Goal: Task Accomplishment & Management: Use online tool/utility

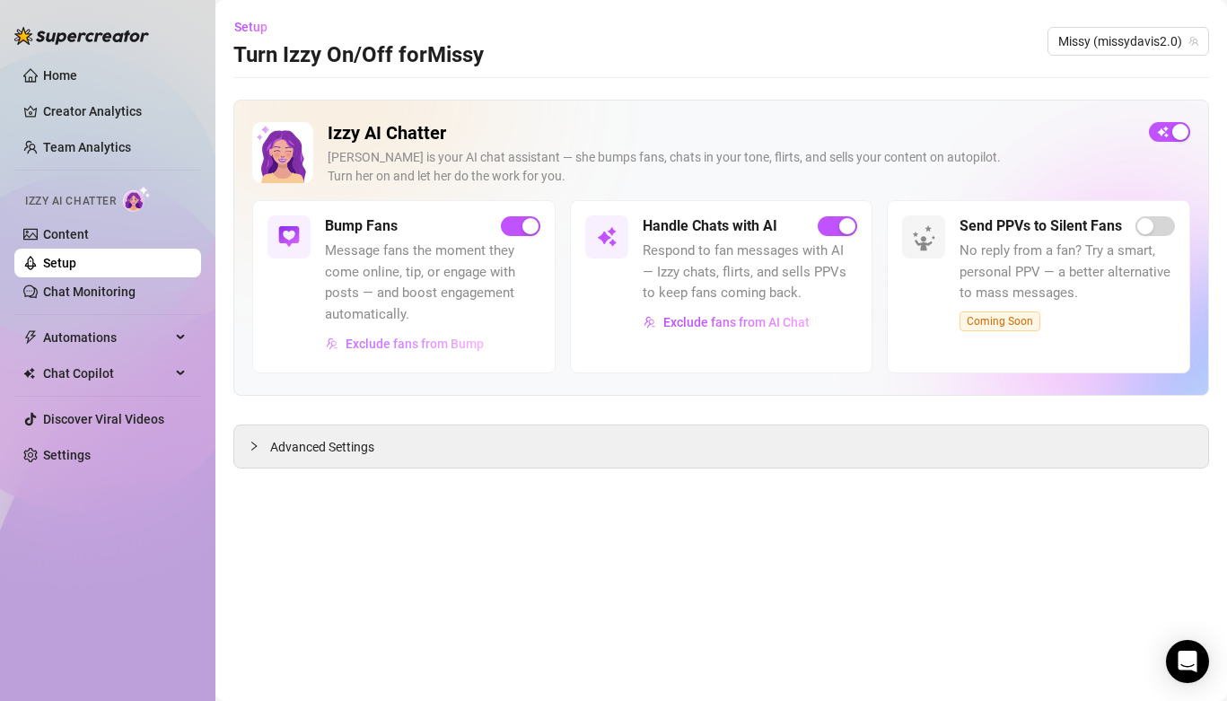
click at [411, 348] on span "Exclude fans from Bump" at bounding box center [415, 344] width 138 height 14
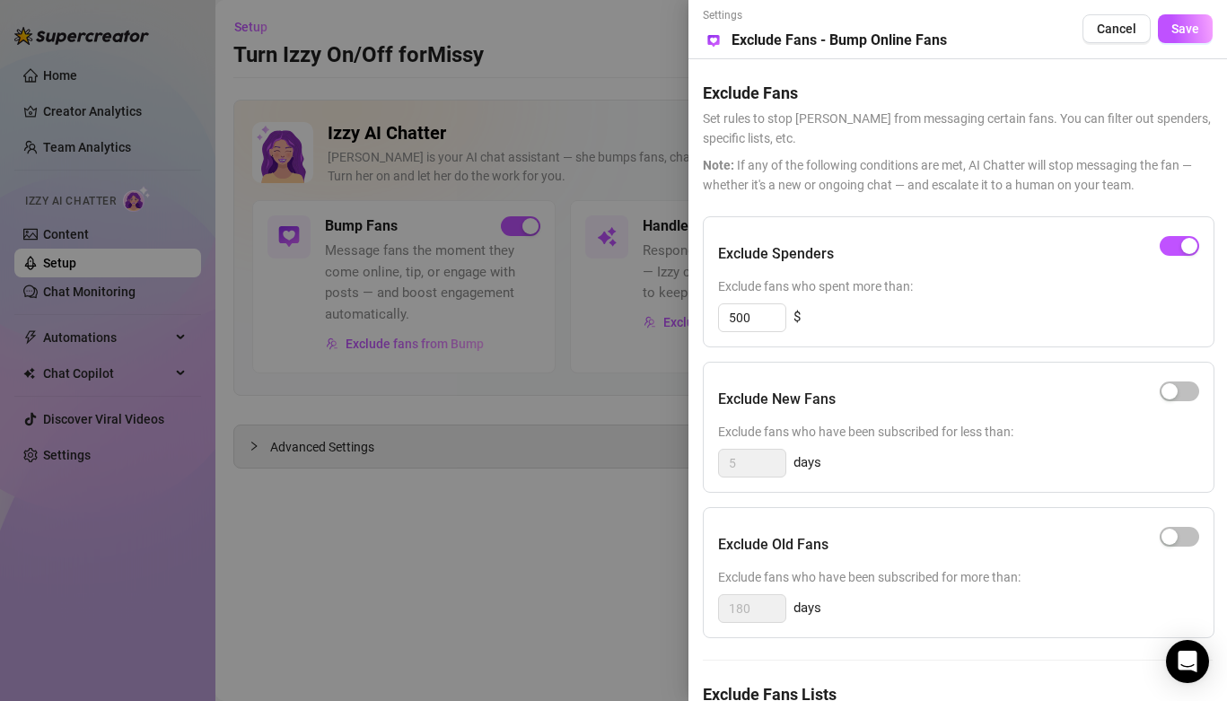
click at [927, 243] on div "Exclude Spenders" at bounding box center [958, 254] width 481 height 45
click at [1129, 27] on span "Cancel" at bounding box center [1117, 29] width 40 height 14
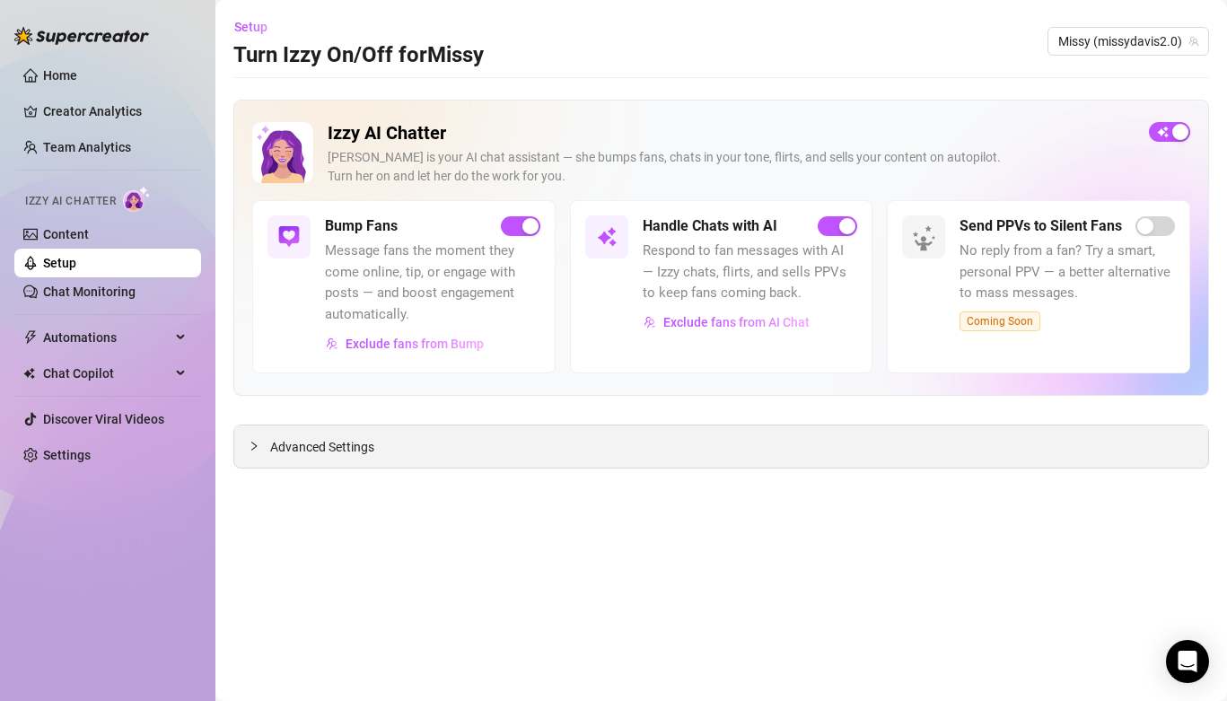
click at [361, 454] on span "Advanced Settings" at bounding box center [322, 447] width 104 height 20
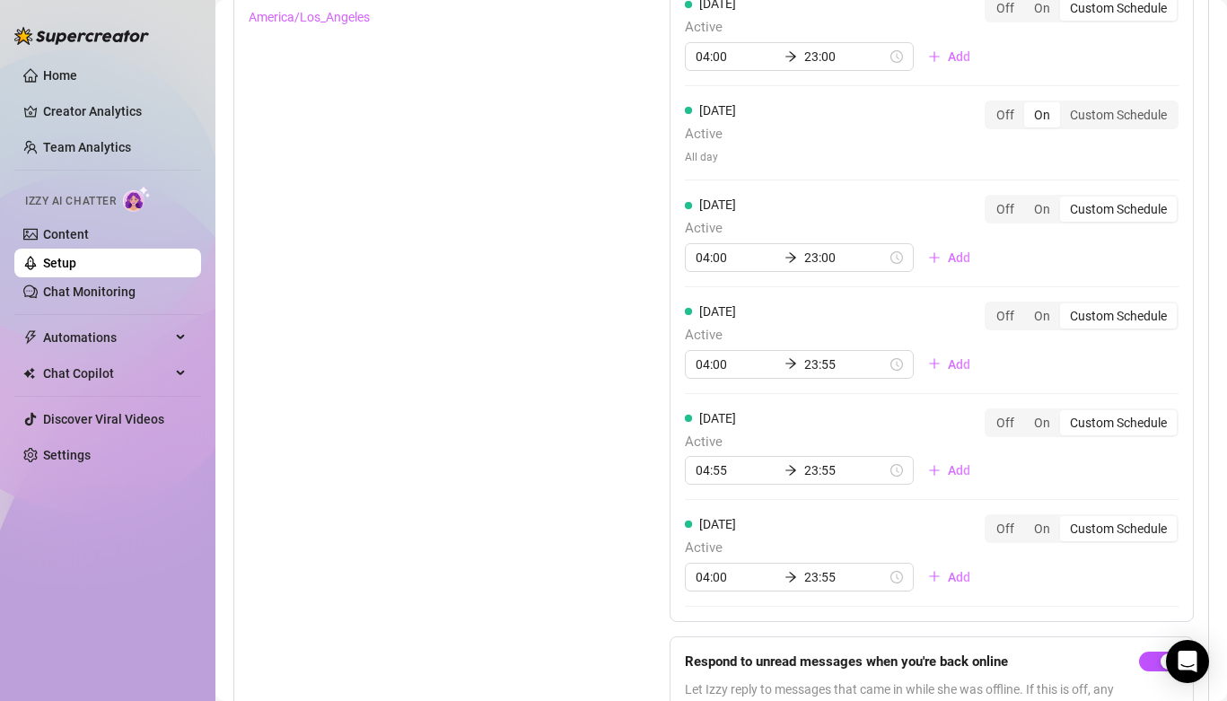
scroll to position [1753, 0]
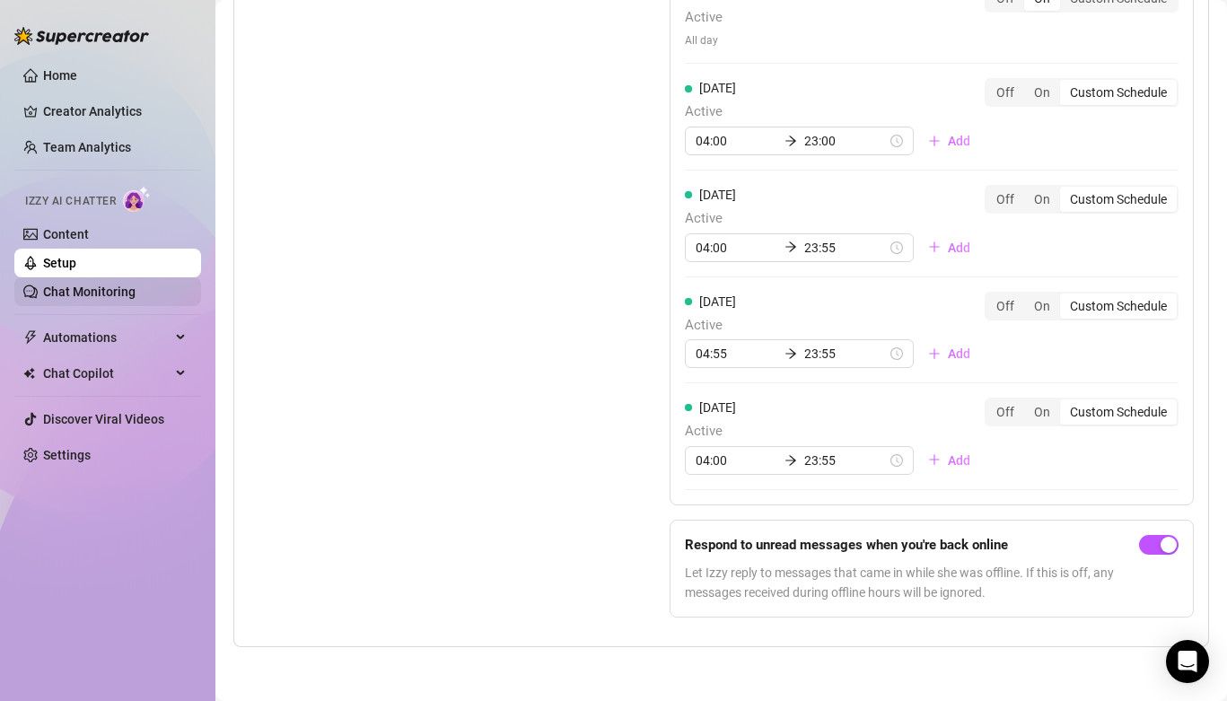
click at [105, 285] on link "Chat Monitoring" at bounding box center [89, 292] width 92 height 14
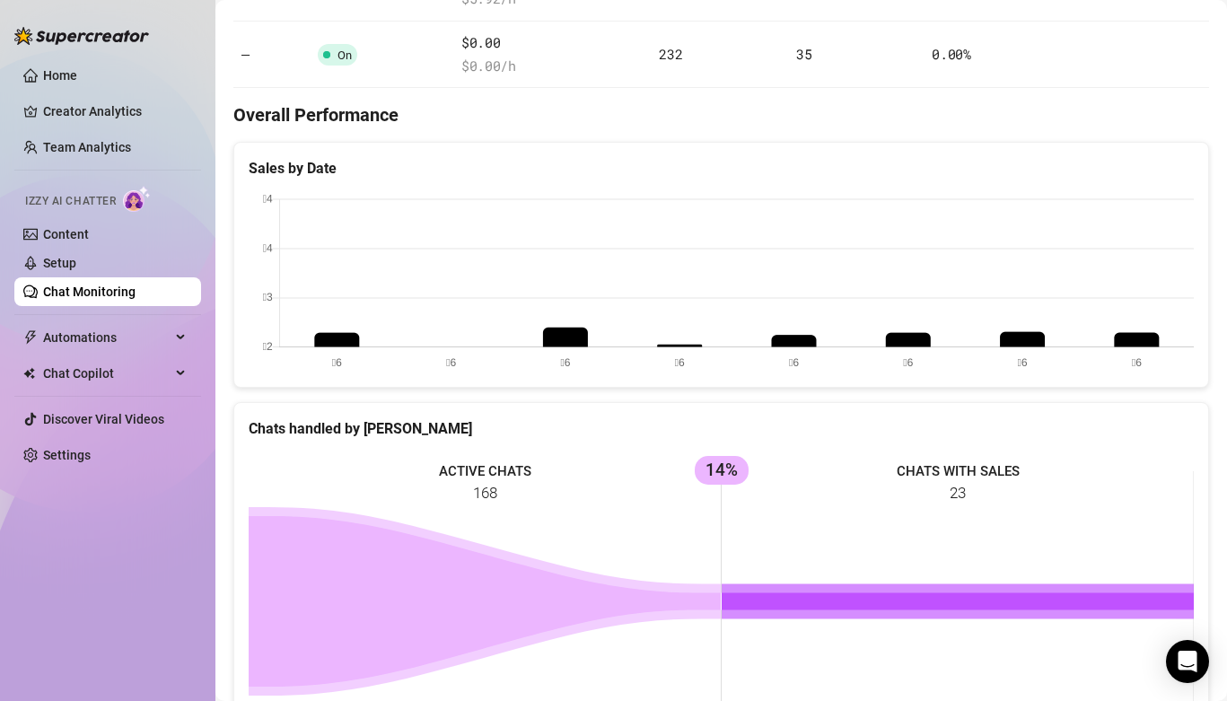
scroll to position [644, 0]
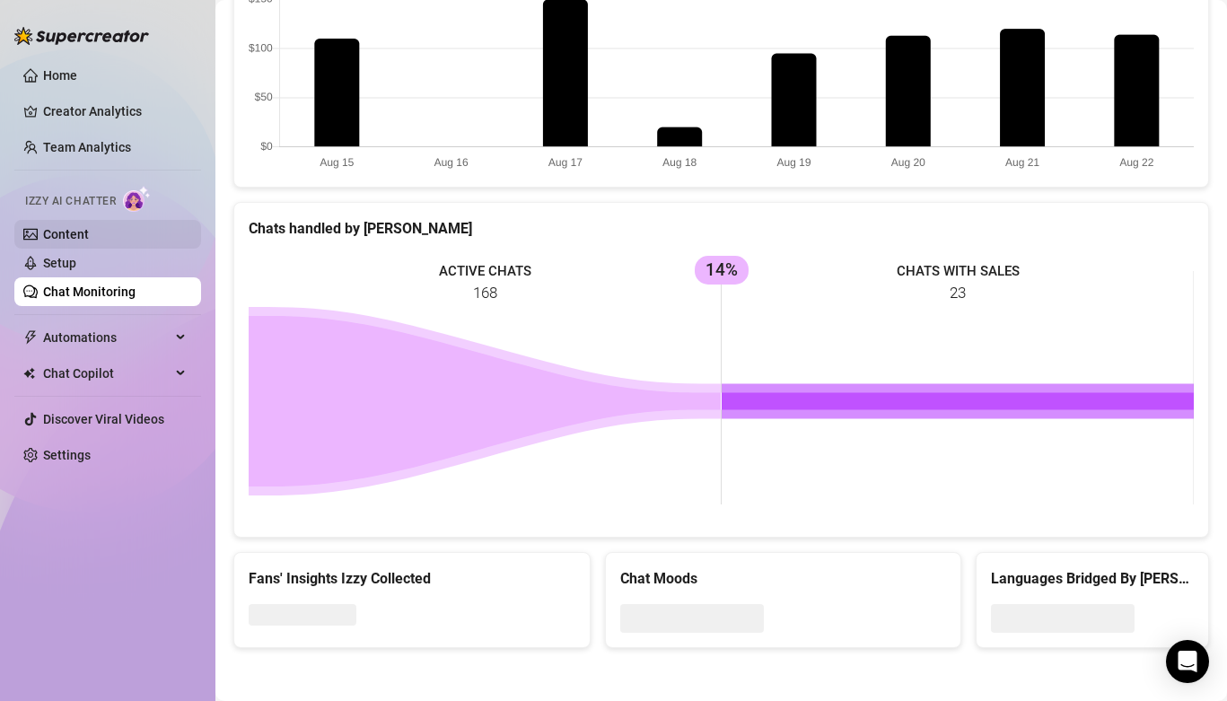
click at [89, 227] on link "Content" at bounding box center [66, 234] width 46 height 14
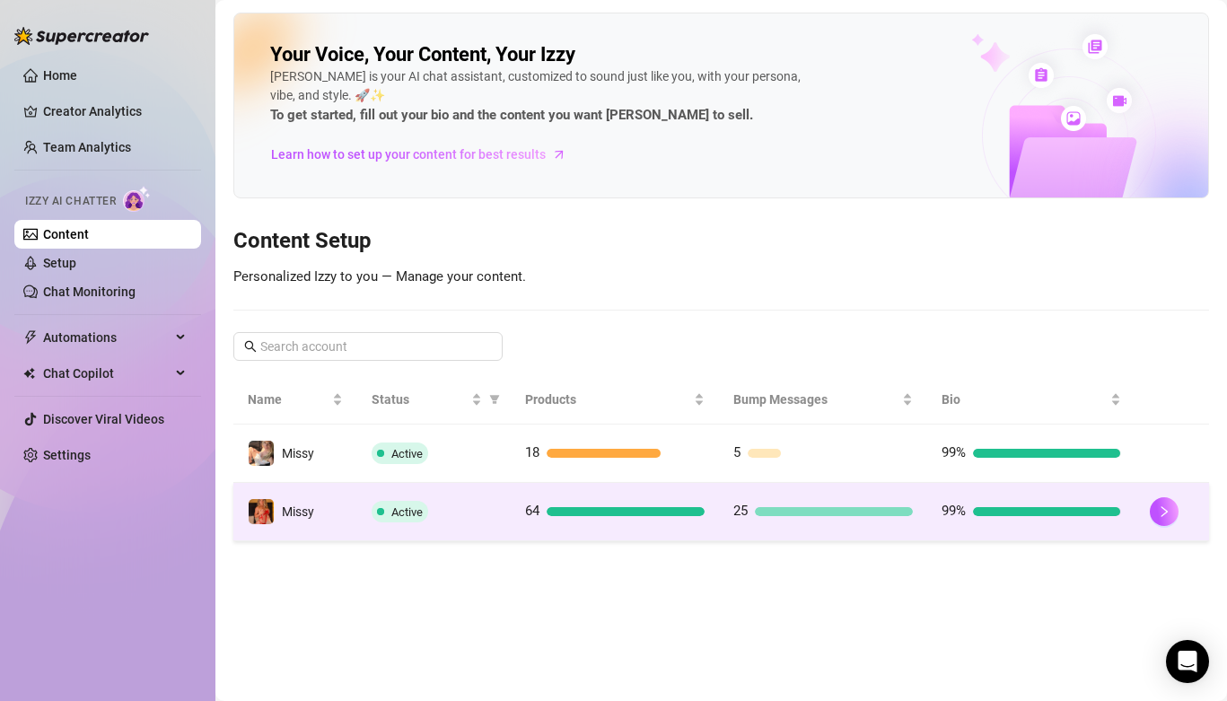
click at [452, 525] on td "Active" at bounding box center [434, 512] width 154 height 58
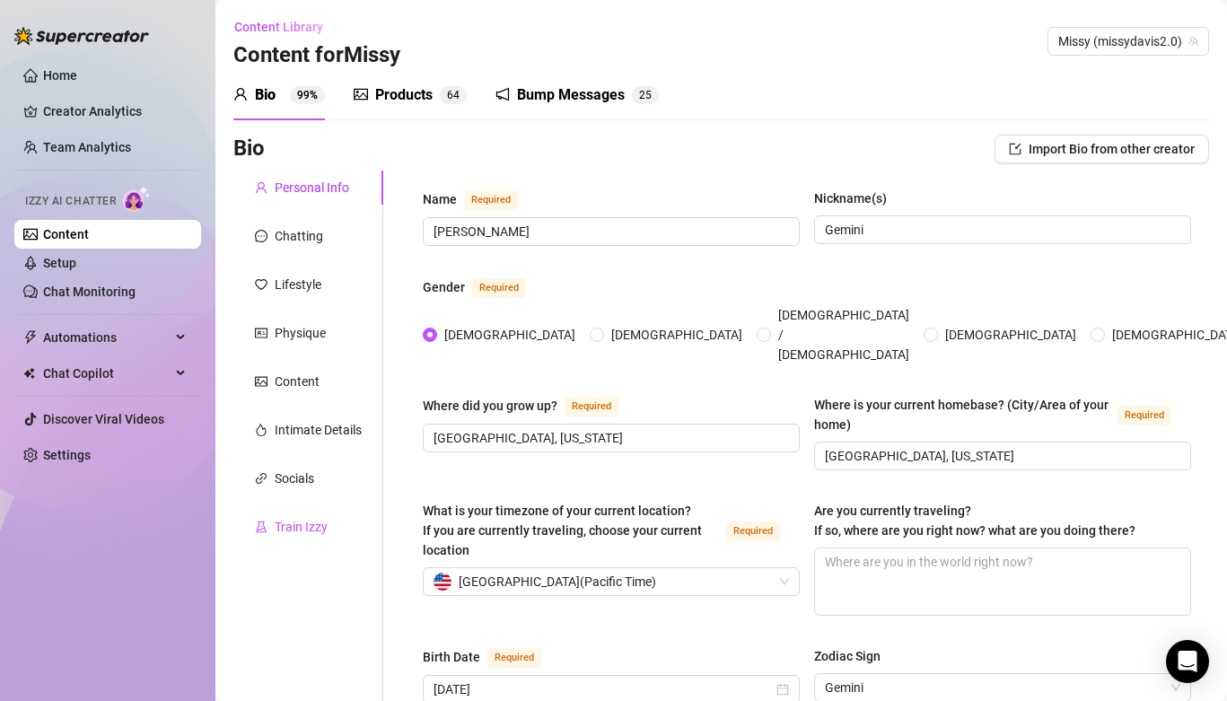
click at [294, 523] on div "Train Izzy" at bounding box center [301, 527] width 53 height 20
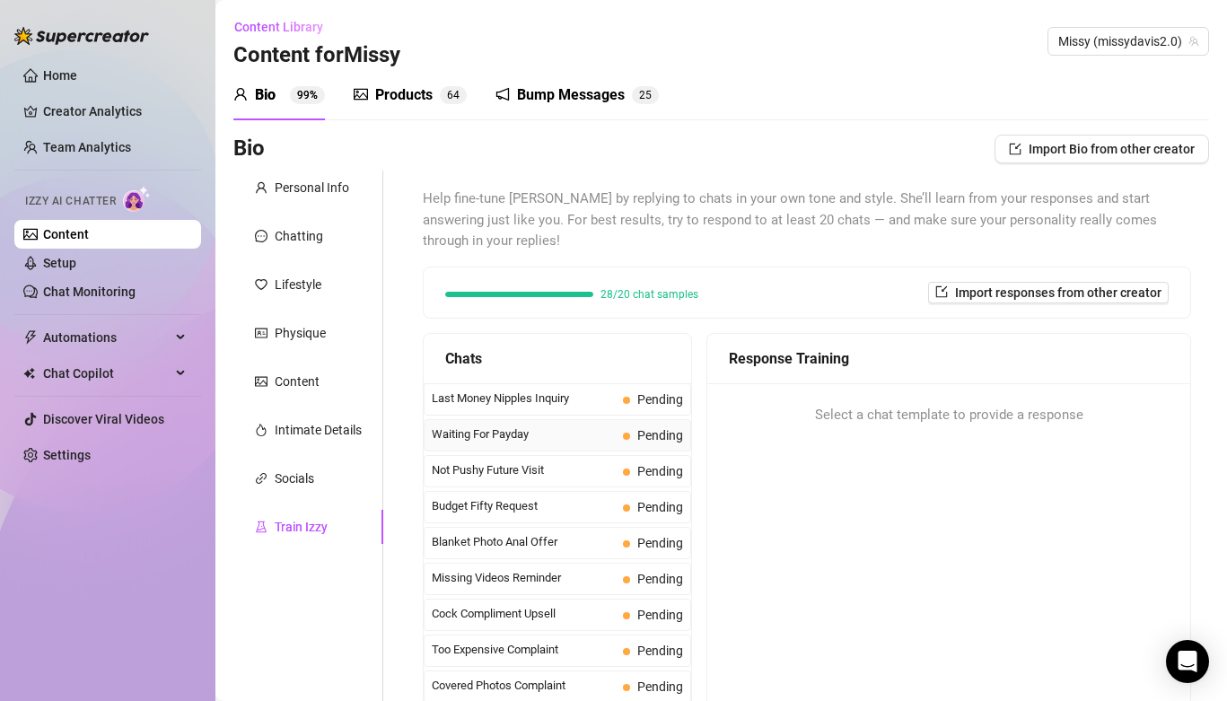
click at [502, 426] on span "Waiting For Payday" at bounding box center [524, 435] width 184 height 18
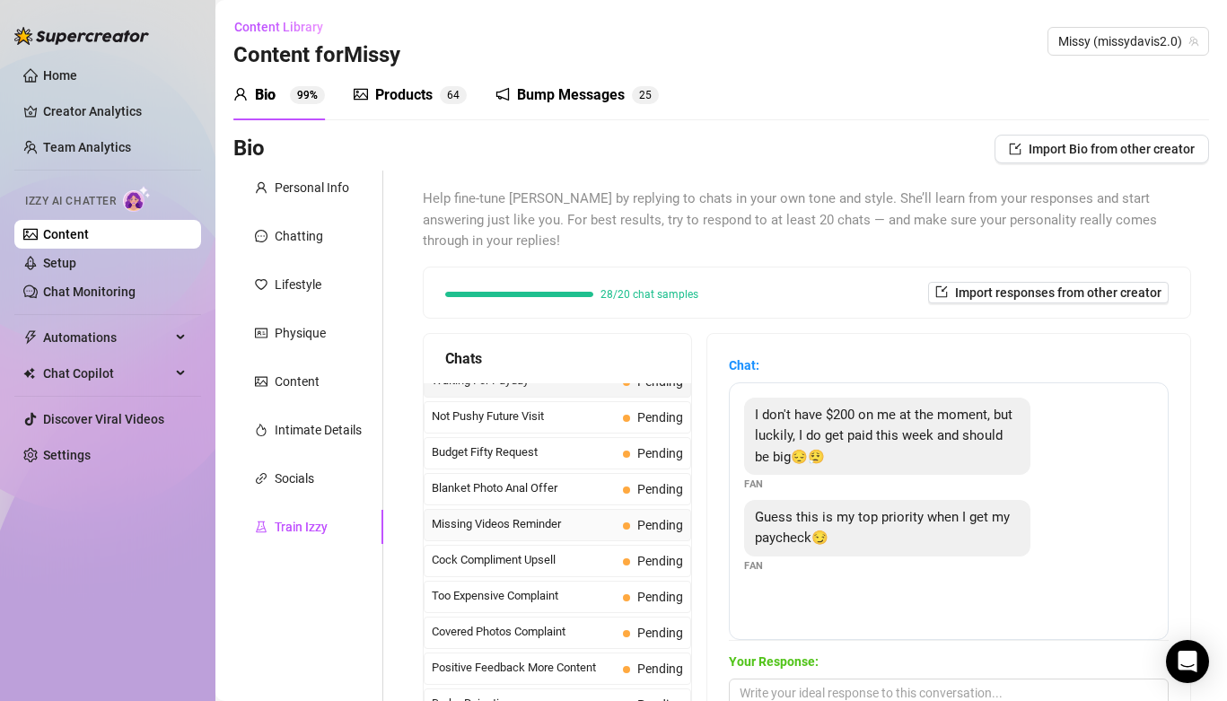
scroll to position [90, 0]
click at [590, 479] on span "Missing Videos Reminder" at bounding box center [524, 488] width 184 height 18
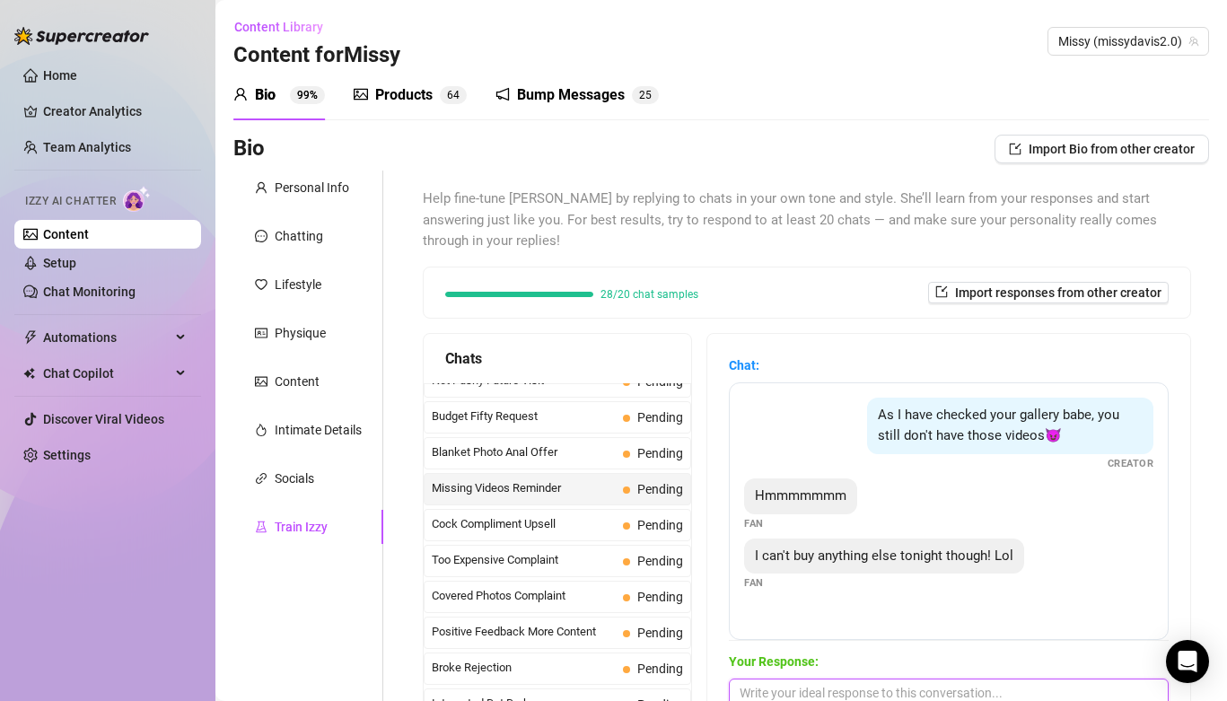
click at [776, 679] on textarea at bounding box center [949, 699] width 440 height 41
type textarea "o"
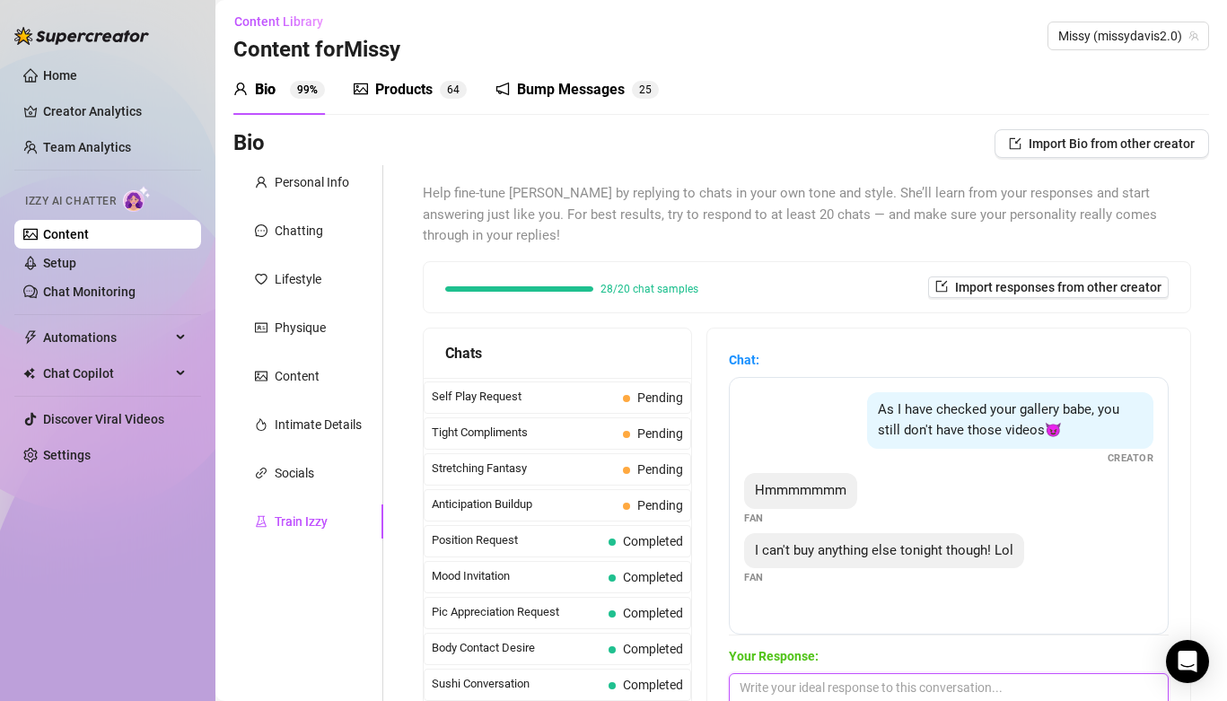
scroll to position [742, 0]
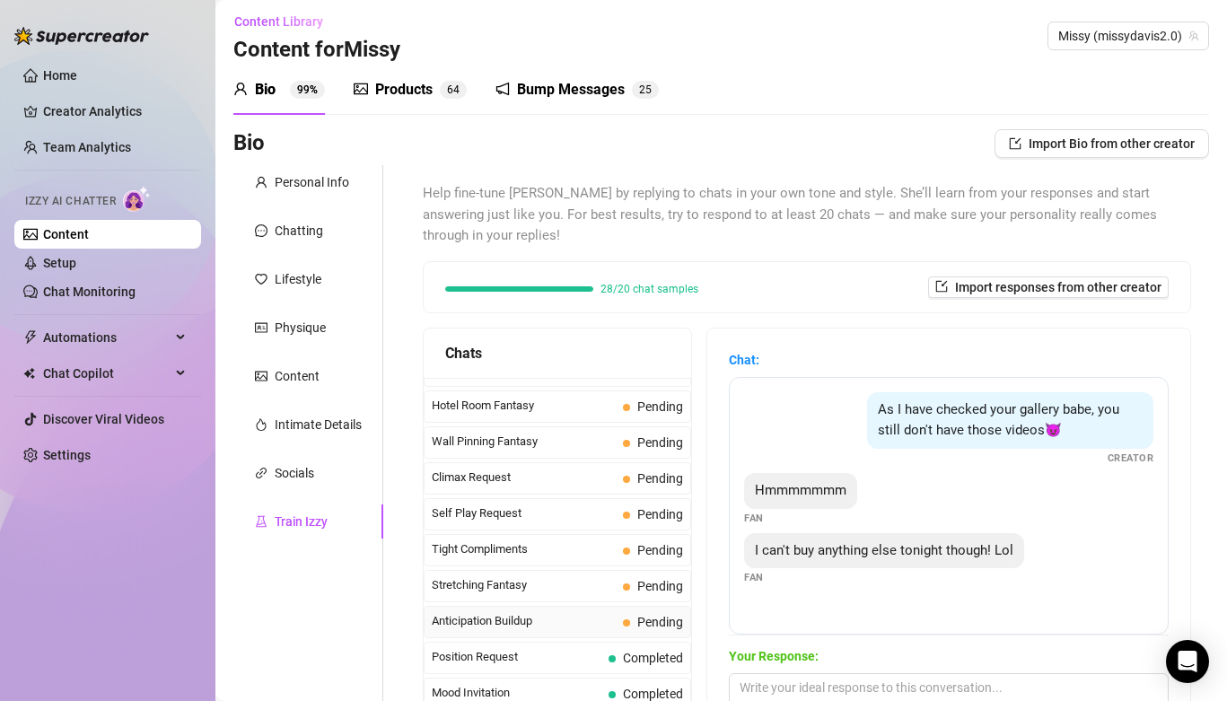
click at [518, 612] on span "Anticipation Buildup" at bounding box center [524, 621] width 184 height 18
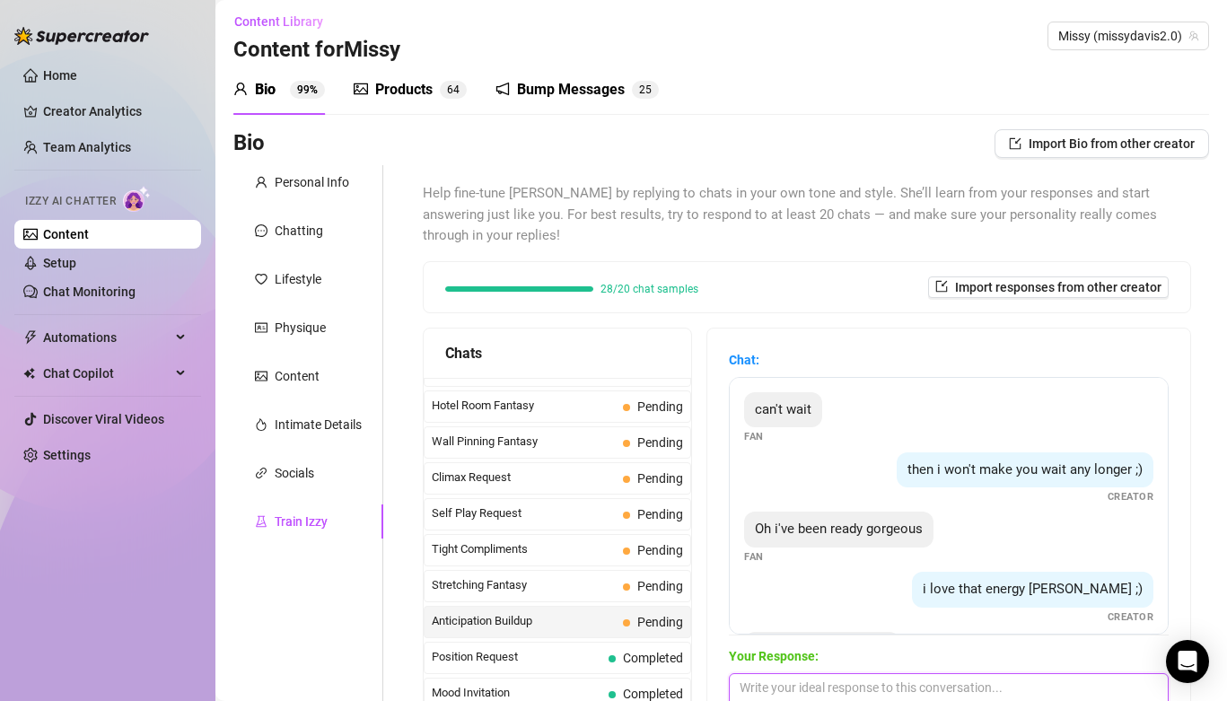
click at [780, 673] on textarea at bounding box center [949, 693] width 440 height 41
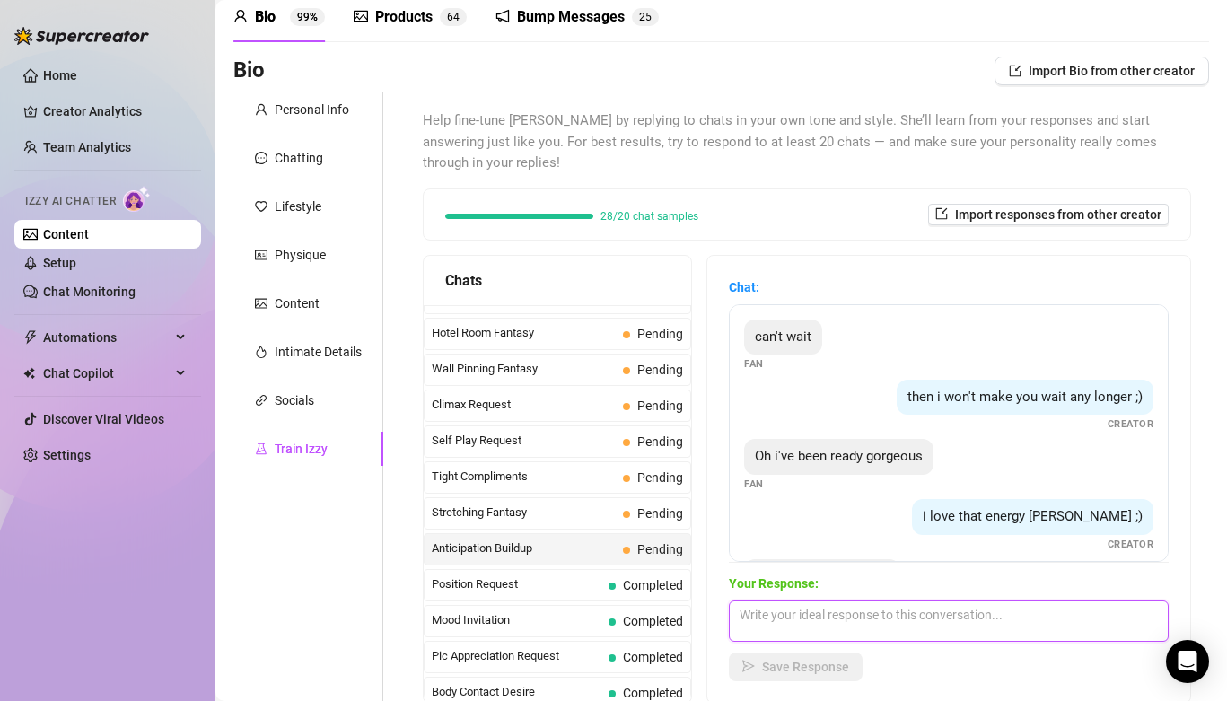
scroll to position [92, 0]
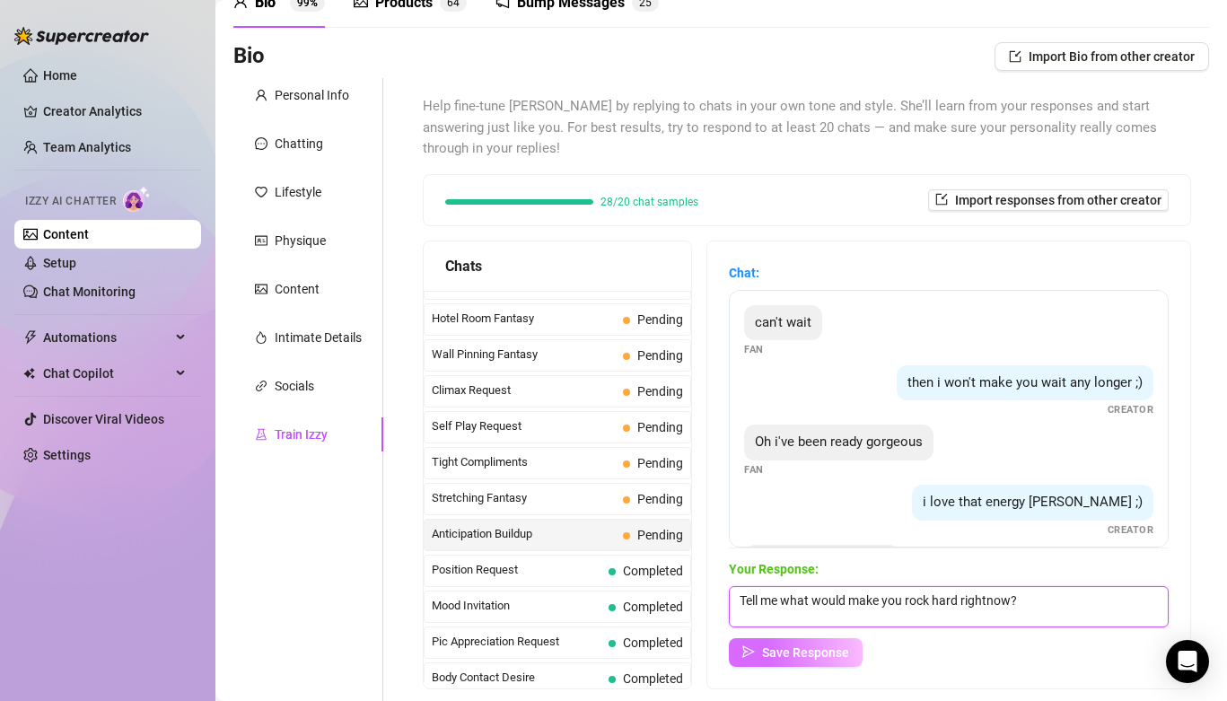
type textarea "Tell me what would make you rock hard rightnow?"
click at [787, 638] on button "Save Response" at bounding box center [796, 652] width 134 height 29
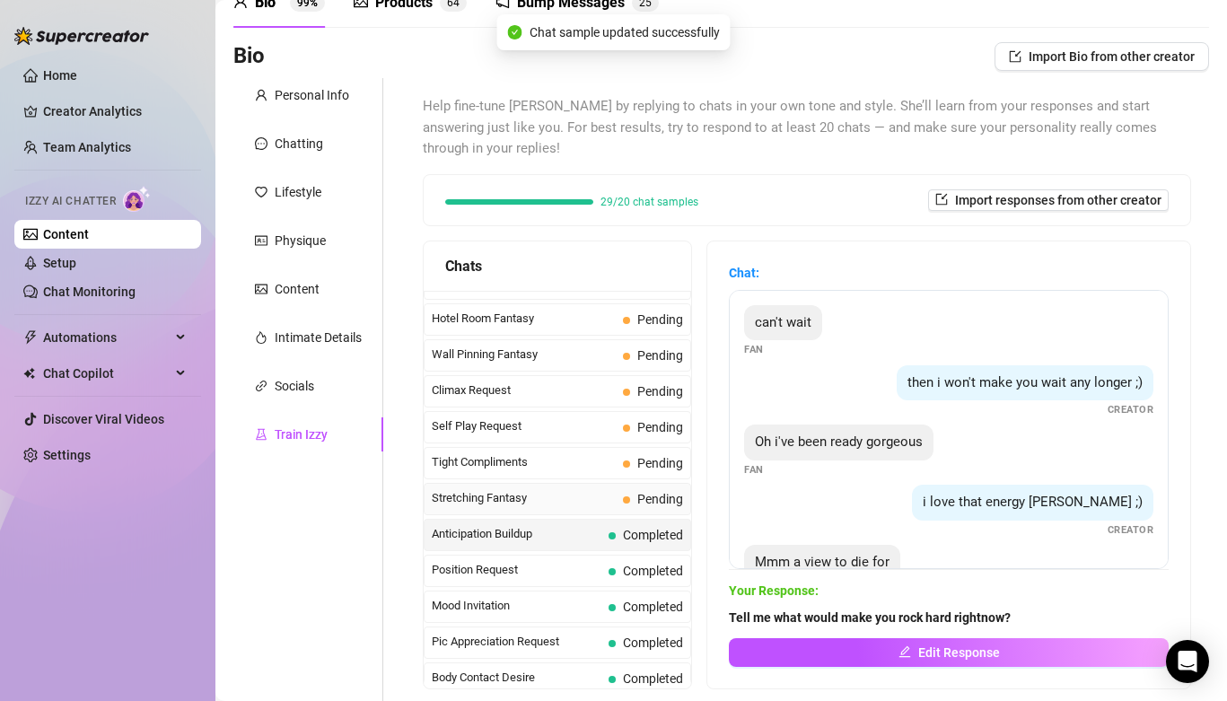
click at [594, 489] on span "Stretching Fantasy" at bounding box center [524, 498] width 184 height 18
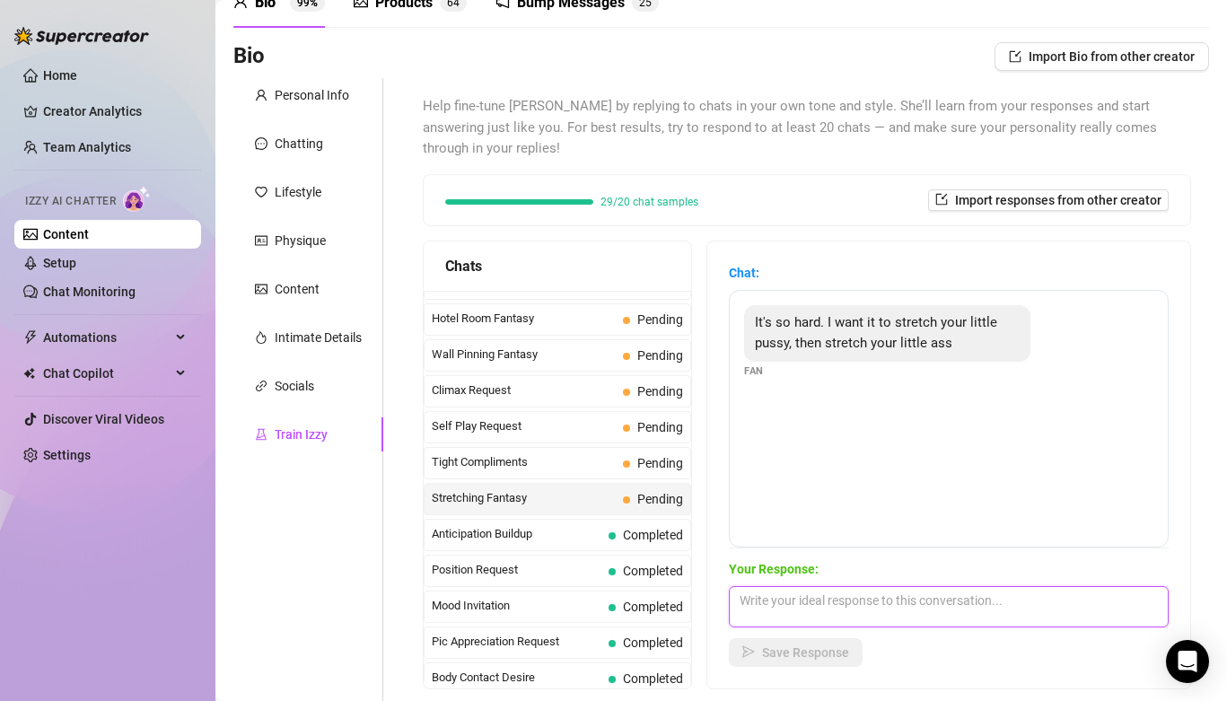
click at [789, 595] on textarea at bounding box center [949, 606] width 440 height 41
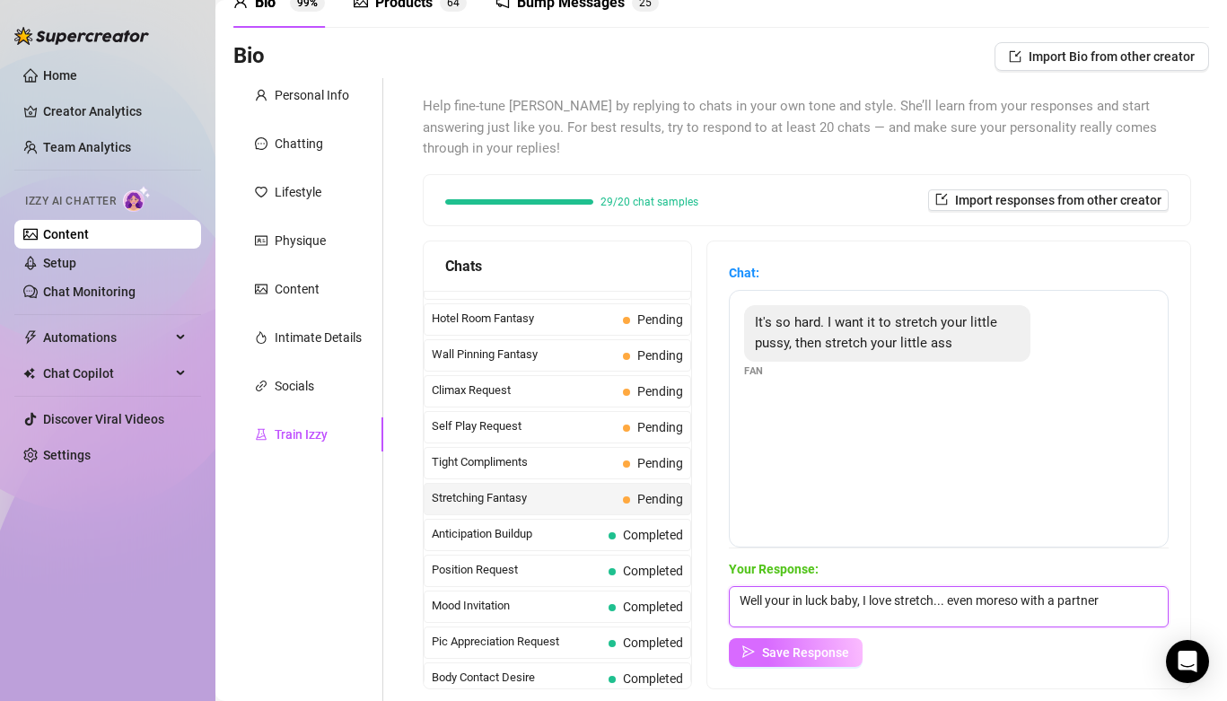
type textarea "Well your in luck baby, I love stretch... even moreso with a partner"
click at [776, 646] on span "Save Response" at bounding box center [805, 653] width 87 height 14
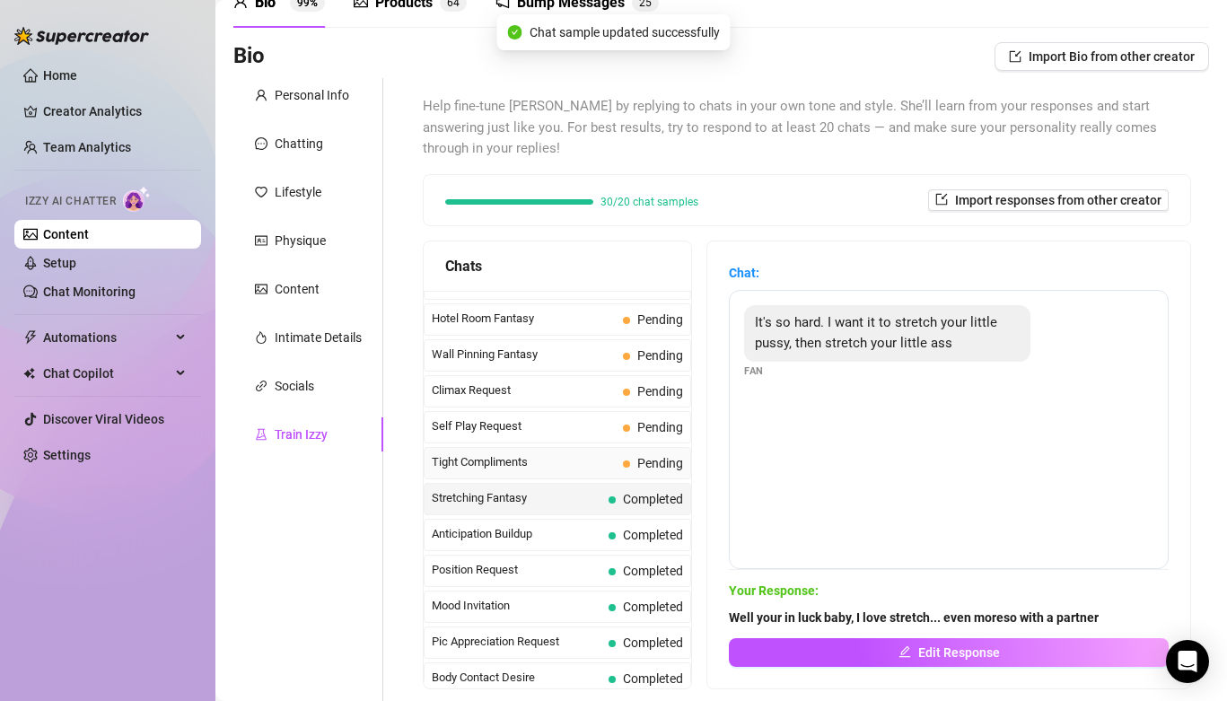
click at [585, 453] on span "Tight Compliments" at bounding box center [524, 462] width 184 height 18
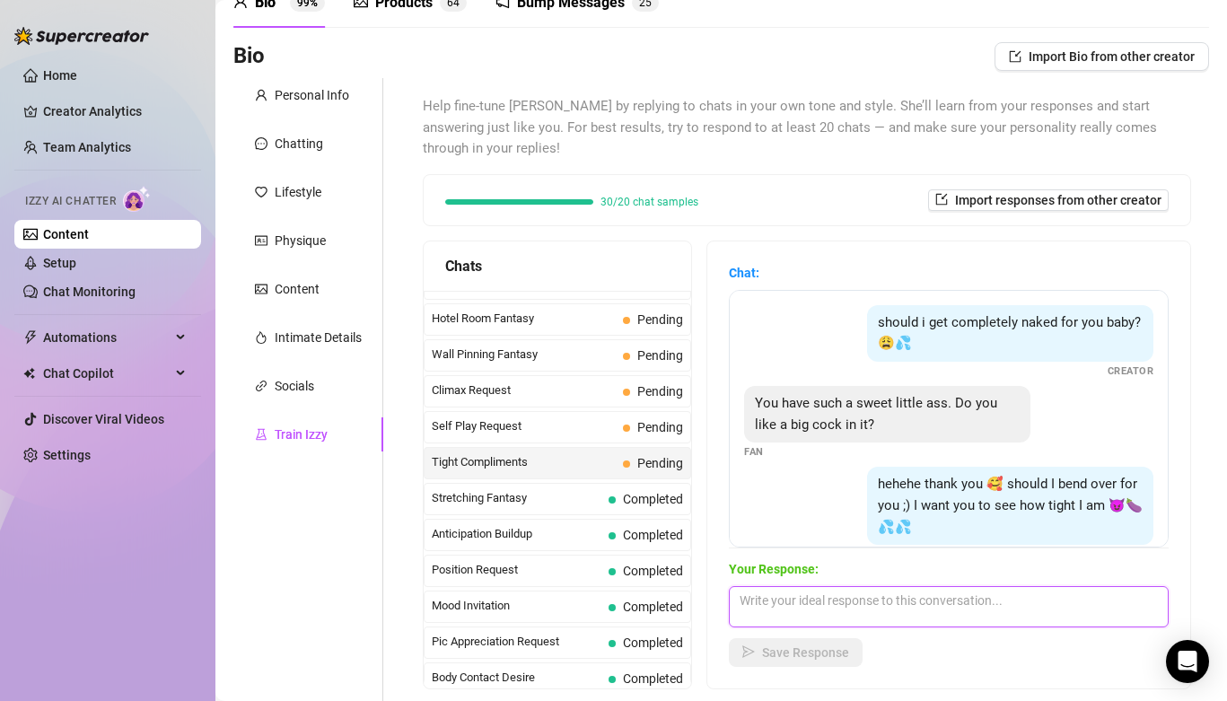
click at [766, 586] on textarea at bounding box center [949, 606] width 440 height 41
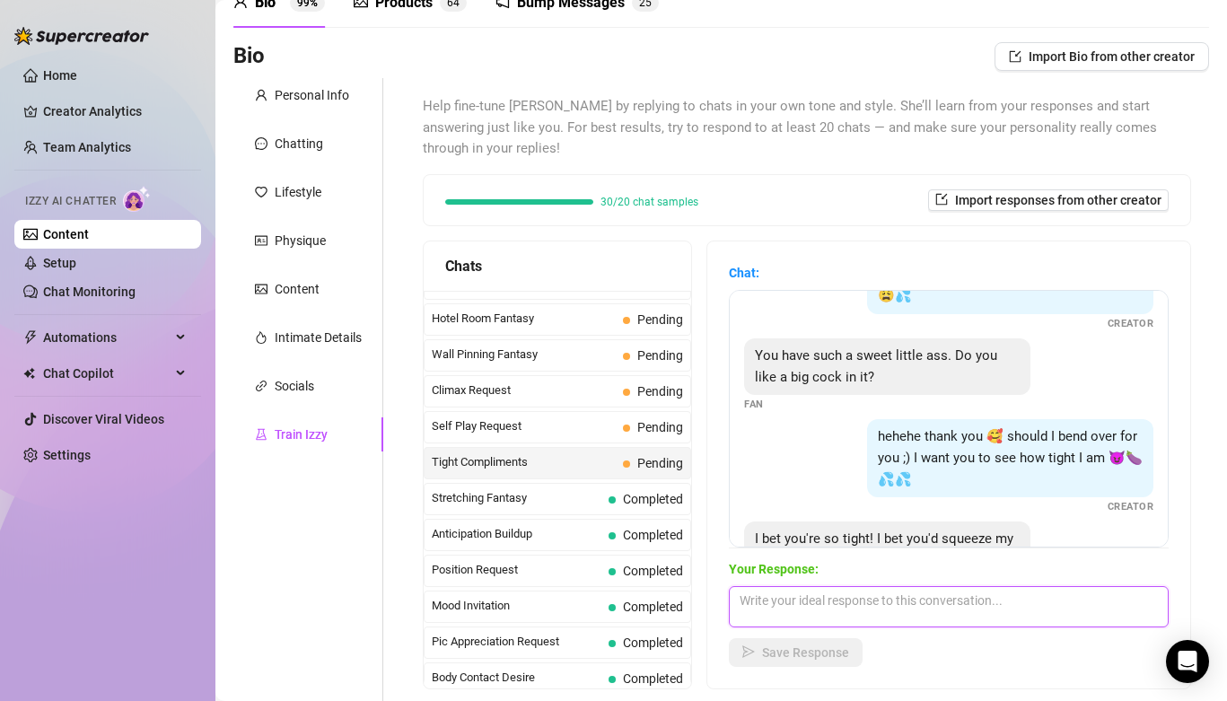
scroll to position [119, 0]
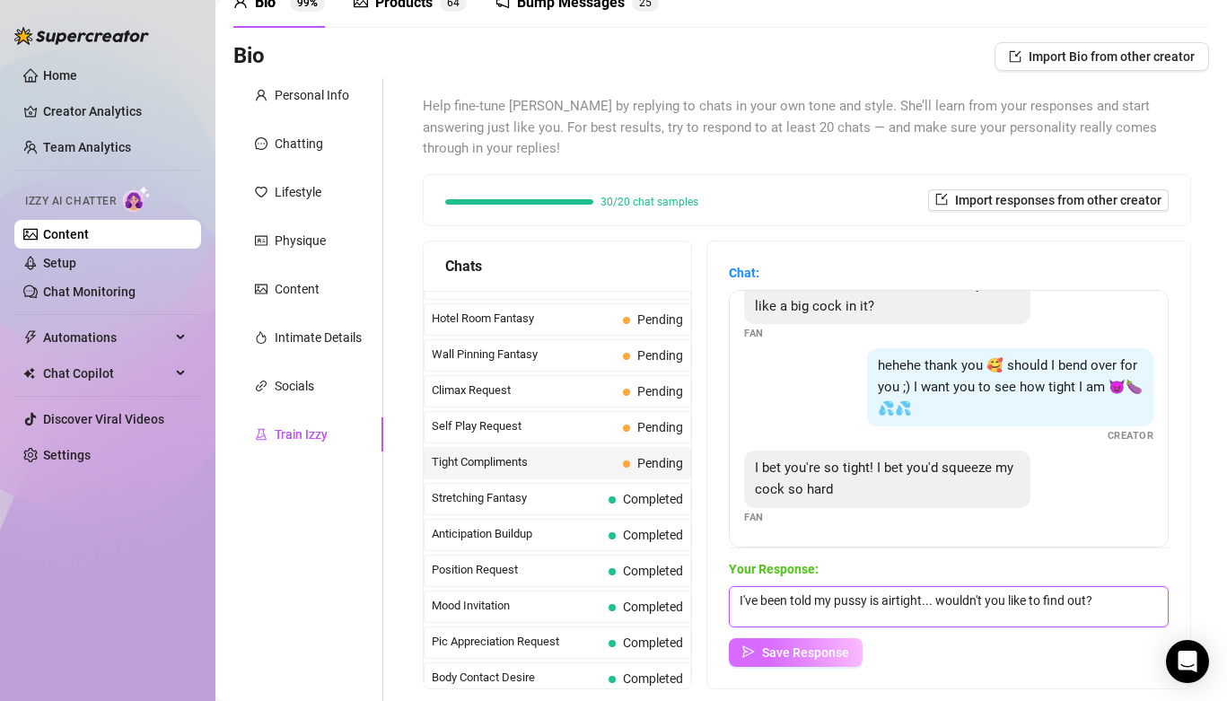
type textarea "I've been told my pussy is airtight... wouldn't you like to find out?"
click at [777, 646] on span "Save Response" at bounding box center [805, 653] width 87 height 14
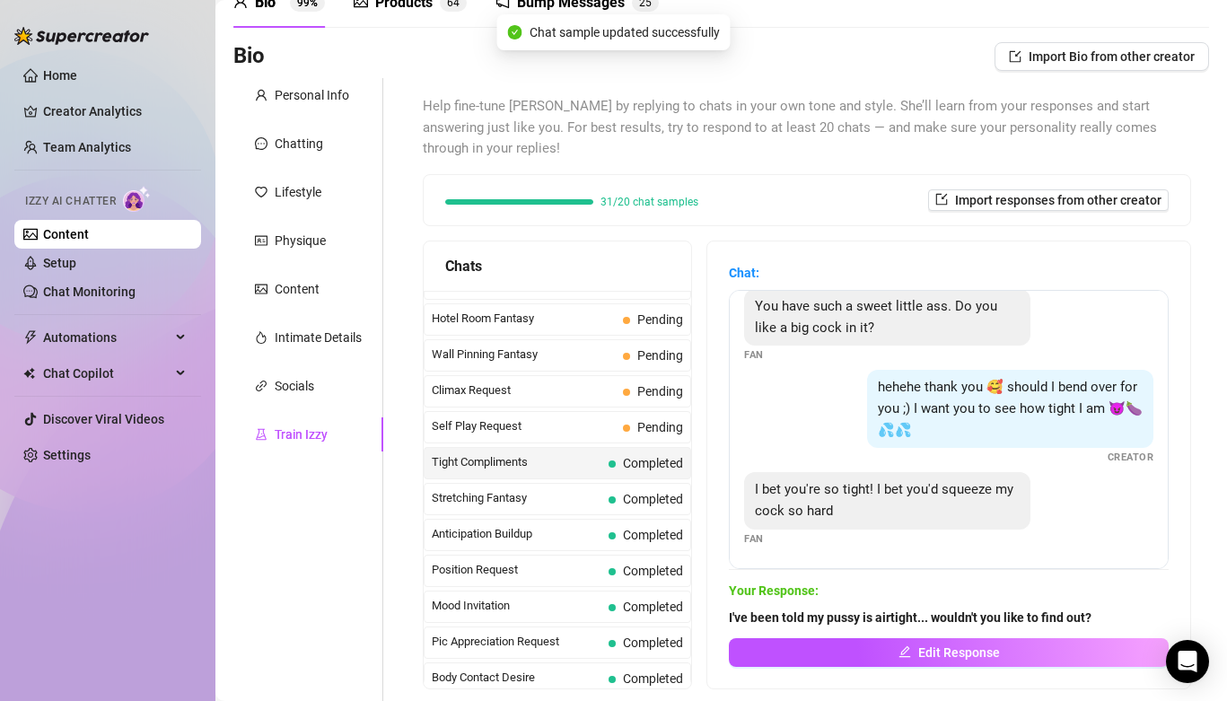
scroll to position [97, 0]
click at [573, 419] on div "Self Play Request Pending" at bounding box center [558, 427] width 268 height 32
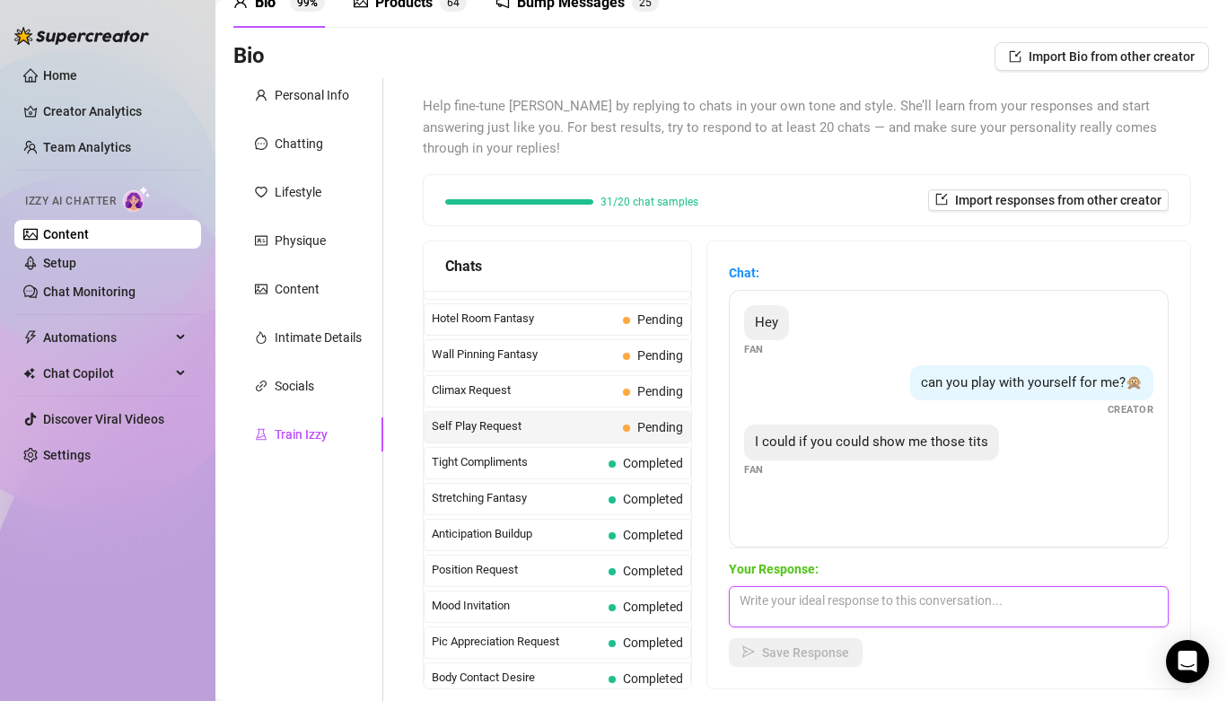
click at [775, 586] on textarea at bounding box center [949, 606] width 440 height 41
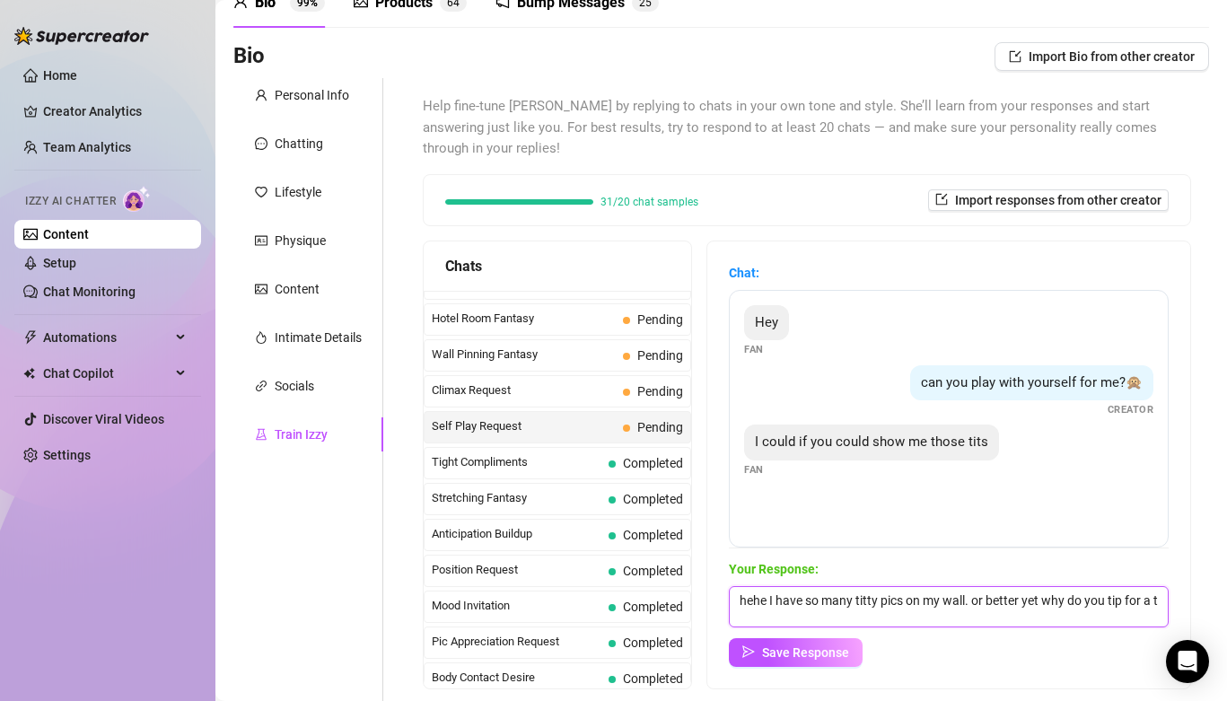
scroll to position [1, 0]
type textarea "hehe I have so many titty pics on my wall. or better yet why do you tip for a t…"
click at [786, 644] on button "Save Response" at bounding box center [796, 652] width 134 height 29
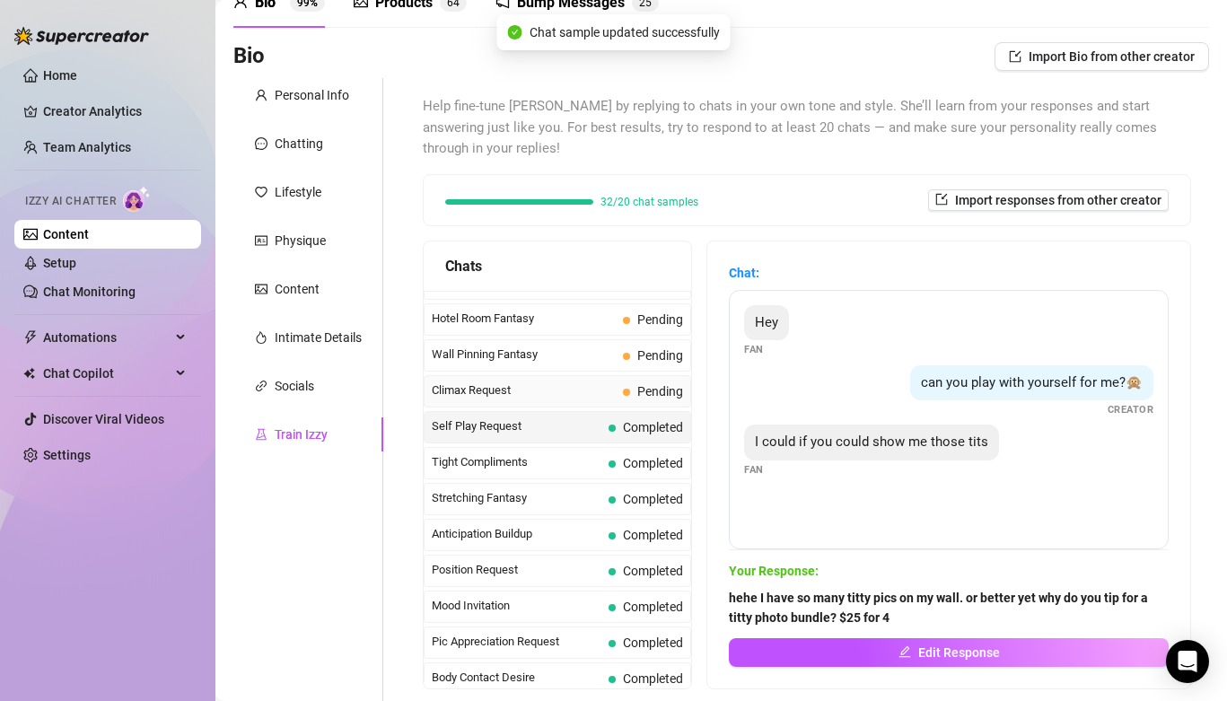
click at [600, 382] on span "Climax Request" at bounding box center [524, 391] width 184 height 18
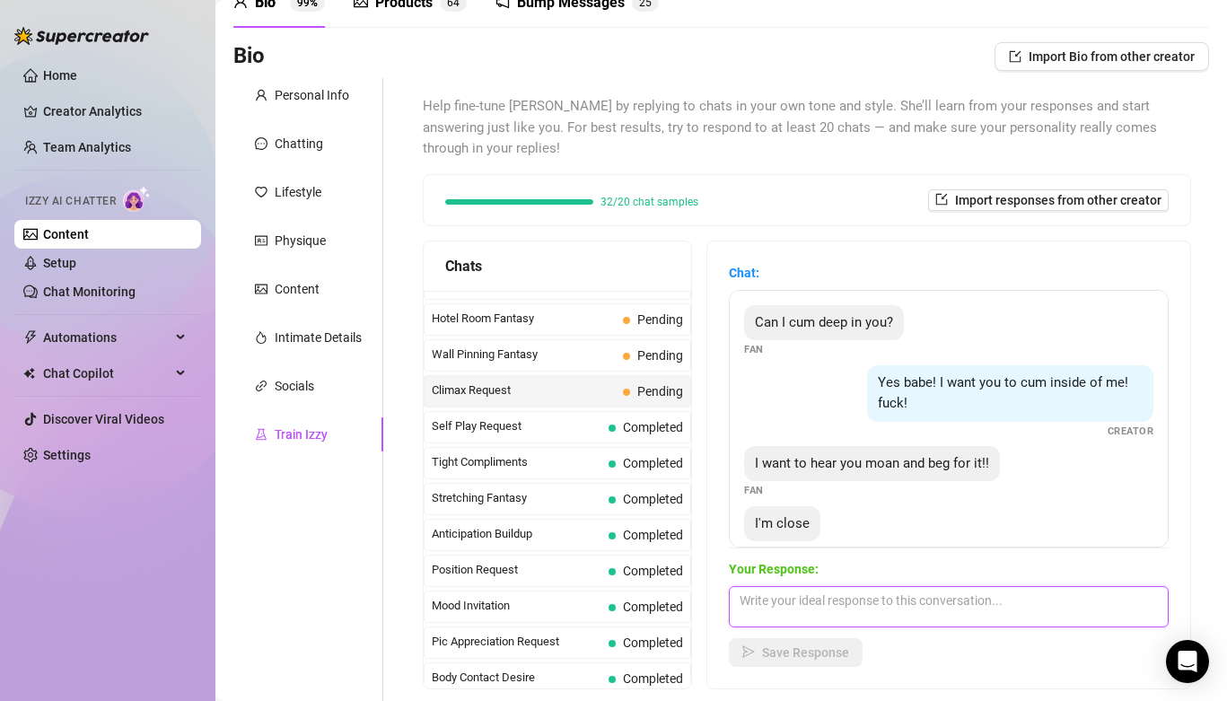
click at [770, 586] on textarea at bounding box center [949, 606] width 440 height 41
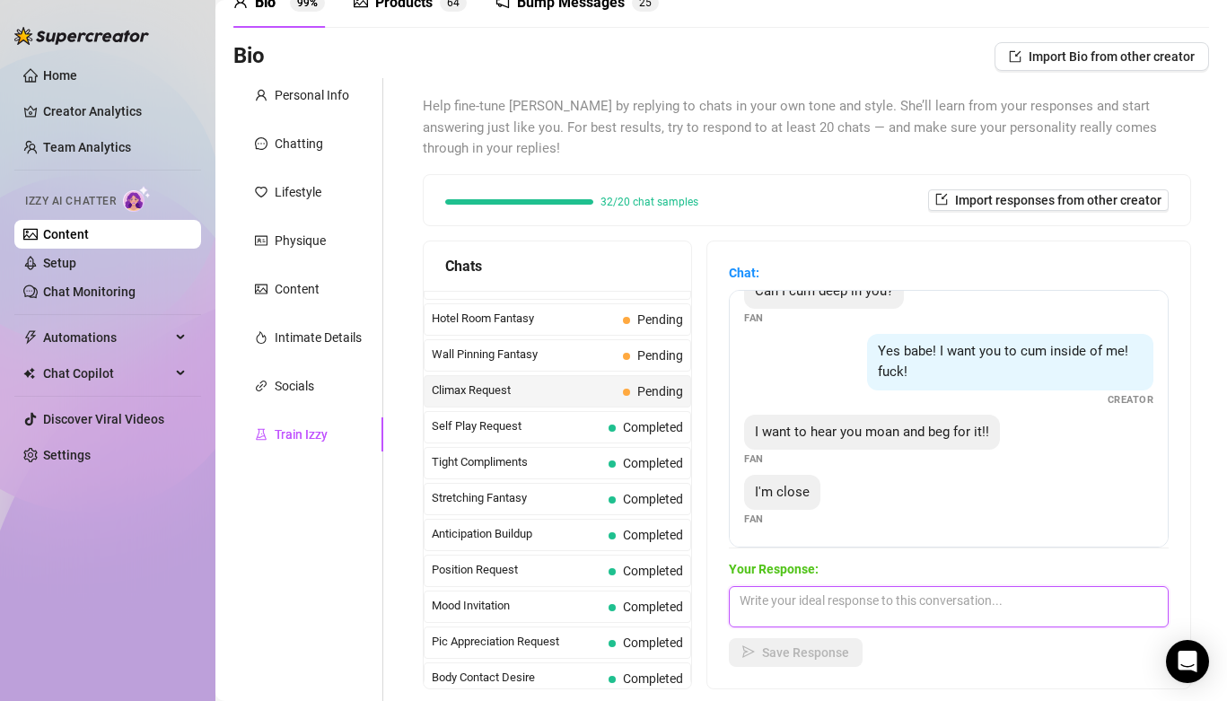
scroll to position [34, 0]
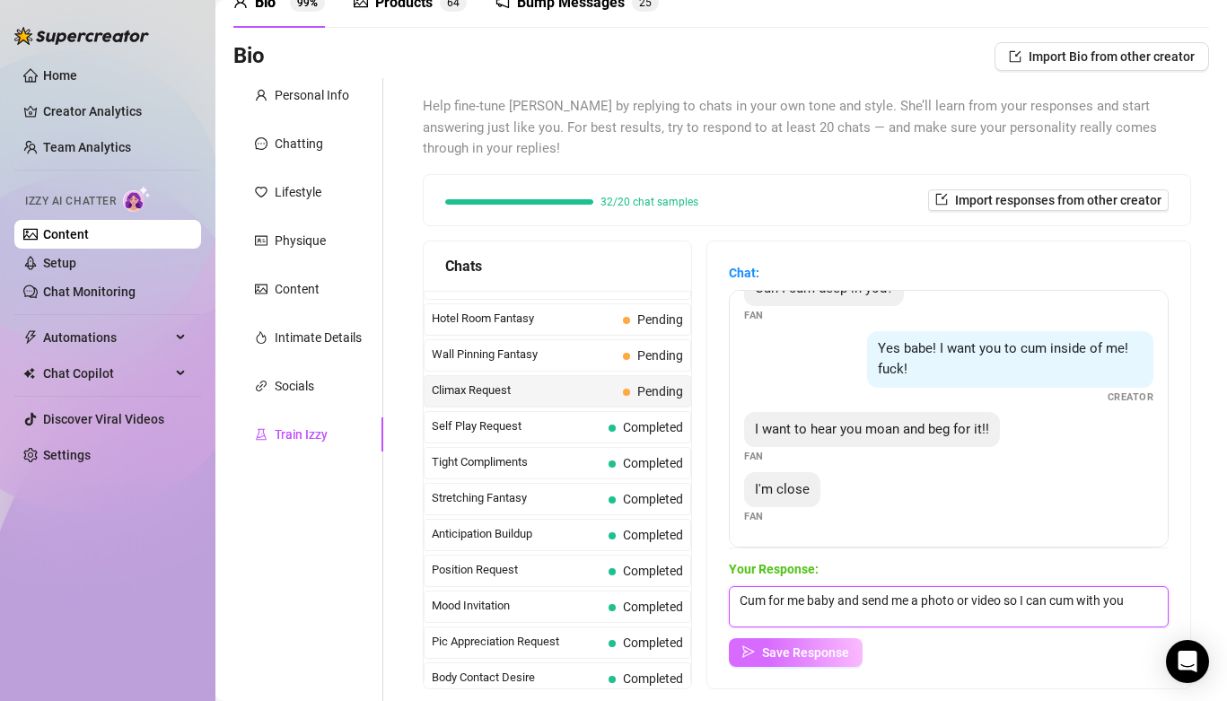
type textarea "Cum for me baby and send me a photo or video so I can cum with you"
click at [809, 646] on span "Save Response" at bounding box center [805, 653] width 87 height 14
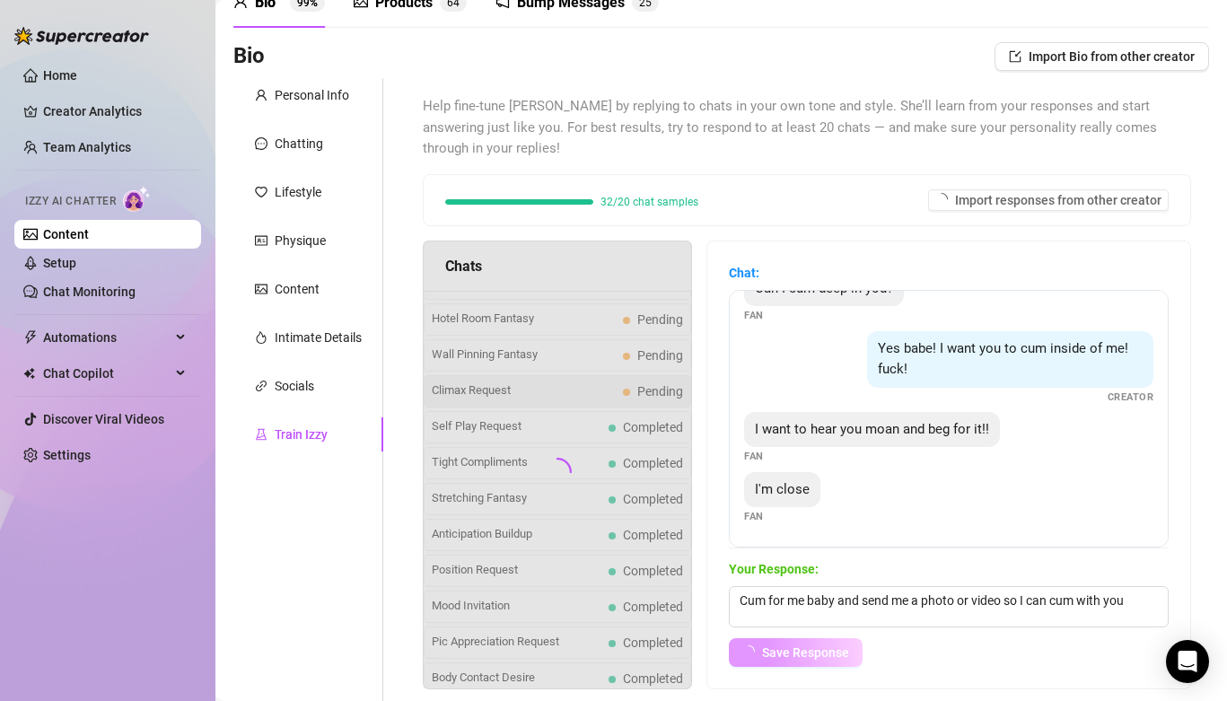
scroll to position [13, 0]
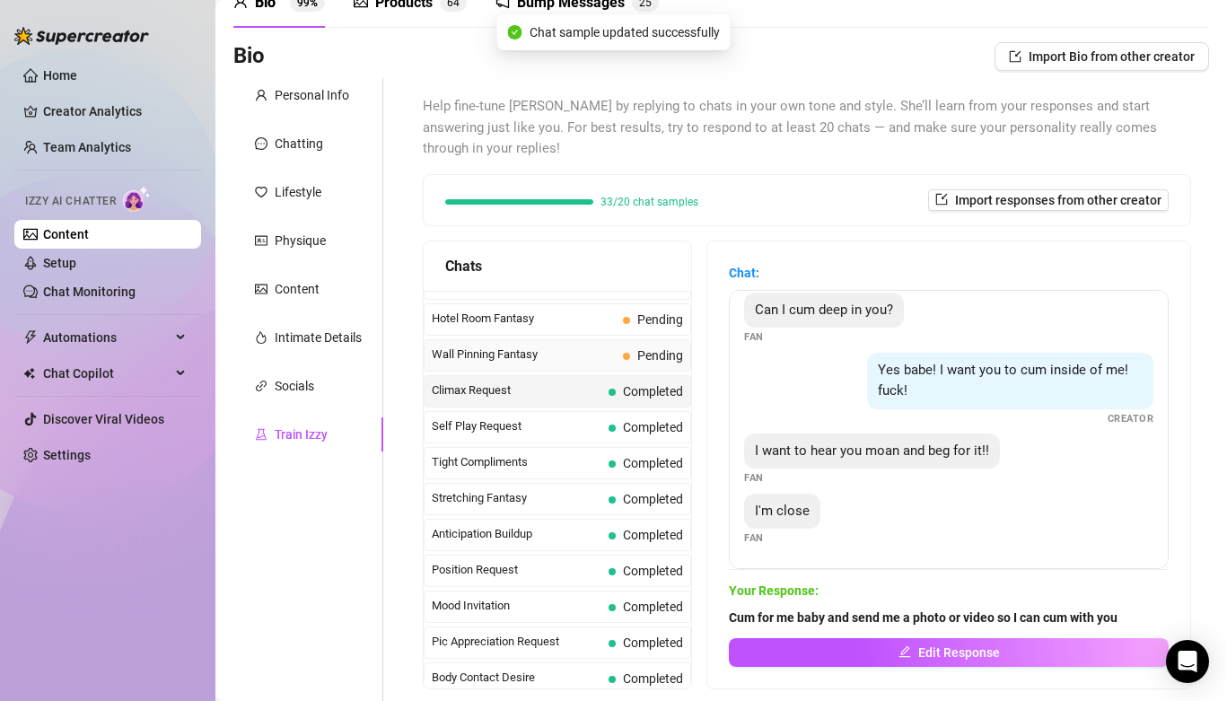
click at [576, 346] on span "Wall Pinning Fantasy" at bounding box center [524, 355] width 184 height 18
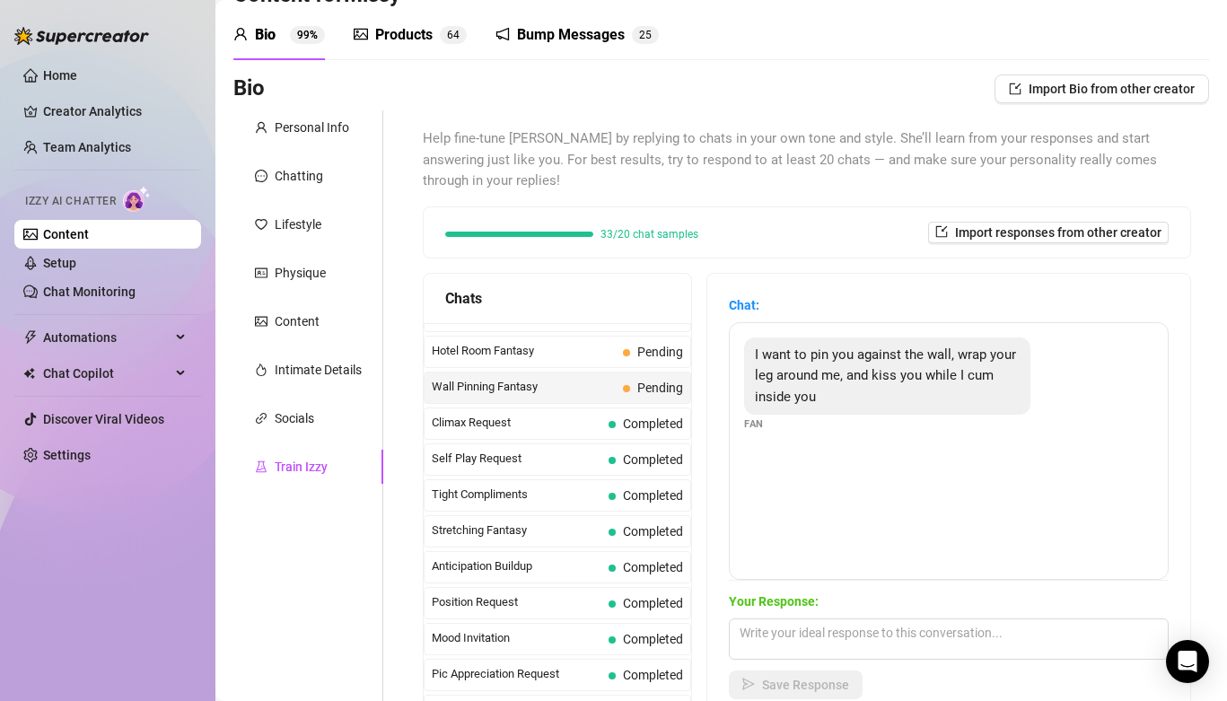
scroll to position [67, 0]
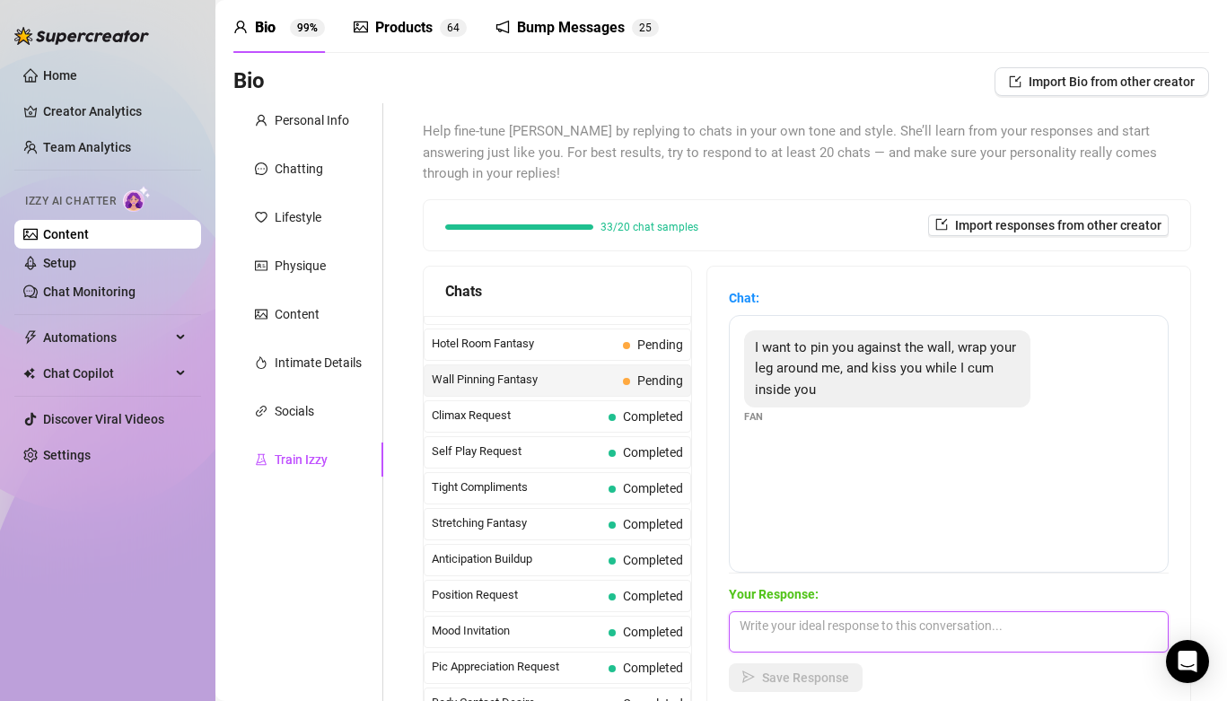
click at [891, 627] on textarea at bounding box center [949, 631] width 440 height 41
type textarea "this sounds like a dream cum true"
click at [832, 641] on div "Your Response: this sounds like a dream cum true Save Response" at bounding box center [949, 638] width 440 height 108
click at [824, 671] on span "Save Response" at bounding box center [805, 678] width 87 height 14
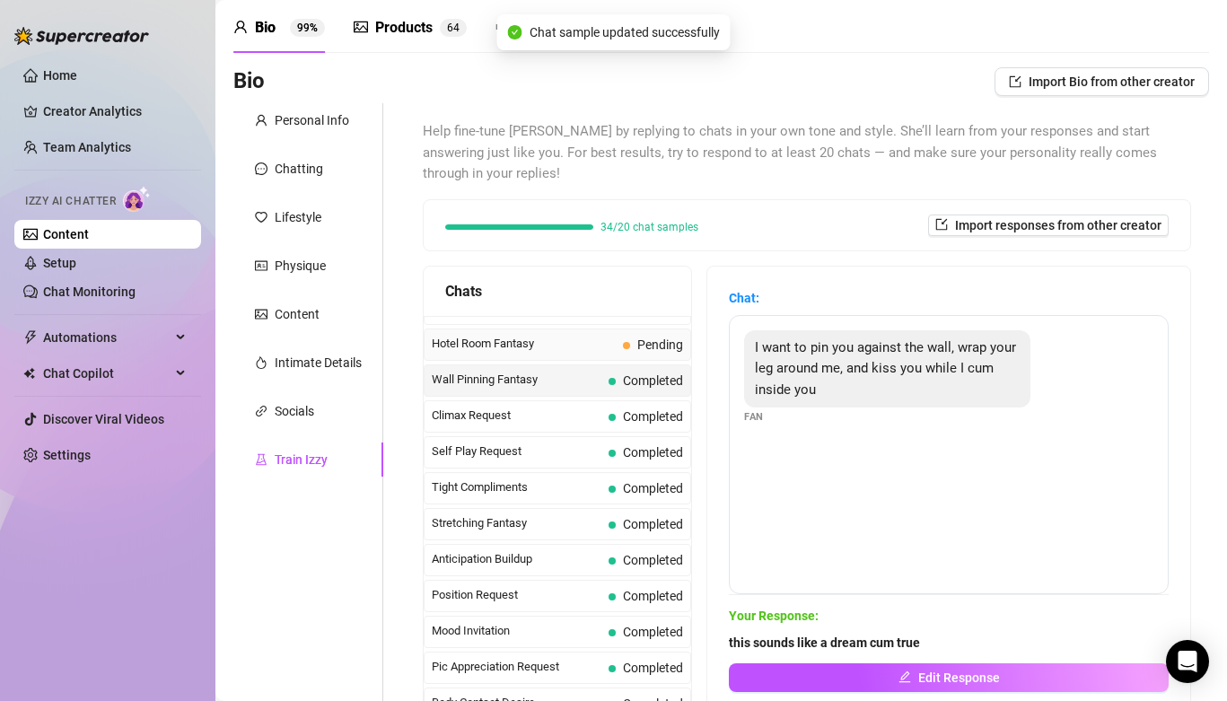
click at [563, 335] on div "Hotel Room Fantasy Pending" at bounding box center [558, 345] width 268 height 32
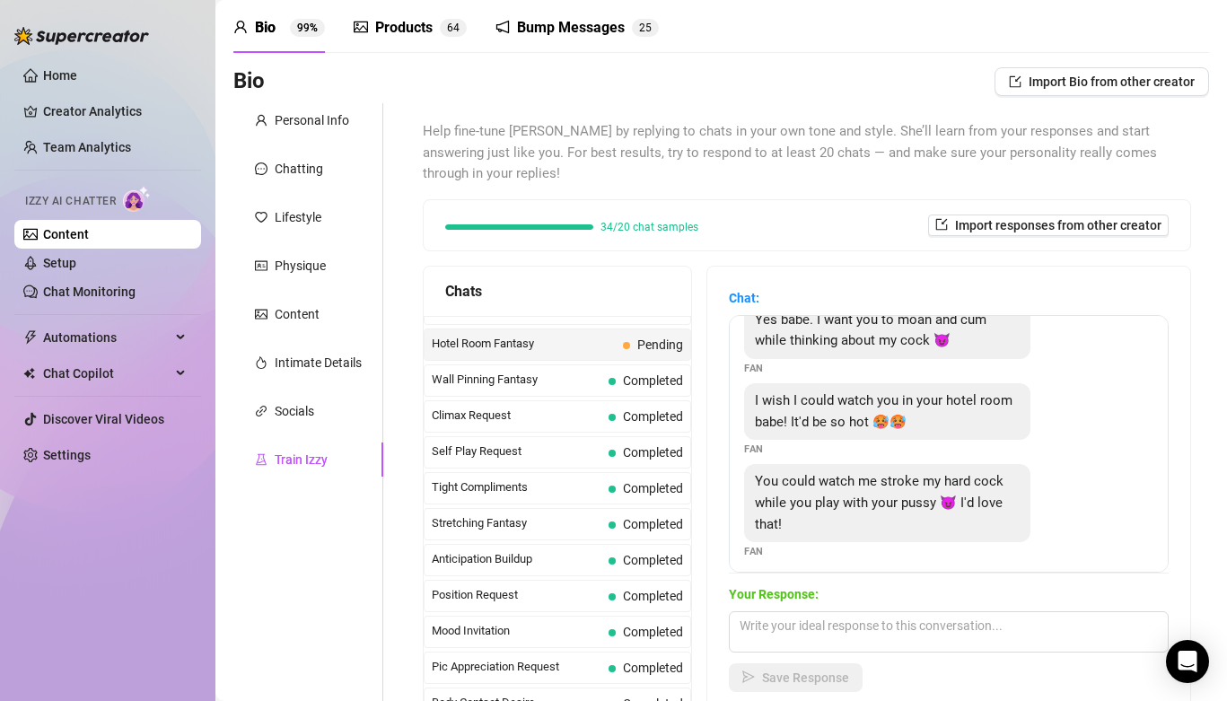
scroll to position [38, 0]
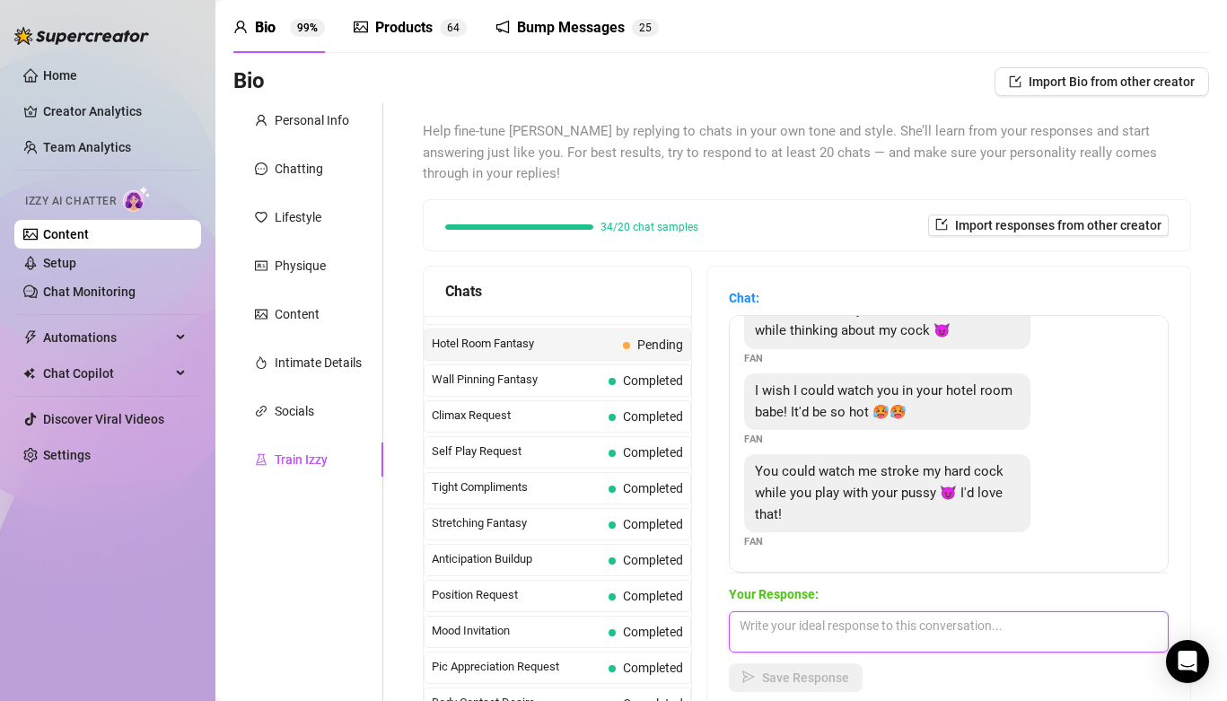
click at [921, 611] on textarea at bounding box center [949, 631] width 440 height 41
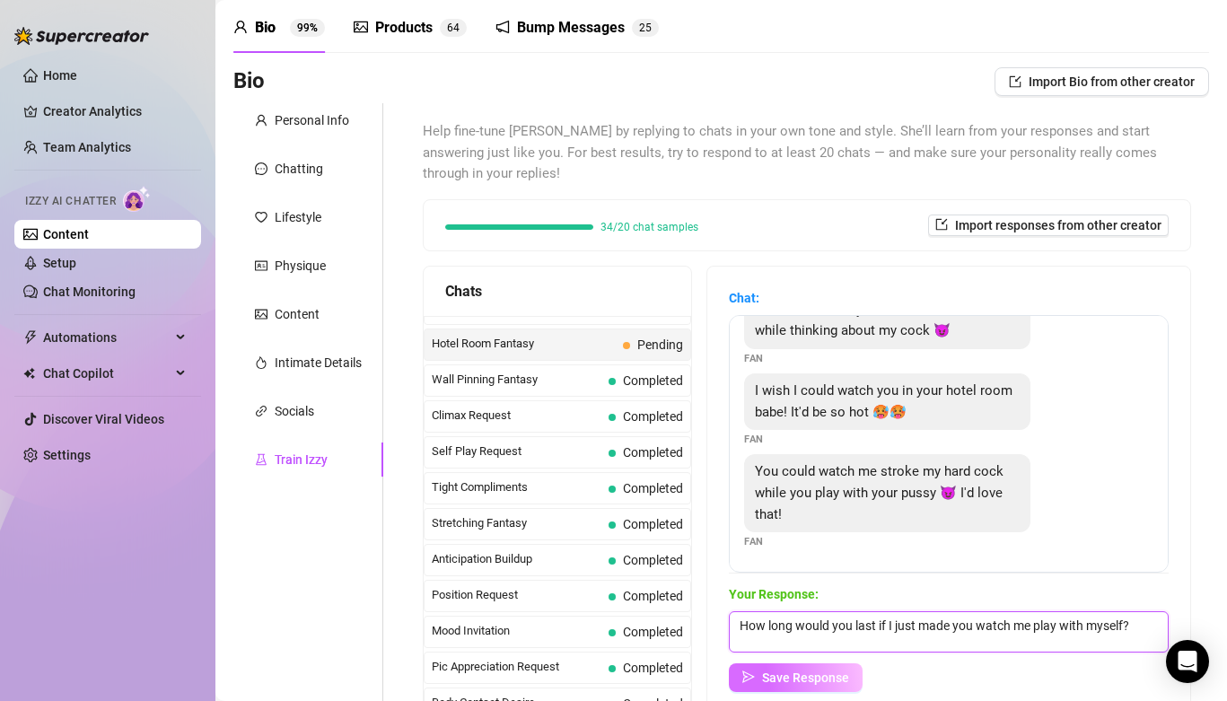
type textarea "How long would you last if I just made you watch me play with myself?"
click at [814, 670] on button "Save Response" at bounding box center [796, 677] width 134 height 29
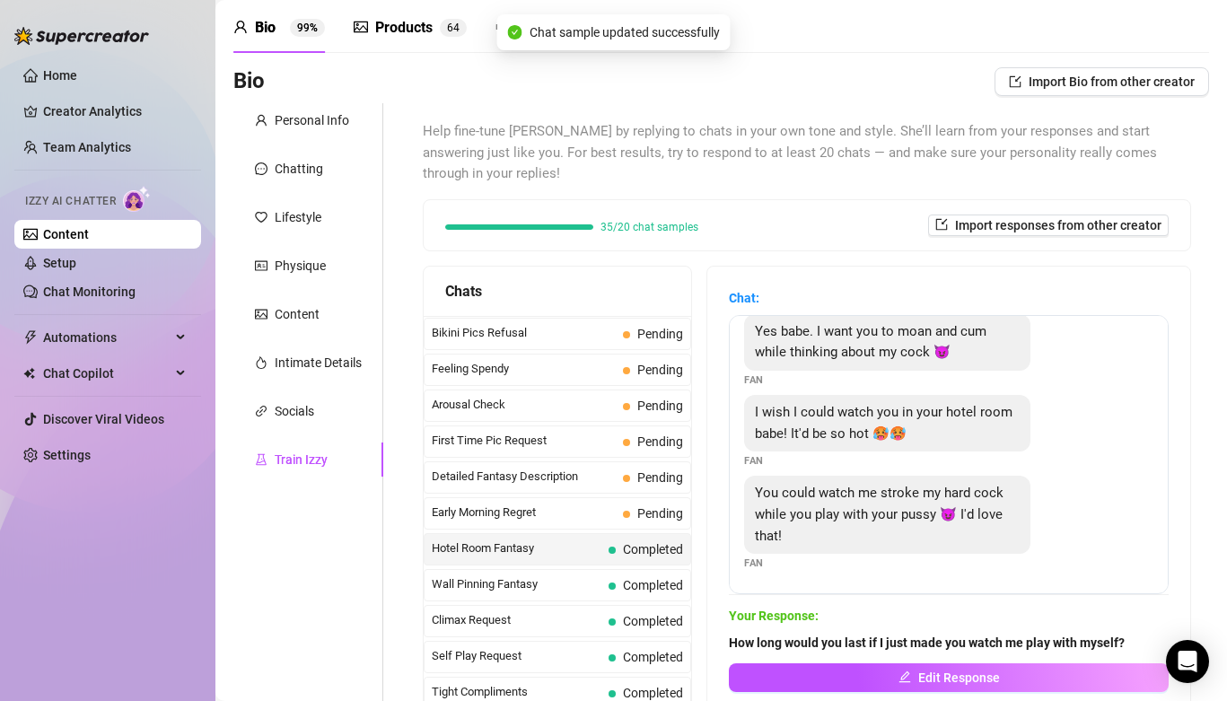
scroll to position [497, 0]
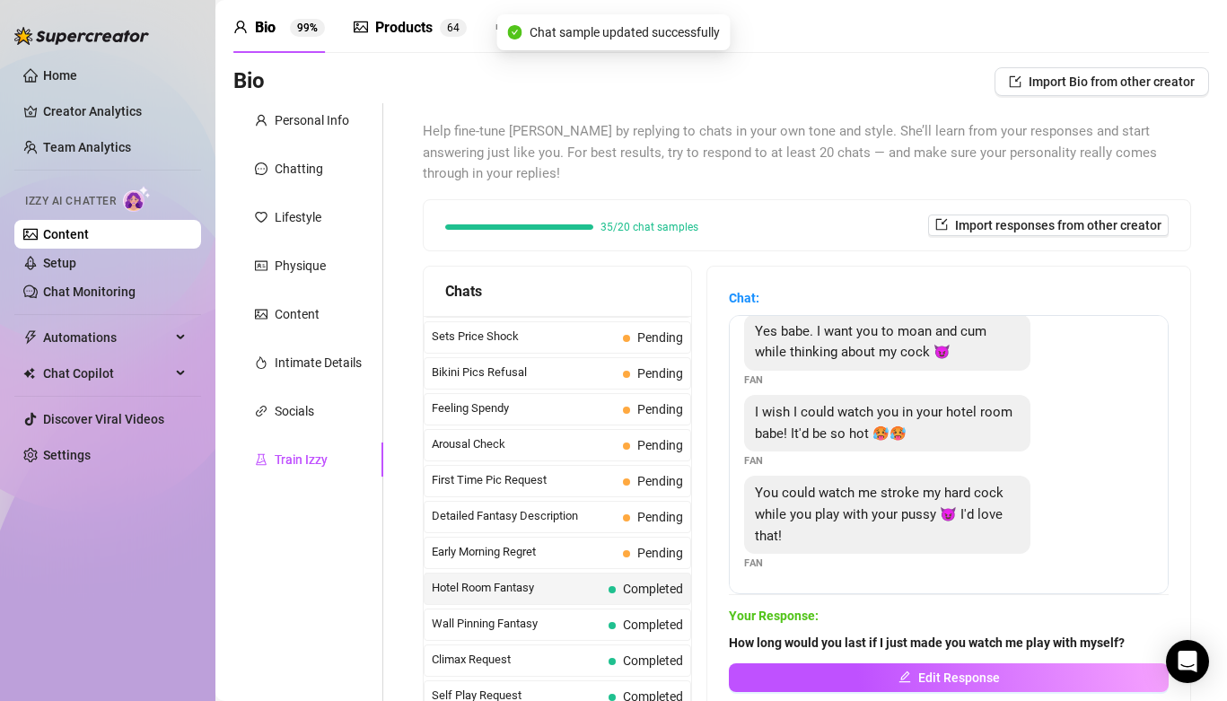
click at [630, 507] on span "Pending" at bounding box center [653, 517] width 60 height 20
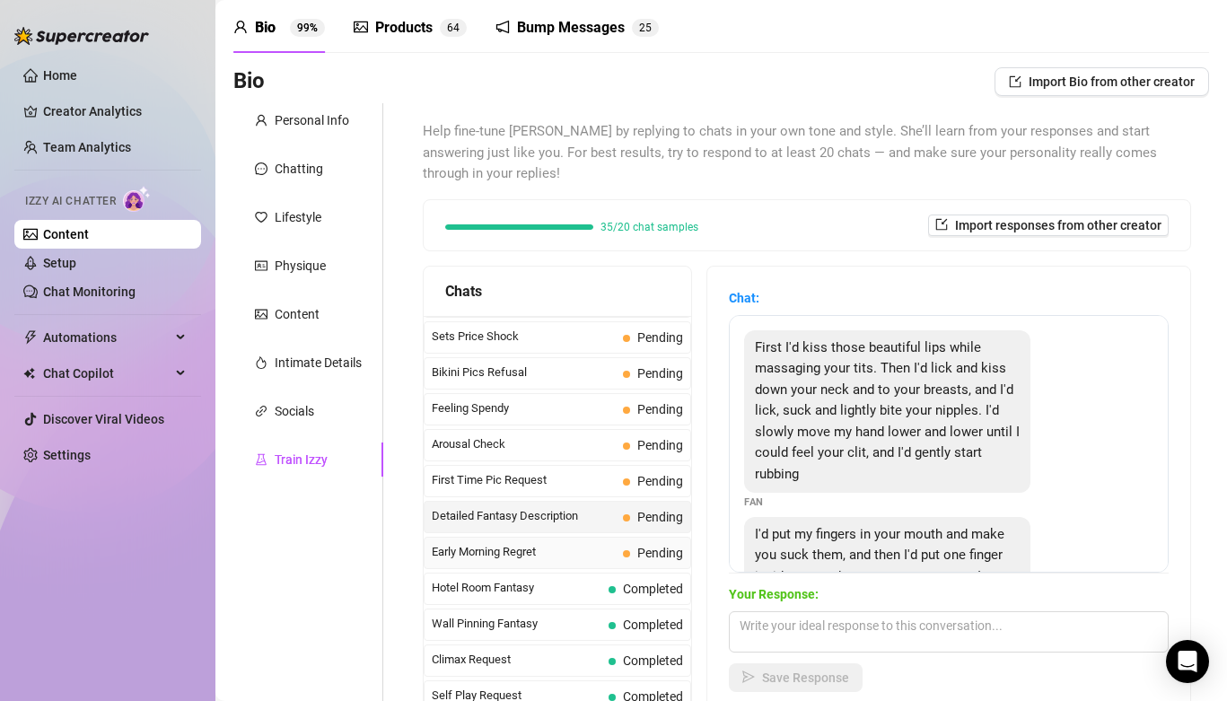
click at [636, 537] on div "Early Morning Regret Pending" at bounding box center [558, 553] width 268 height 32
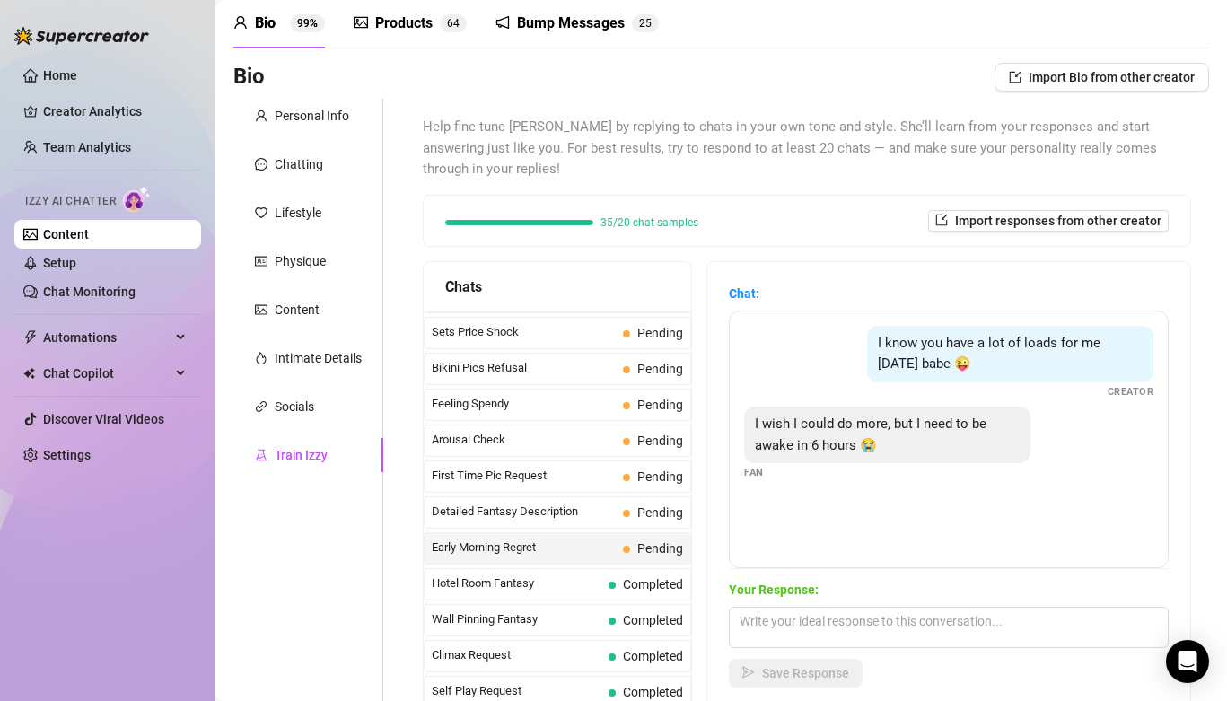
scroll to position [77, 0]
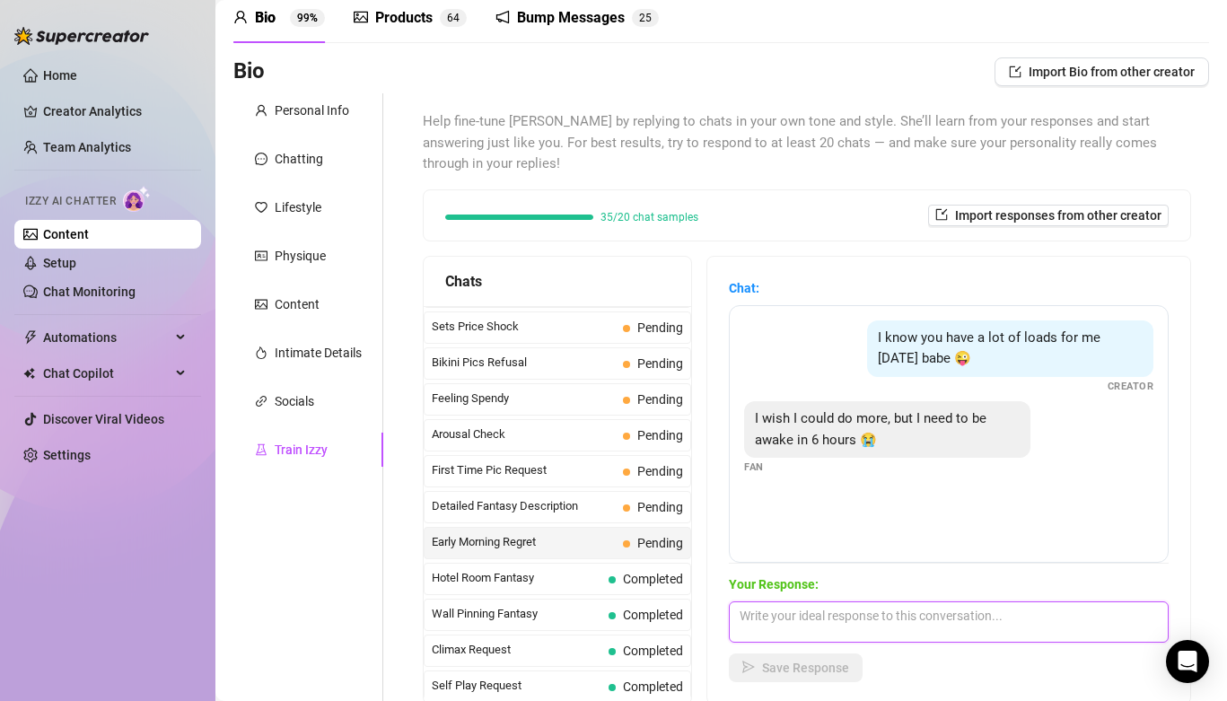
click at [835, 611] on textarea at bounding box center [949, 622] width 440 height 41
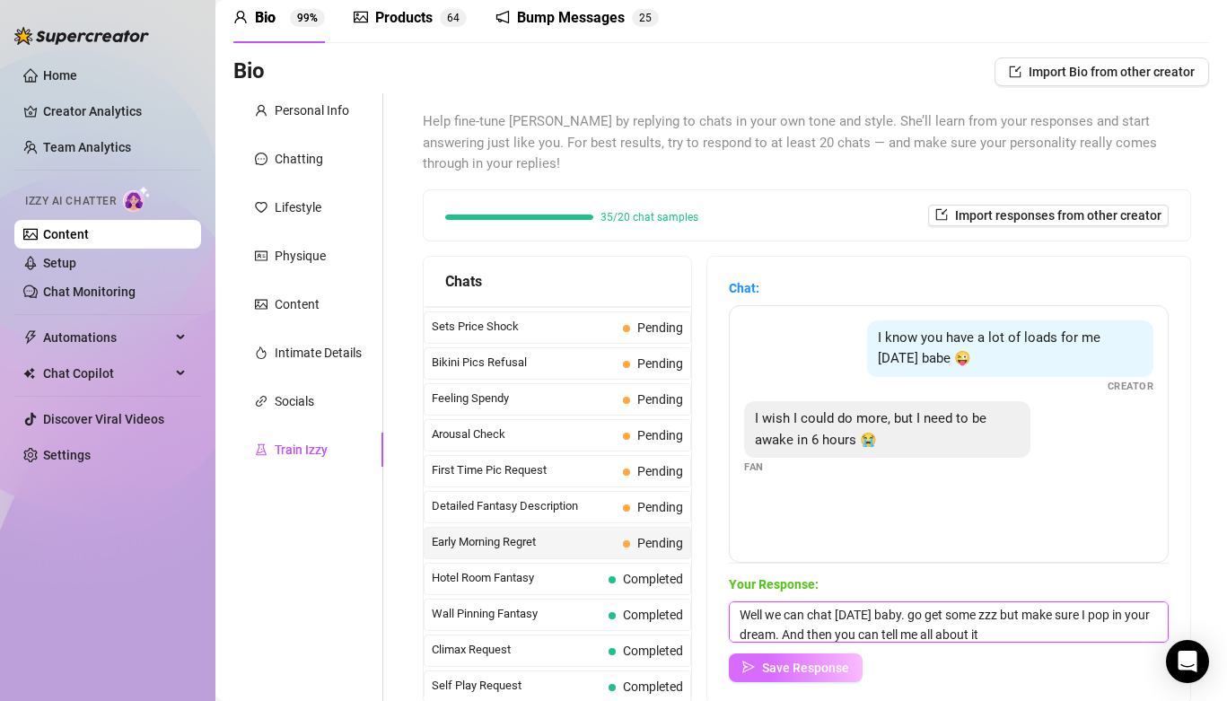
type textarea "Well we can chat [DATE] baby. go get some zzz but make sure I pop in your dream…"
click at [806, 661] on span "Save Response" at bounding box center [805, 668] width 87 height 14
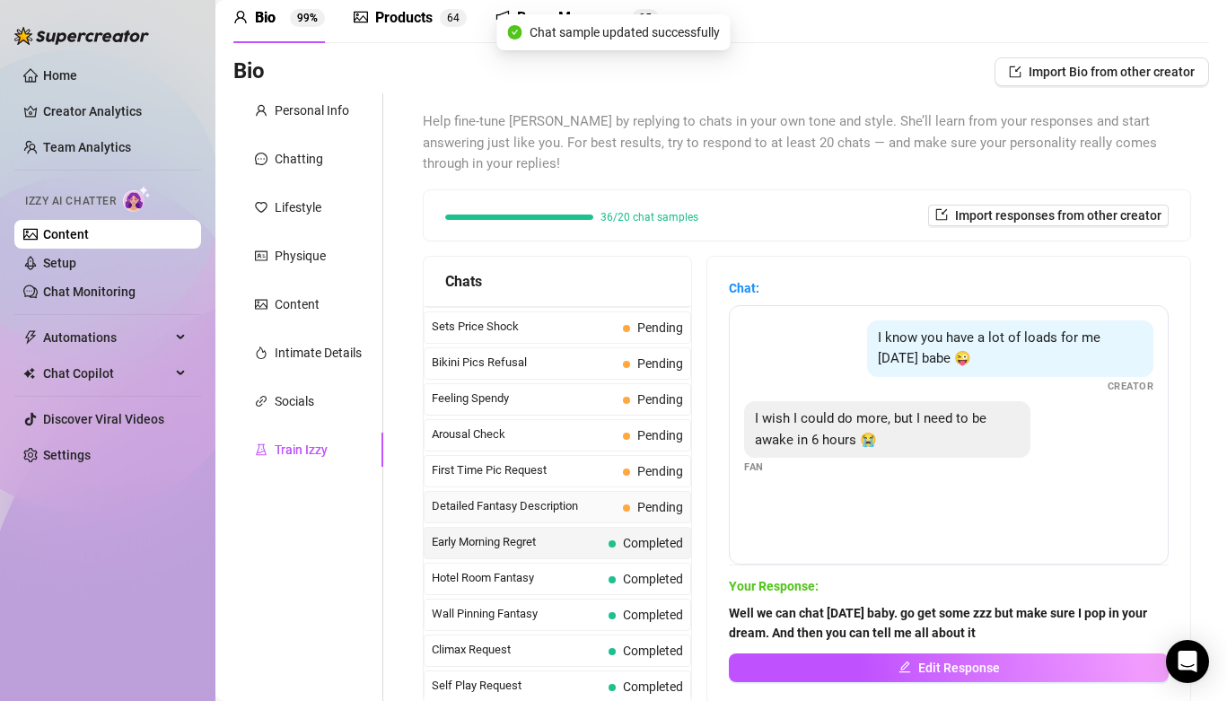
click at [586, 497] on span "Detailed Fantasy Description" at bounding box center [524, 506] width 184 height 18
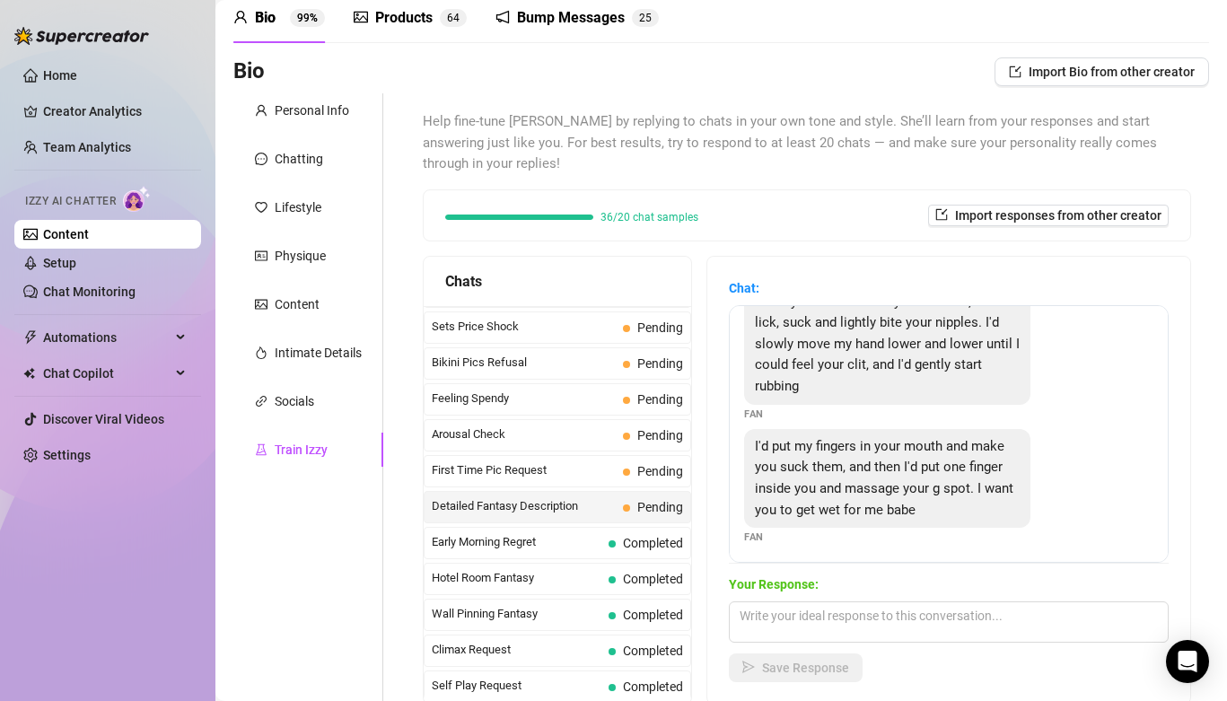
scroll to position [79, 0]
click at [801, 613] on textarea at bounding box center [949, 622] width 440 height 41
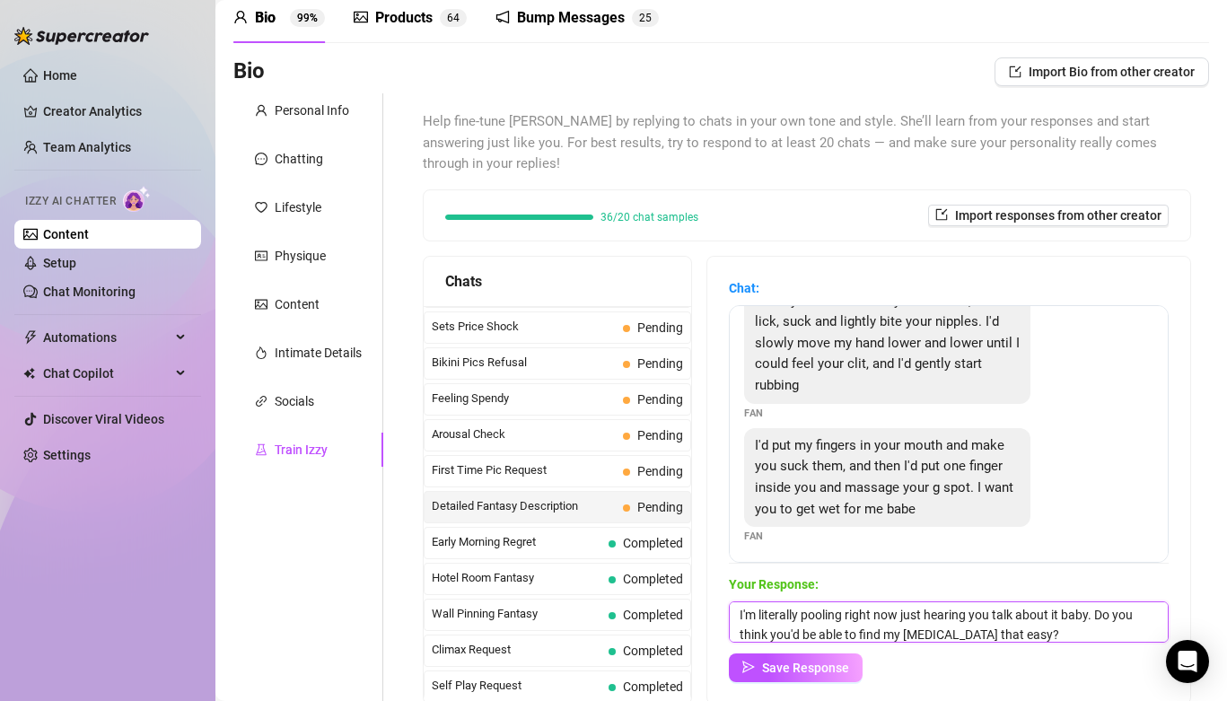
scroll to position [21, 0]
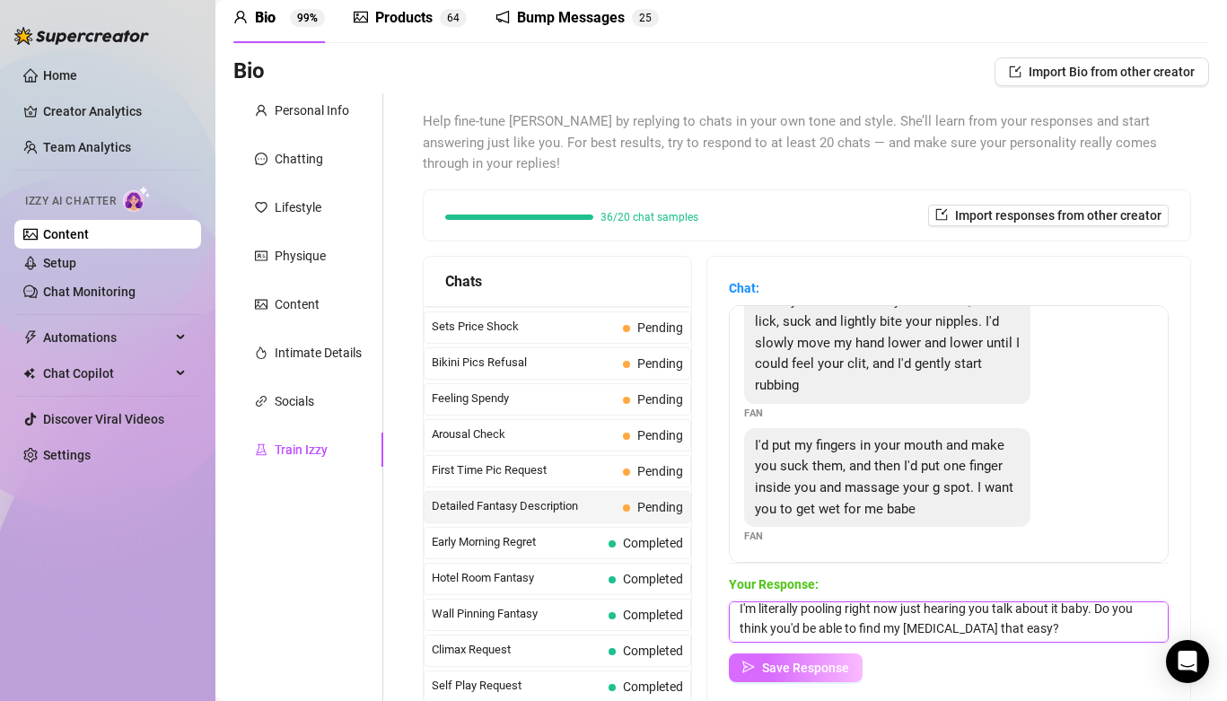
type textarea "I'm literally pooling right now just hearing you talk about it baby. Do you thi…"
click at [795, 657] on button "Save Response" at bounding box center [796, 668] width 134 height 29
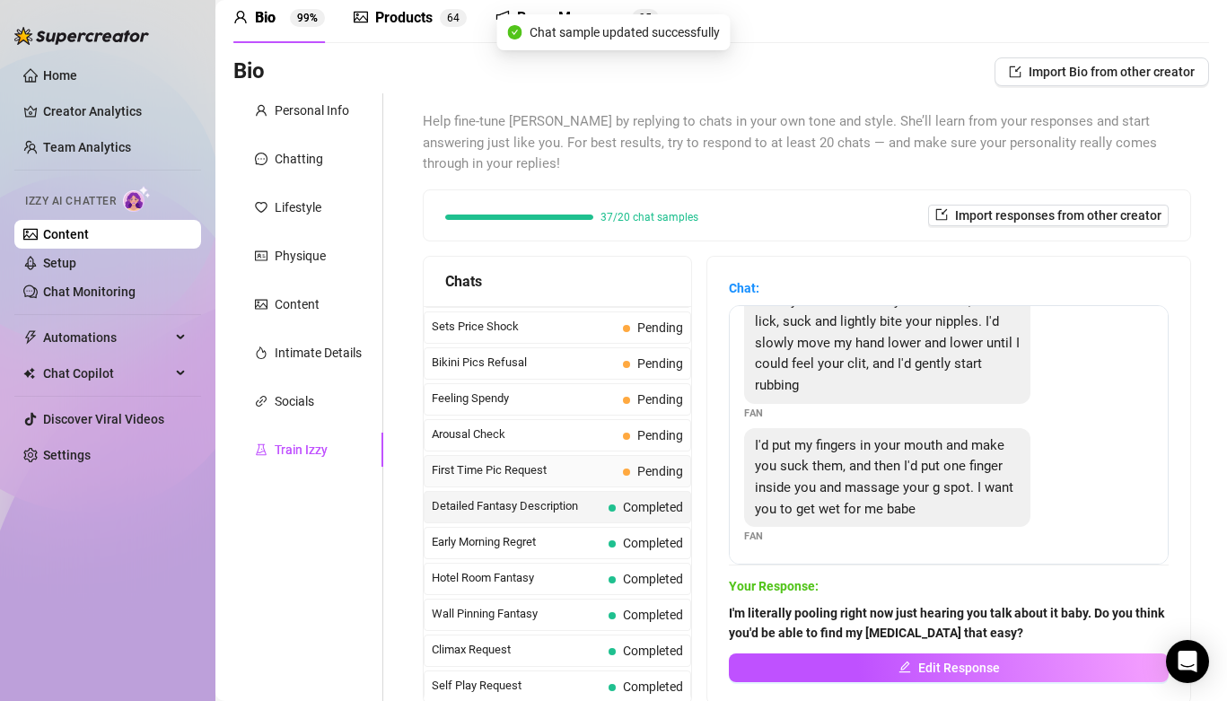
click at [526, 455] on div "First Time Pic Request Pending" at bounding box center [558, 471] width 268 height 32
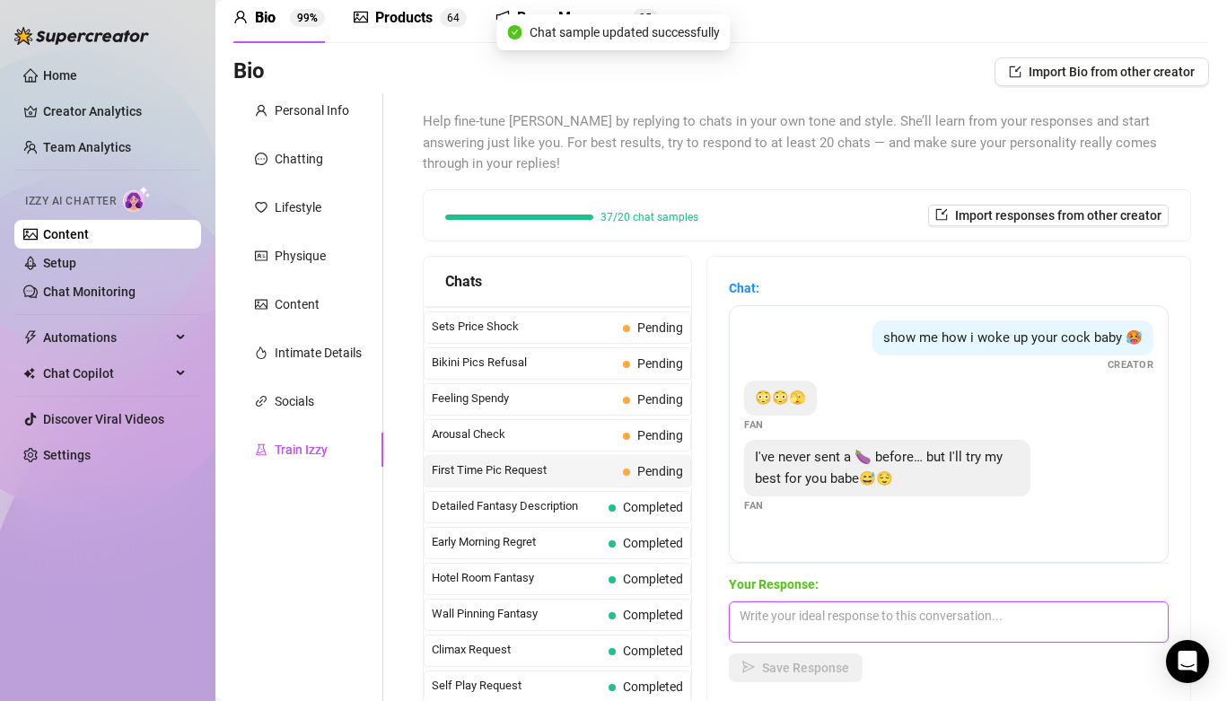
click at [834, 618] on textarea at bounding box center [949, 622] width 440 height 41
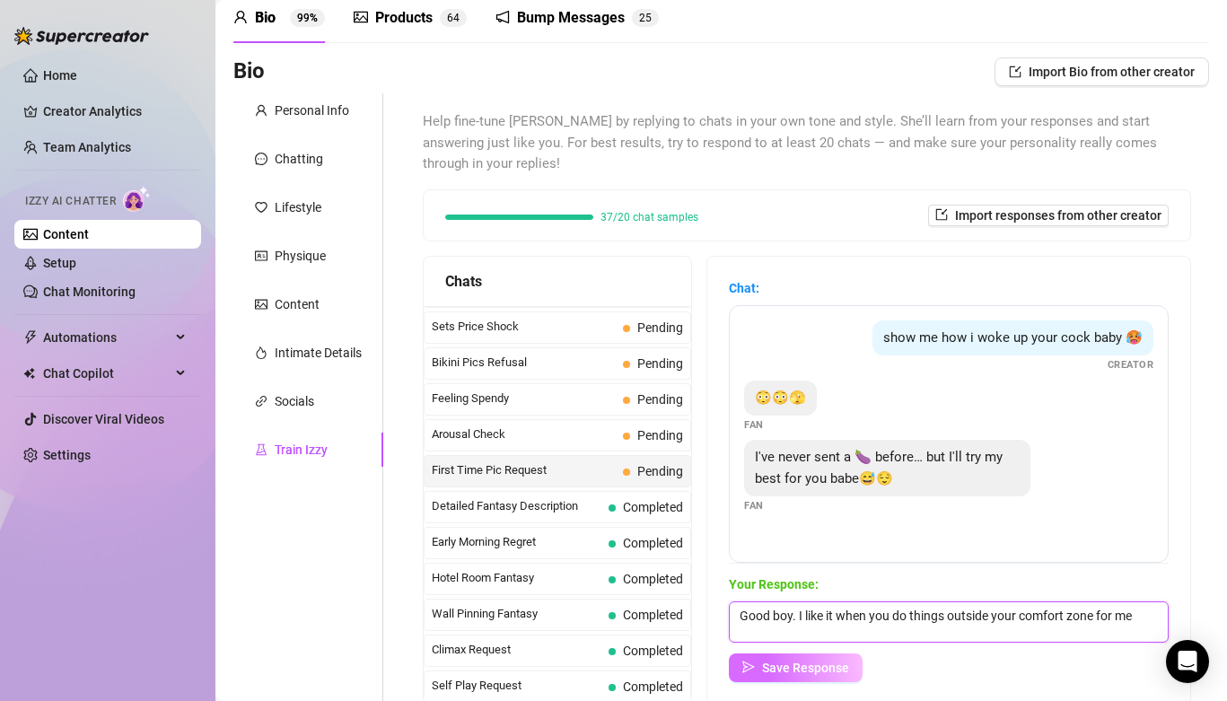
type textarea "Good boy. I like it when you do things outside your comfort zone for me"
click at [776, 654] on button "Save Response" at bounding box center [796, 668] width 134 height 29
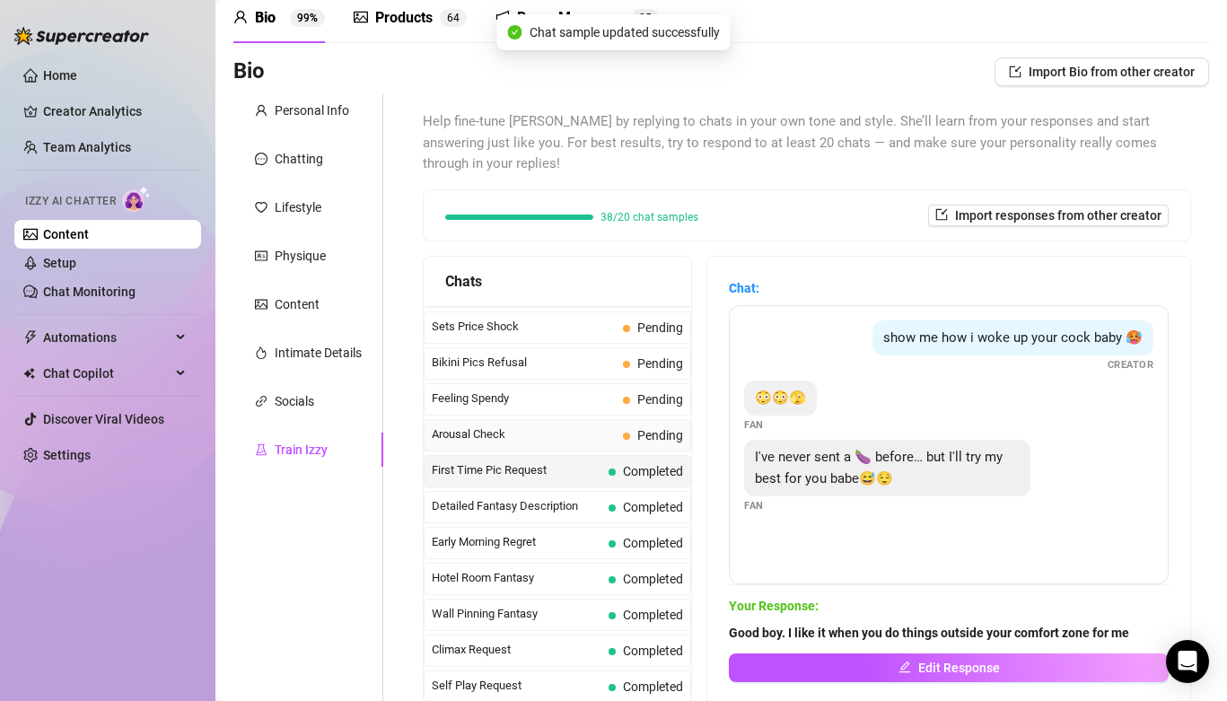
click at [555, 426] on span "Arousal Check" at bounding box center [524, 435] width 184 height 18
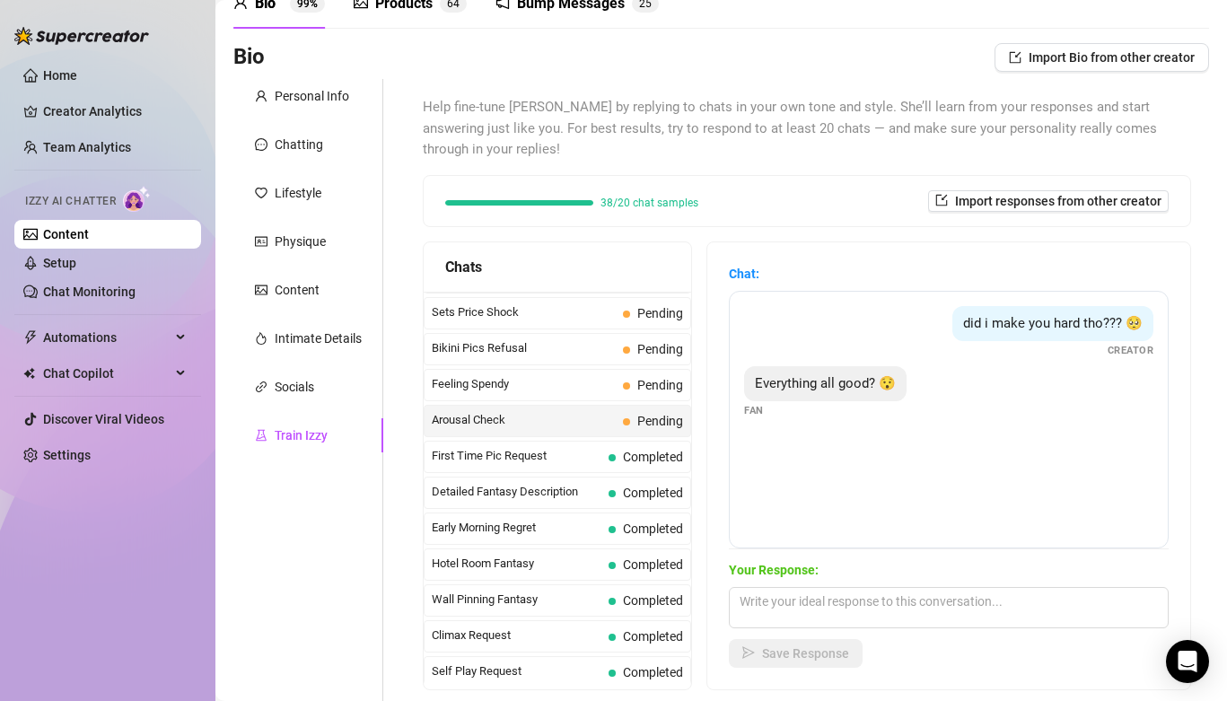
scroll to position [94, 0]
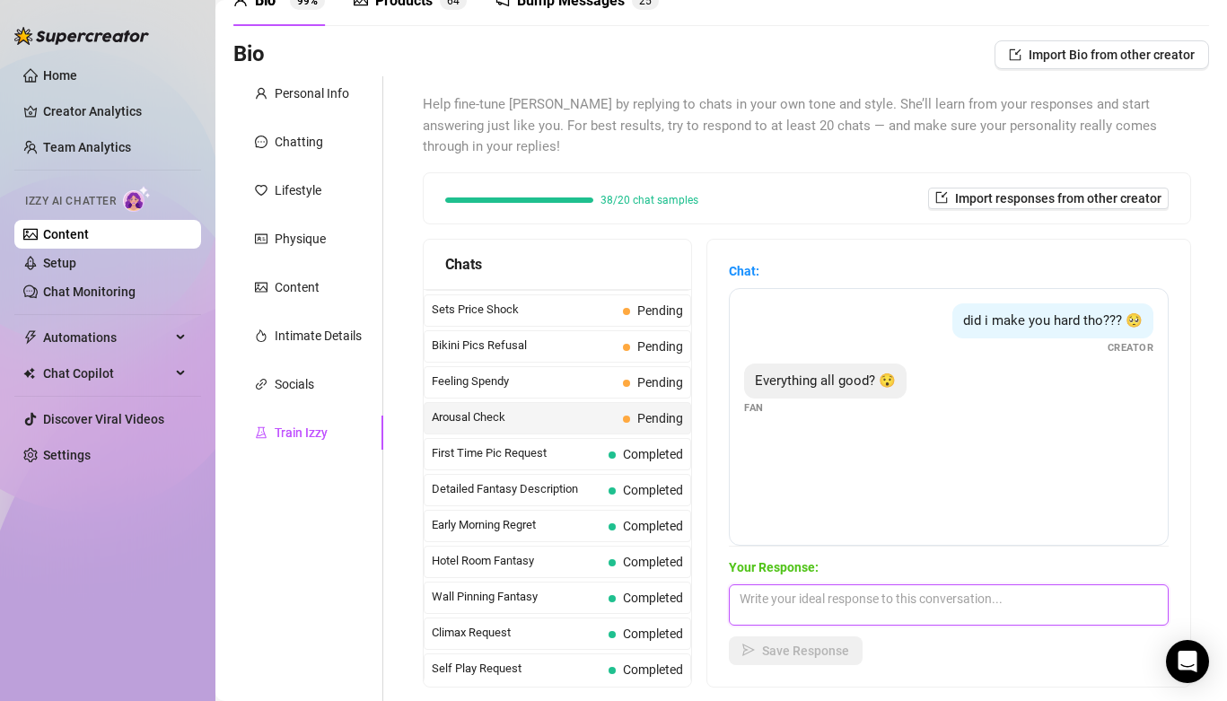
click at [816, 584] on textarea at bounding box center [949, 604] width 440 height 41
type textarea "o"
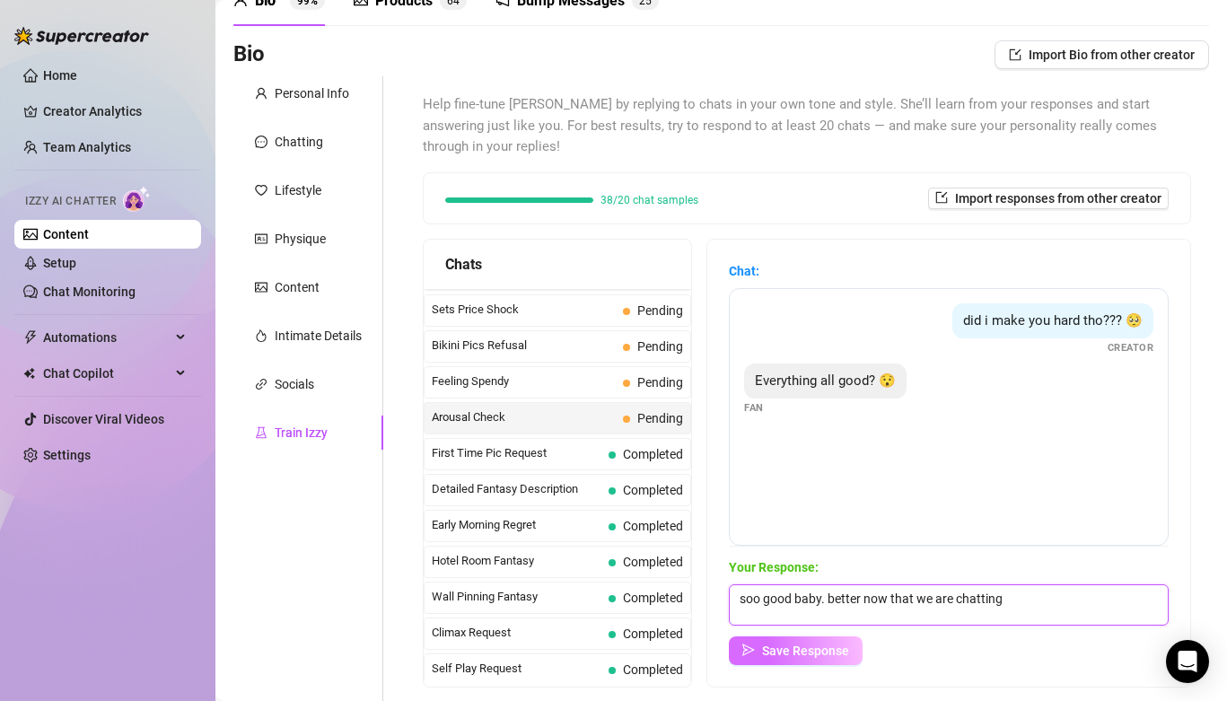
type textarea "soo good baby. better now that we are chatting"
click at [794, 637] on button "Save Response" at bounding box center [796, 651] width 134 height 29
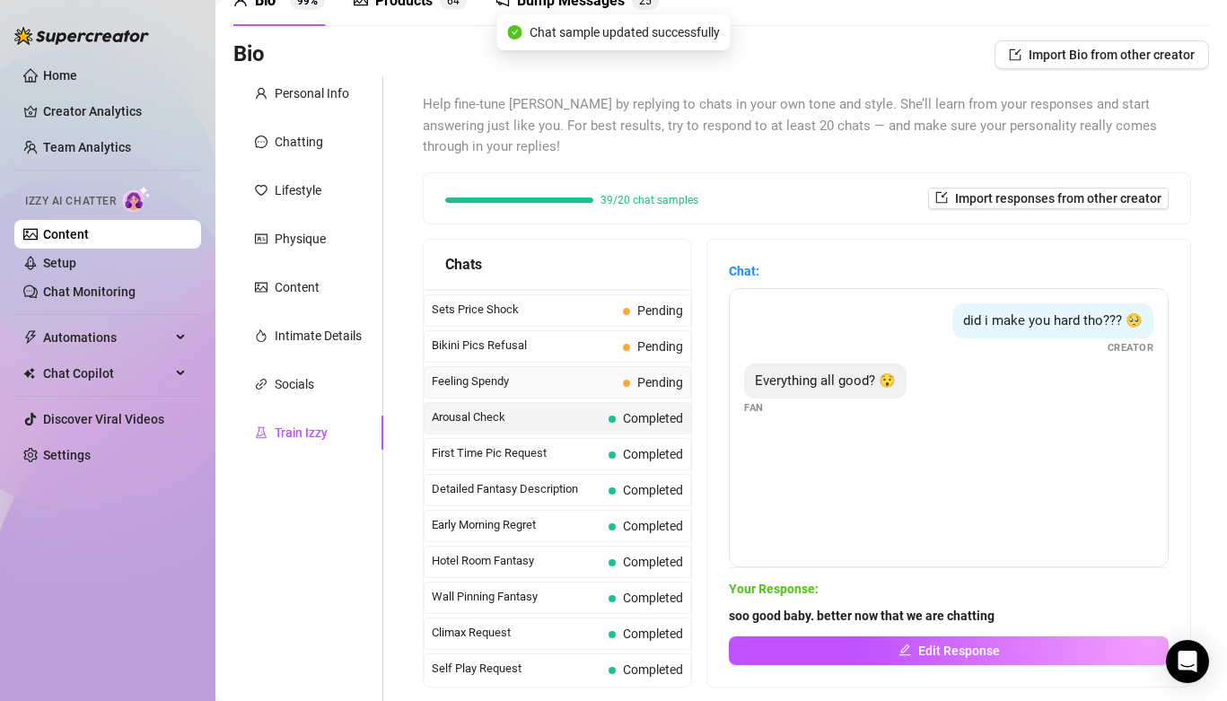
click at [575, 373] on span "Feeling Spendy" at bounding box center [524, 382] width 184 height 18
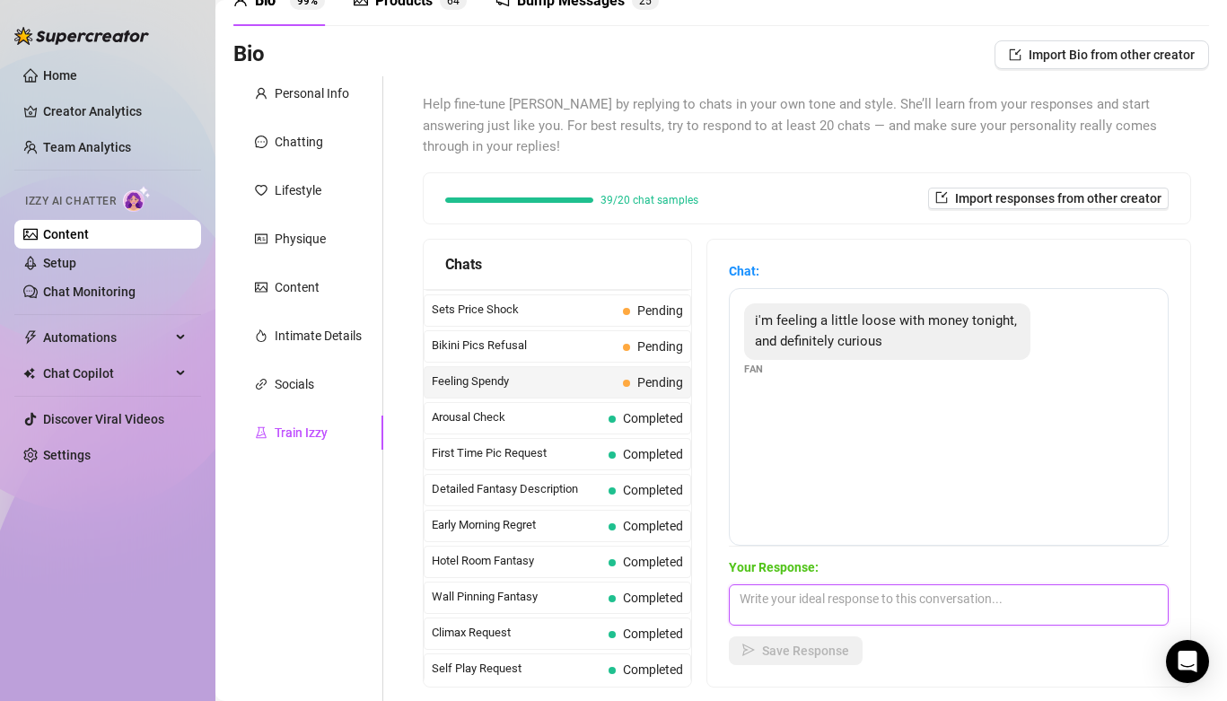
click at [807, 584] on textarea at bounding box center [949, 604] width 440 height 41
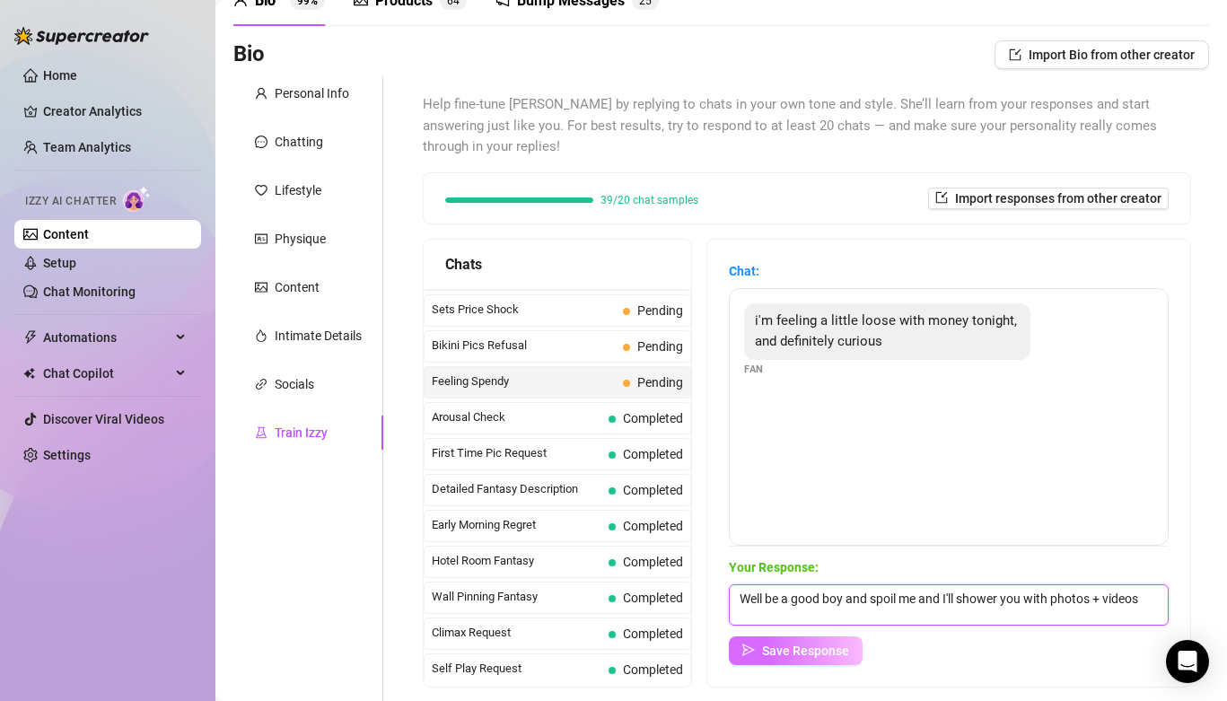
type textarea "Well be a good boy and spoil me and I'll shower you with photos + videos"
click at [784, 644] on span "Save Response" at bounding box center [805, 651] width 87 height 14
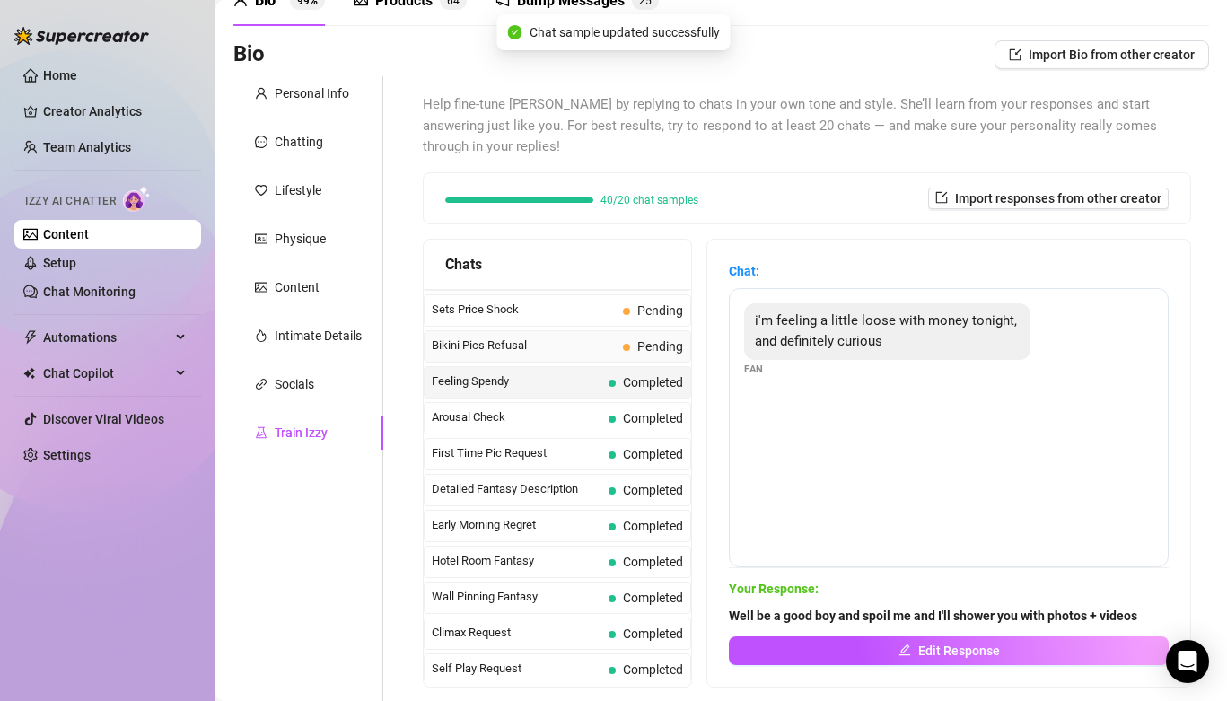
click at [552, 337] on span "Bikini Pics Refusal" at bounding box center [524, 346] width 184 height 18
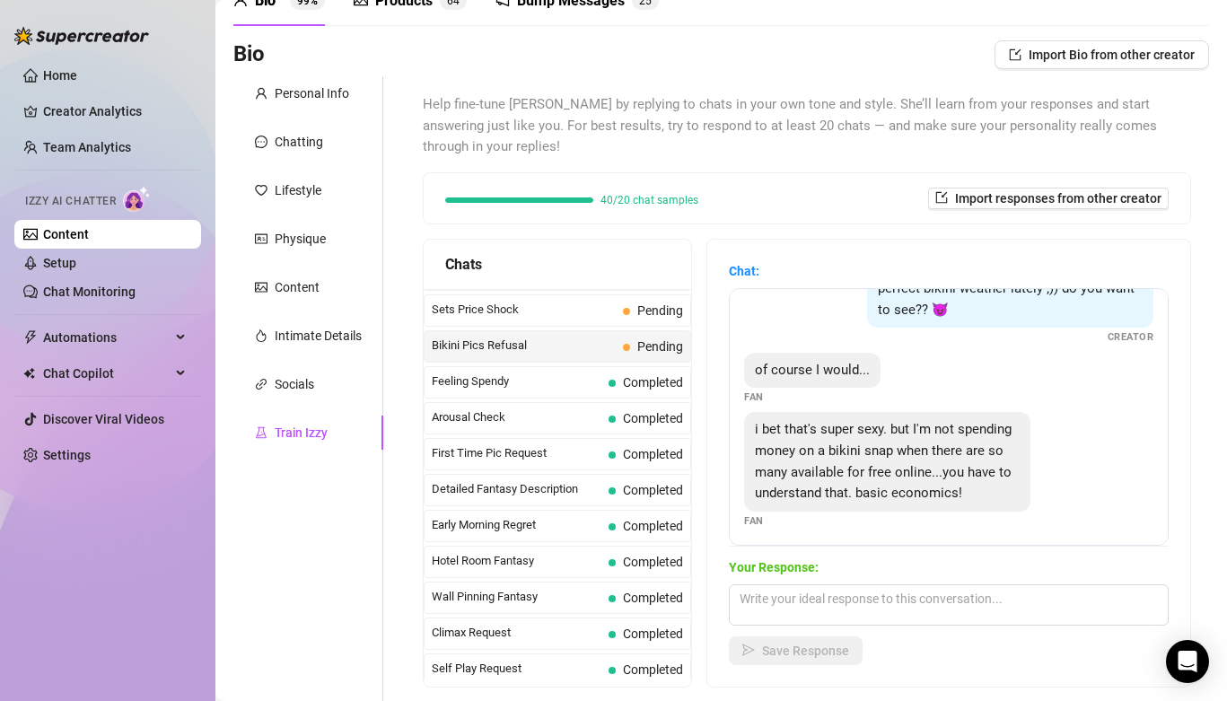
scroll to position [58, 0]
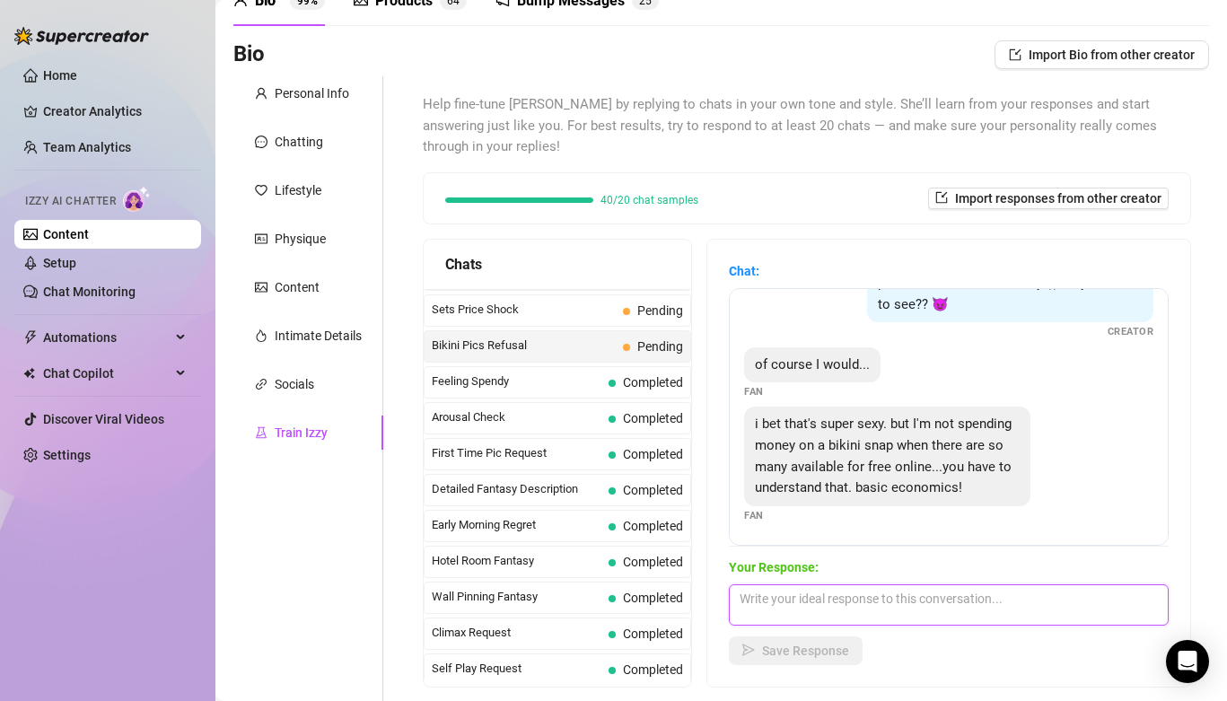
click at [853, 584] on textarea at bounding box center [949, 604] width 440 height 41
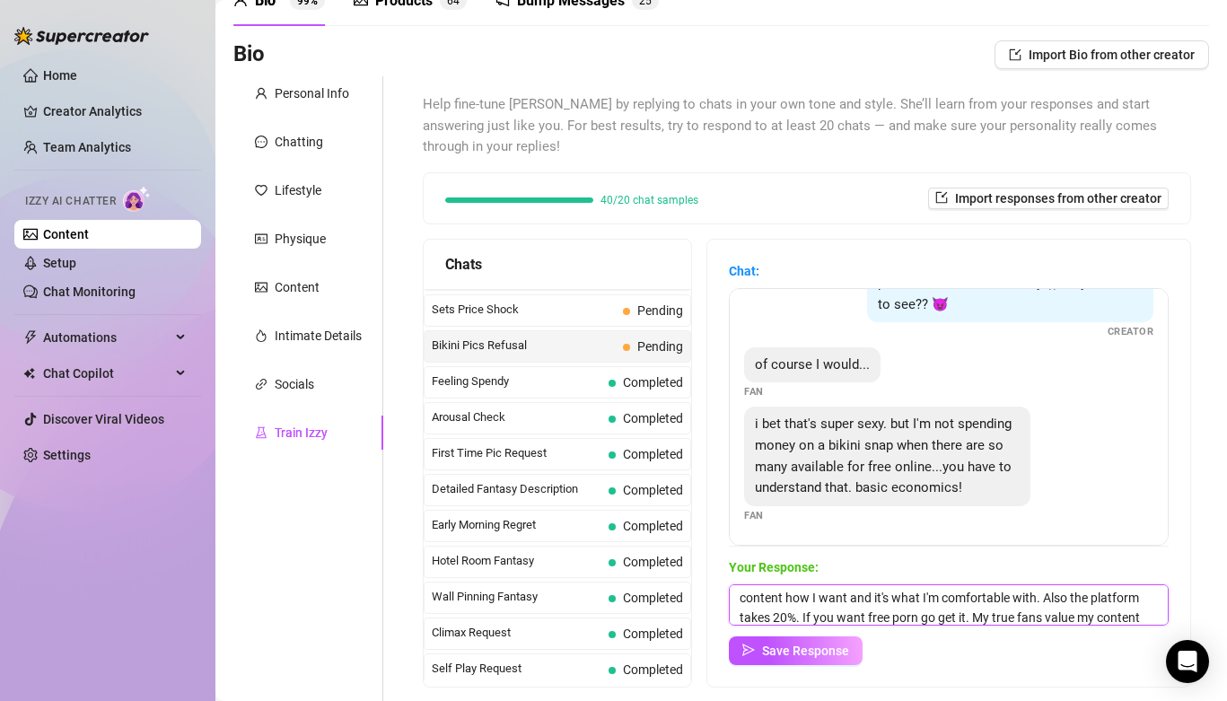
scroll to position [40, 0]
type textarea "Well you have to understand that this is my job and my body and I price my cont…"
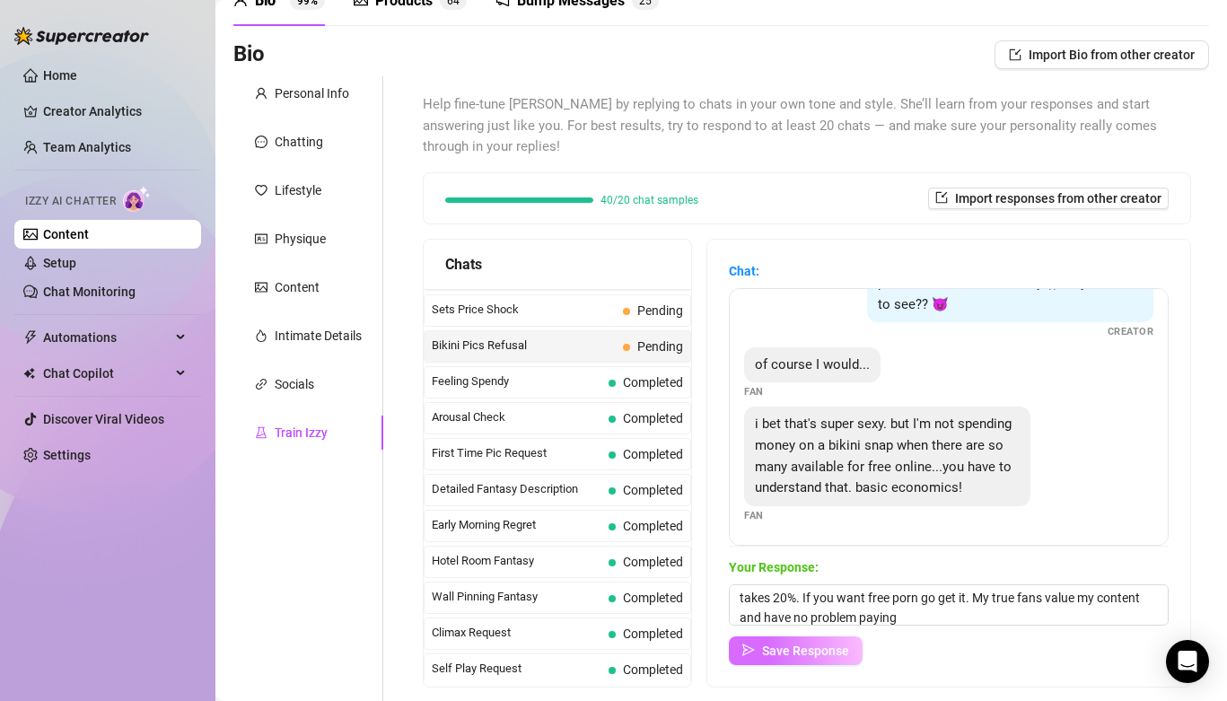
click at [822, 644] on span "Save Response" at bounding box center [805, 651] width 87 height 14
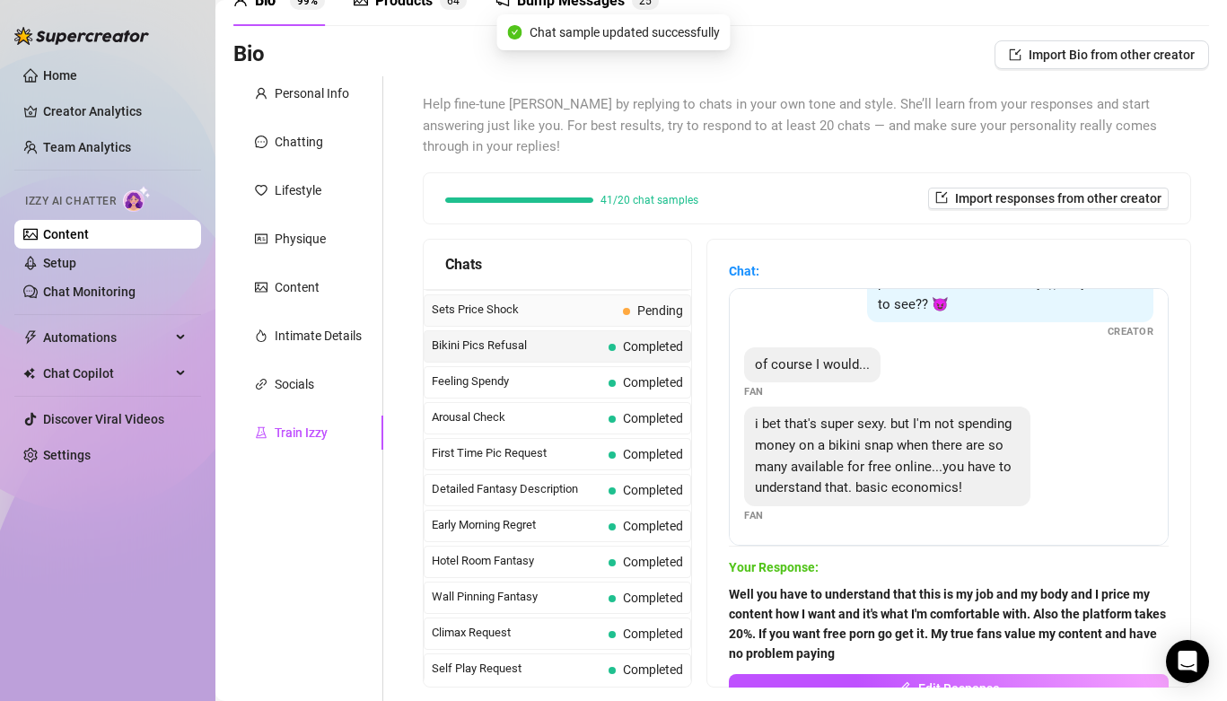
click at [531, 301] on span "Sets Price Shock" at bounding box center [524, 310] width 184 height 18
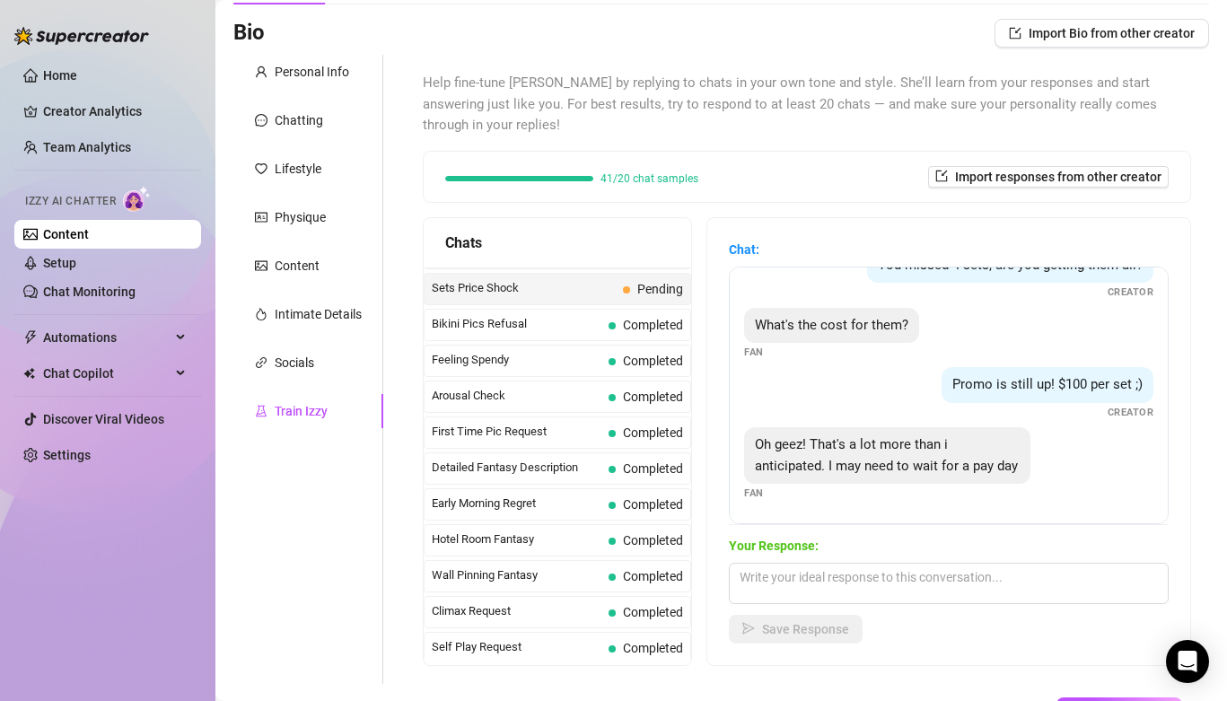
scroll to position [118, 0]
click at [772, 561] on textarea at bounding box center [949, 581] width 440 height 41
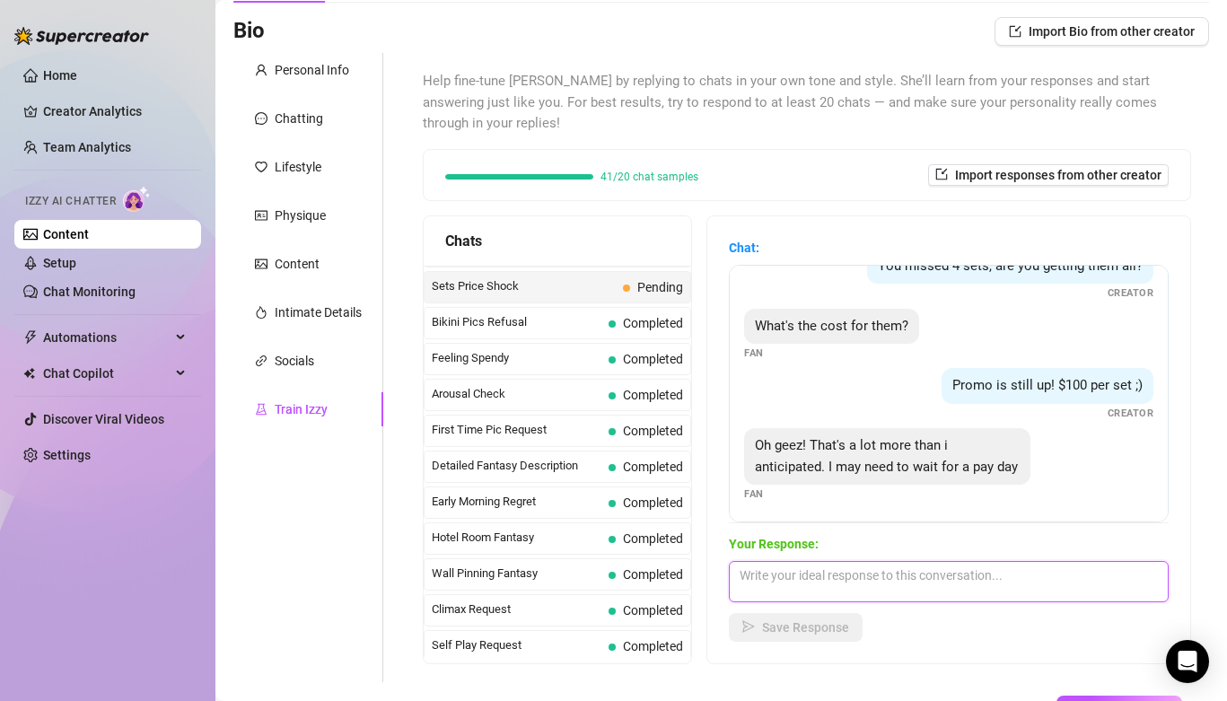
scroll to position [34, 0]
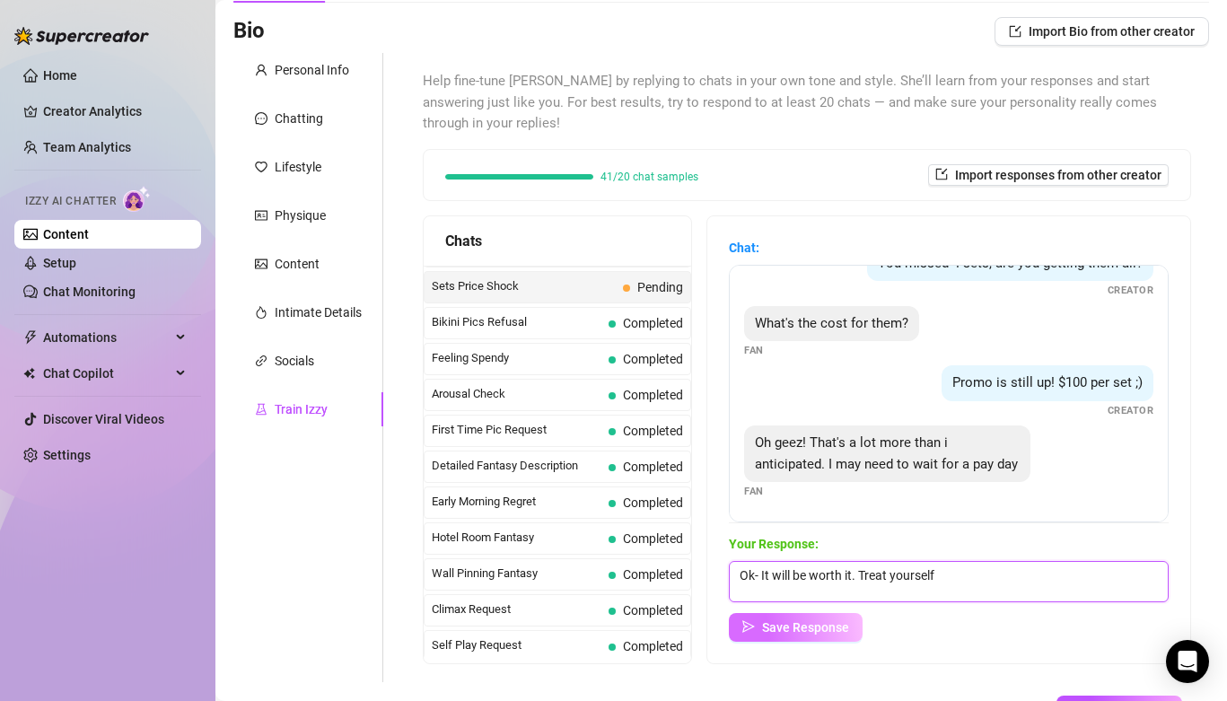
type textarea "Ok- It will be worth it. Treat yourself"
click at [770, 620] on span "Save Response" at bounding box center [805, 627] width 87 height 14
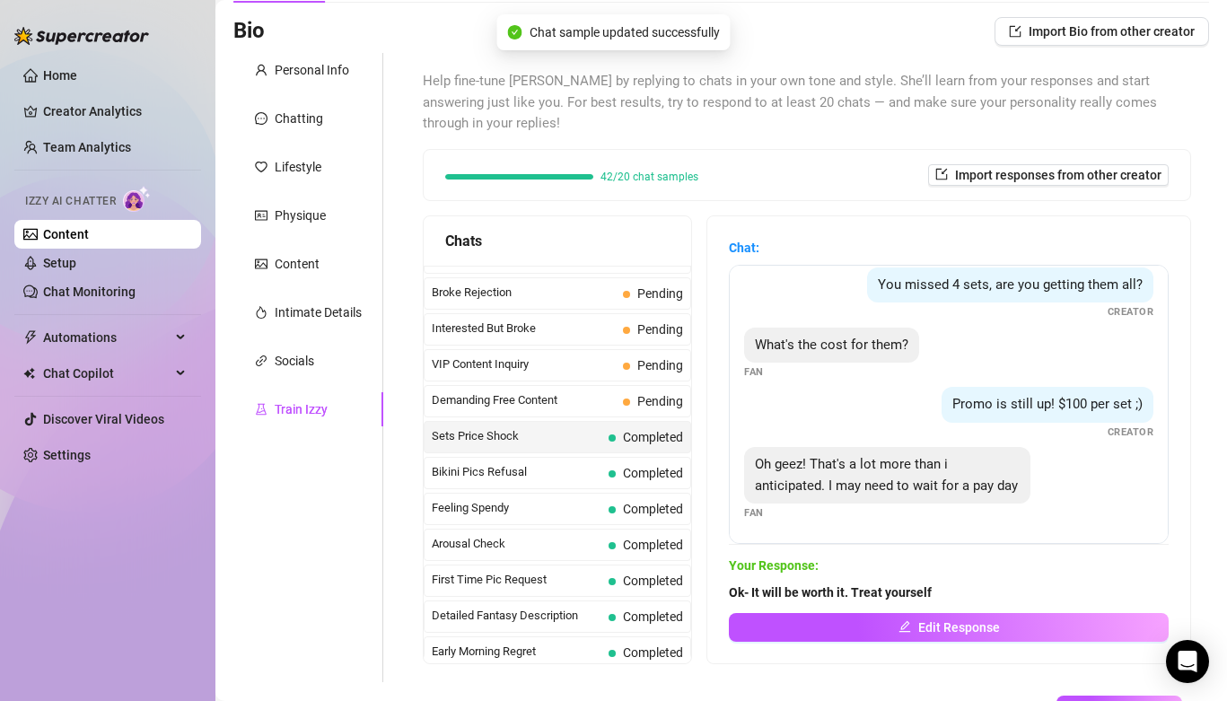
scroll to position [346, 0]
click at [523, 393] on span "Demanding Free Content" at bounding box center [524, 402] width 184 height 18
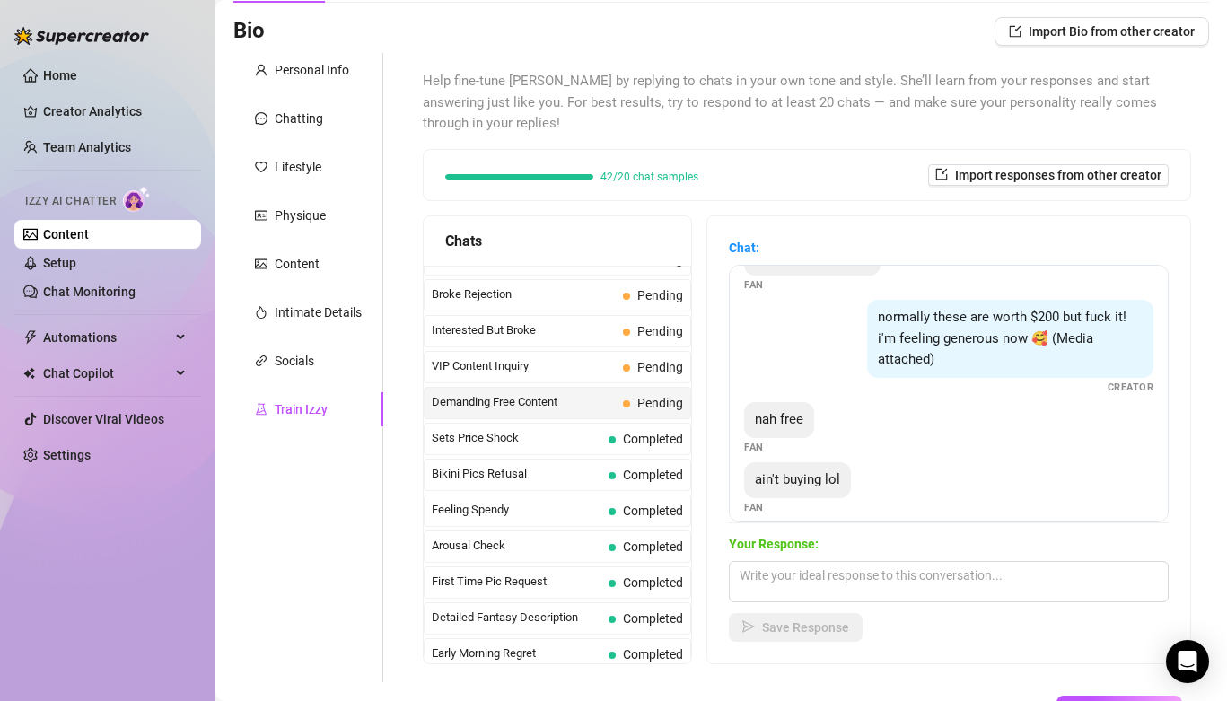
scroll to position [175, 0]
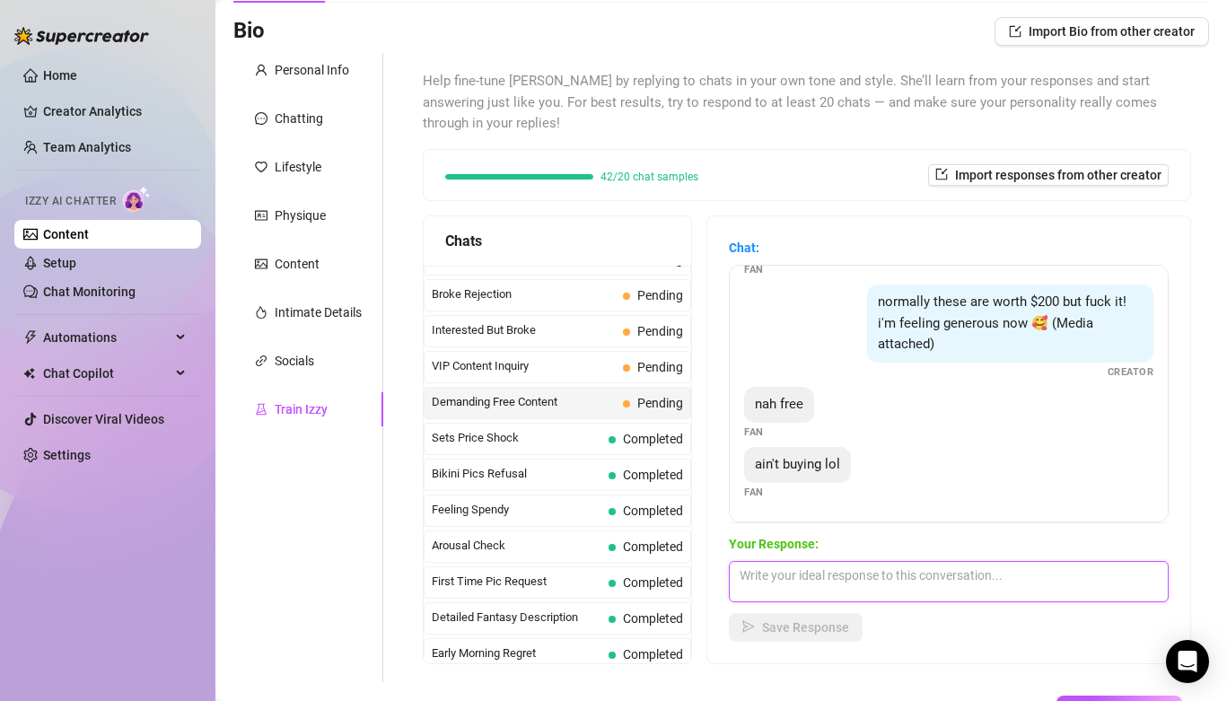
click at [796, 561] on textarea at bounding box center [949, 581] width 440 height 41
type textarea "ok well I ain't giving. Respectfully decline"
click at [776, 620] on span "Save Response" at bounding box center [805, 627] width 87 height 14
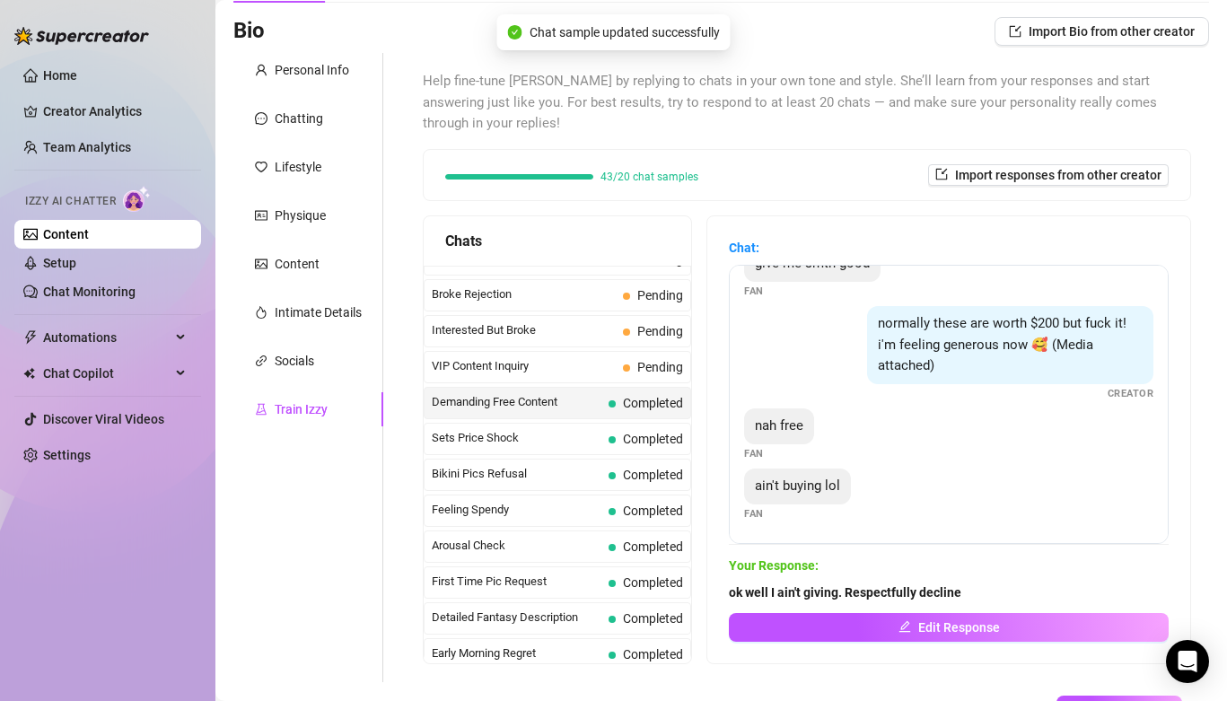
scroll to position [154, 0]
click at [489, 357] on span "VIP Content Inquiry" at bounding box center [524, 366] width 184 height 18
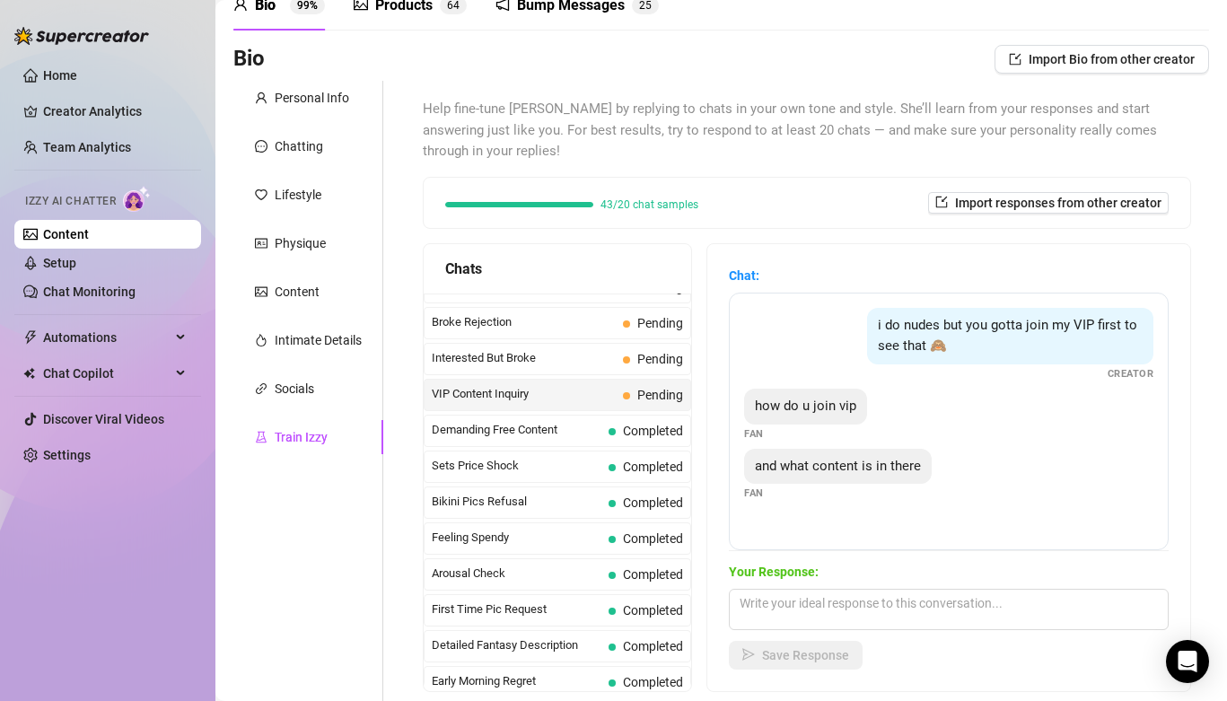
scroll to position [94, 0]
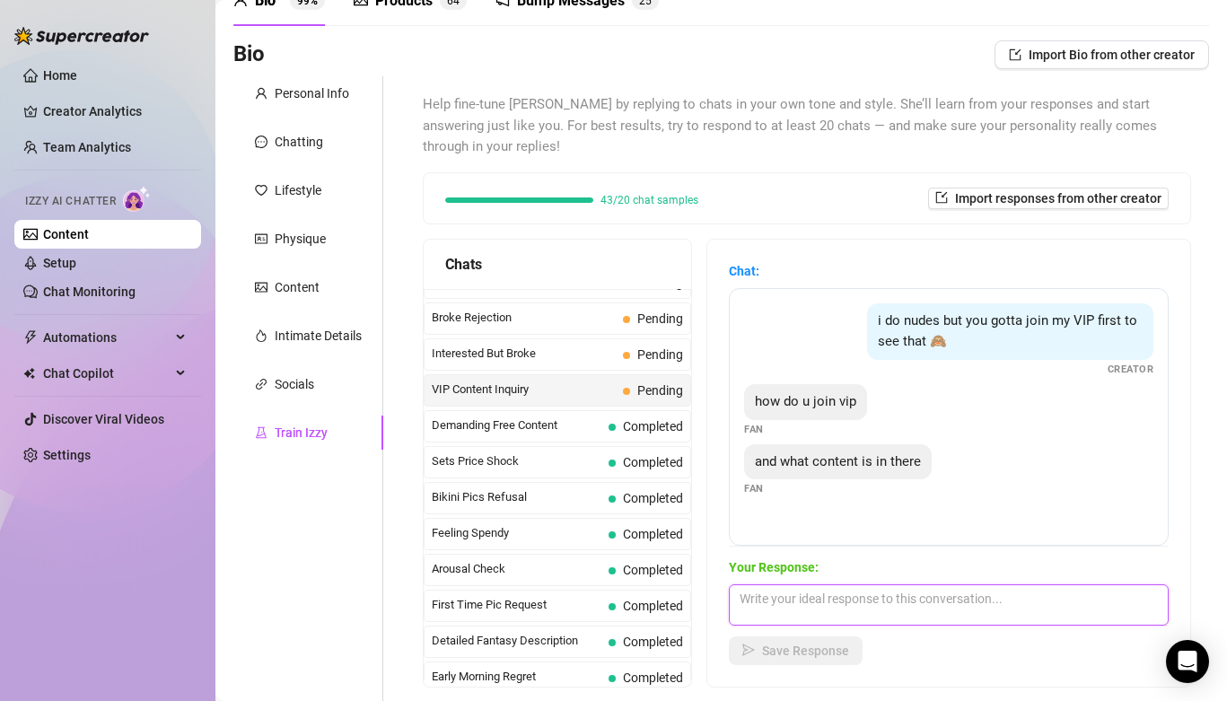
click at [787, 595] on textarea at bounding box center [949, 604] width 440 height 41
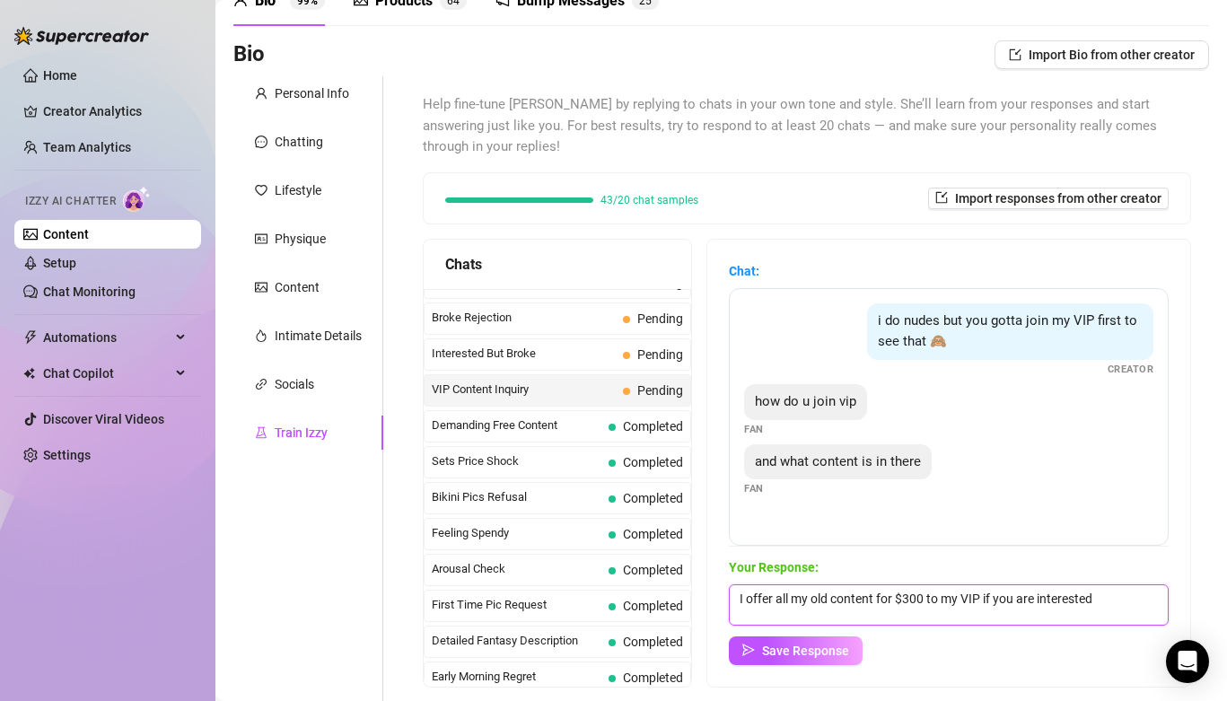
click at [909, 584] on textarea "I offer all my old content for $300 to my VIP if you are interested" at bounding box center [949, 604] width 440 height 41
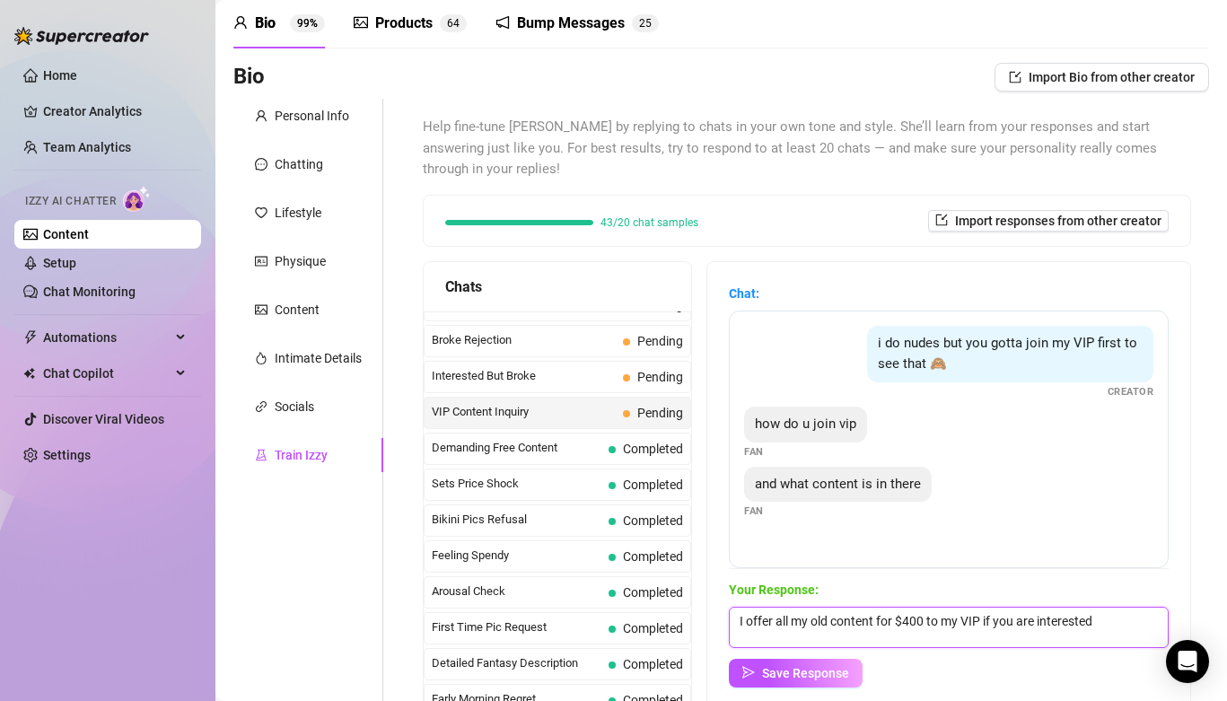
scroll to position [66, 0]
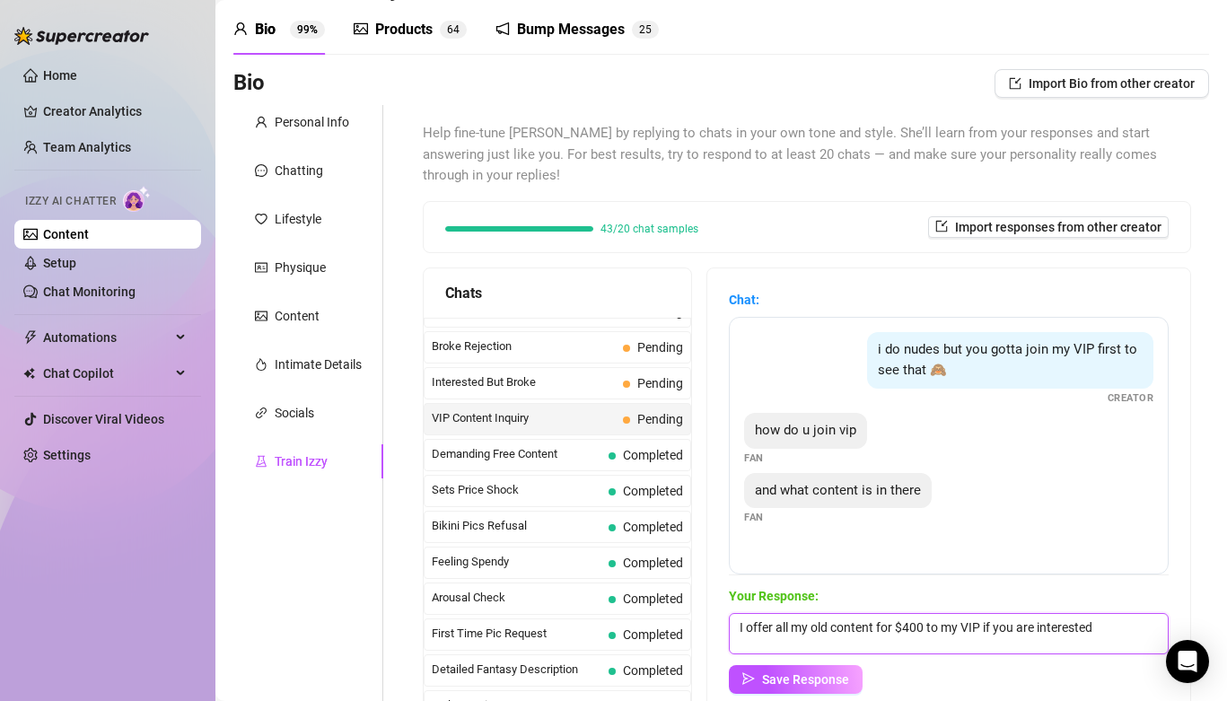
click at [1094, 613] on textarea "I offer all my old content for $400 to my VIP if you are interested" at bounding box center [949, 633] width 440 height 41
click at [920, 613] on textarea "I offer all my old content for $400 to my VIP if you are interested let me know." at bounding box center [949, 633] width 440 height 41
type textarea "I offer all my old content for $400 to my VIP if you are interested let me know."
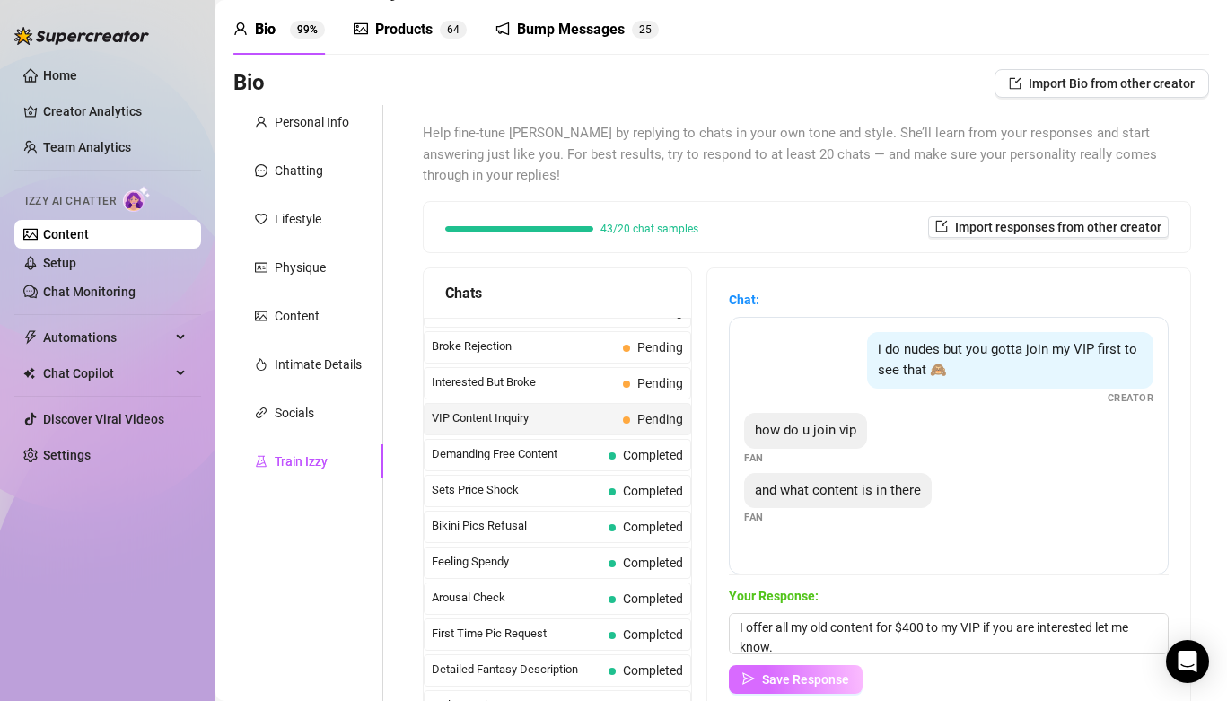
click at [822, 665] on button "Save Response" at bounding box center [796, 679] width 134 height 29
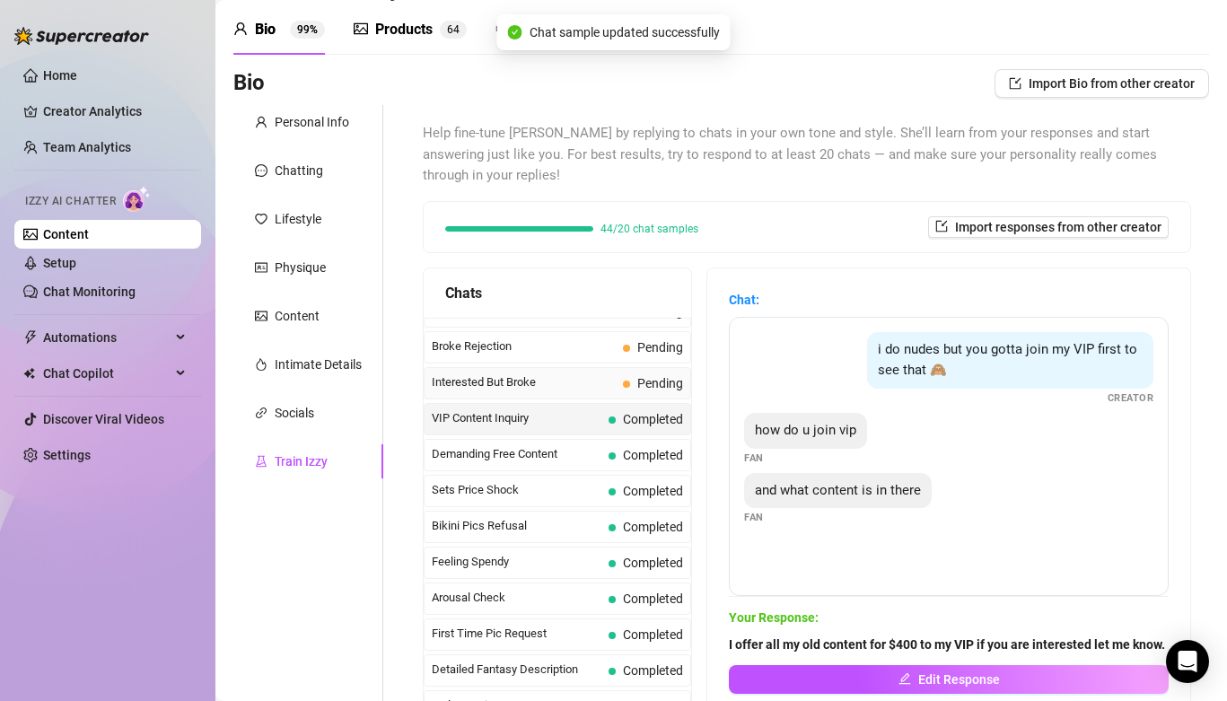
click at [531, 373] on span "Interested But Broke" at bounding box center [524, 382] width 184 height 18
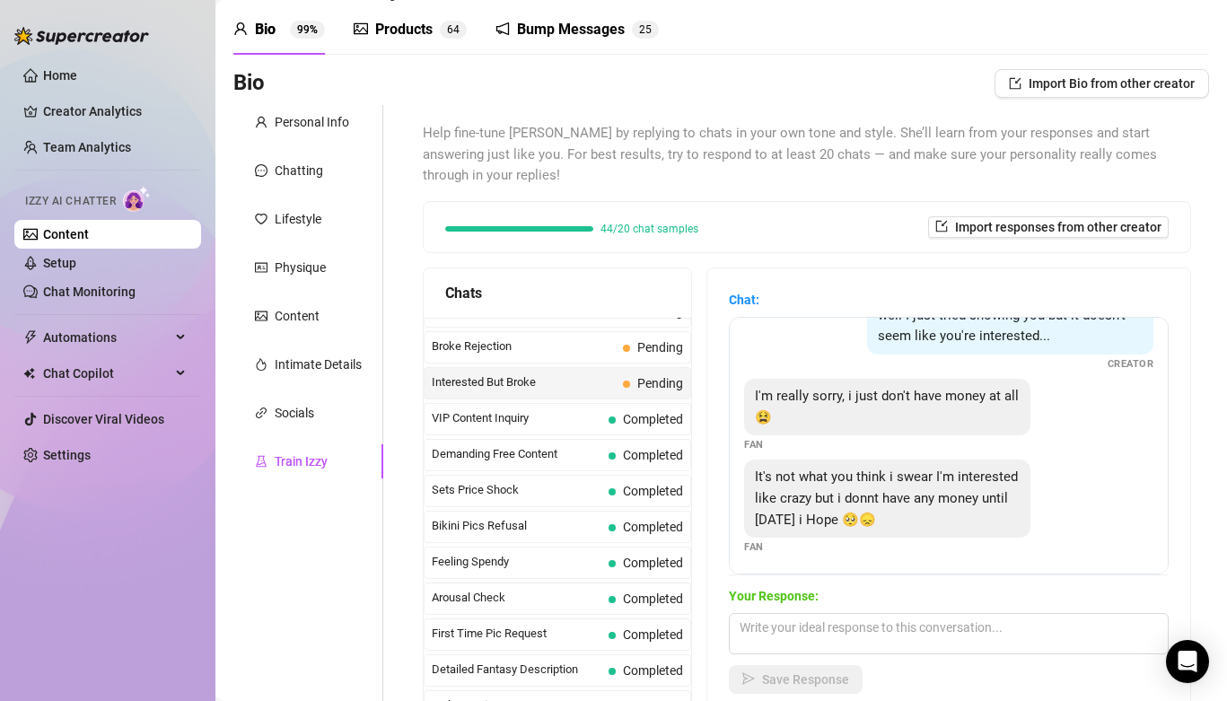
scroll to position [38, 0]
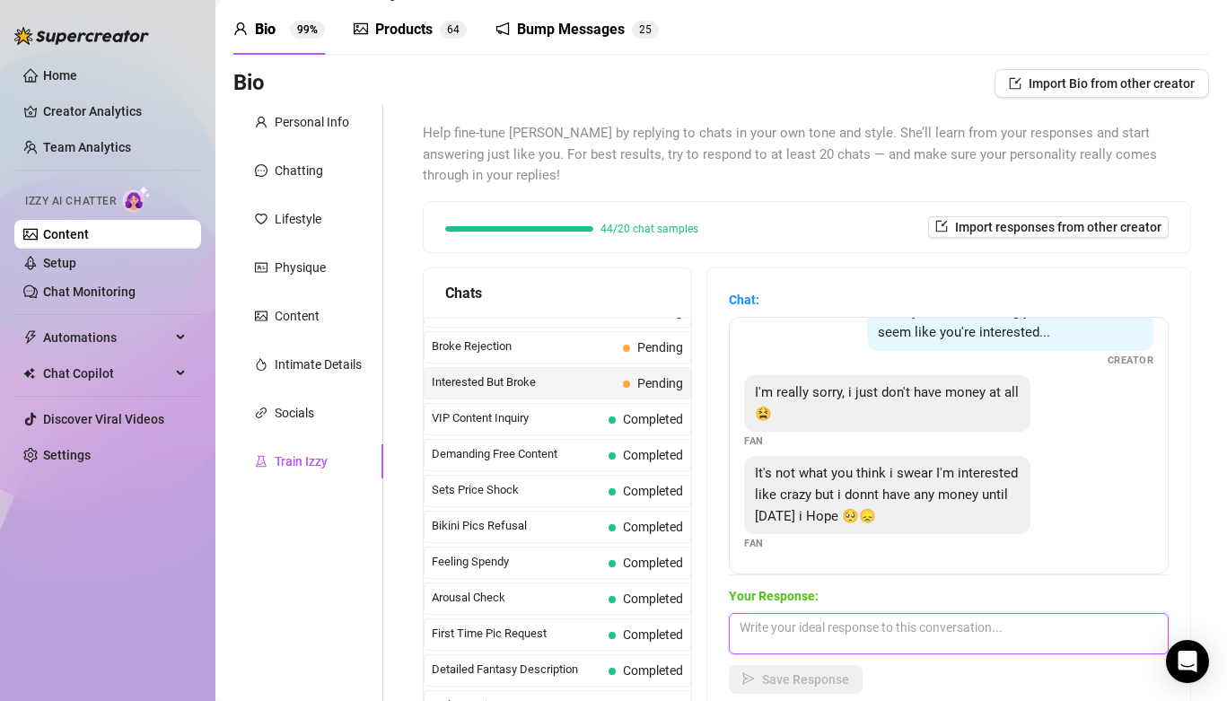
click at [877, 613] on textarea at bounding box center [949, 633] width 440 height 41
type textarea "It's ok bb, we can wait till [DATE]"
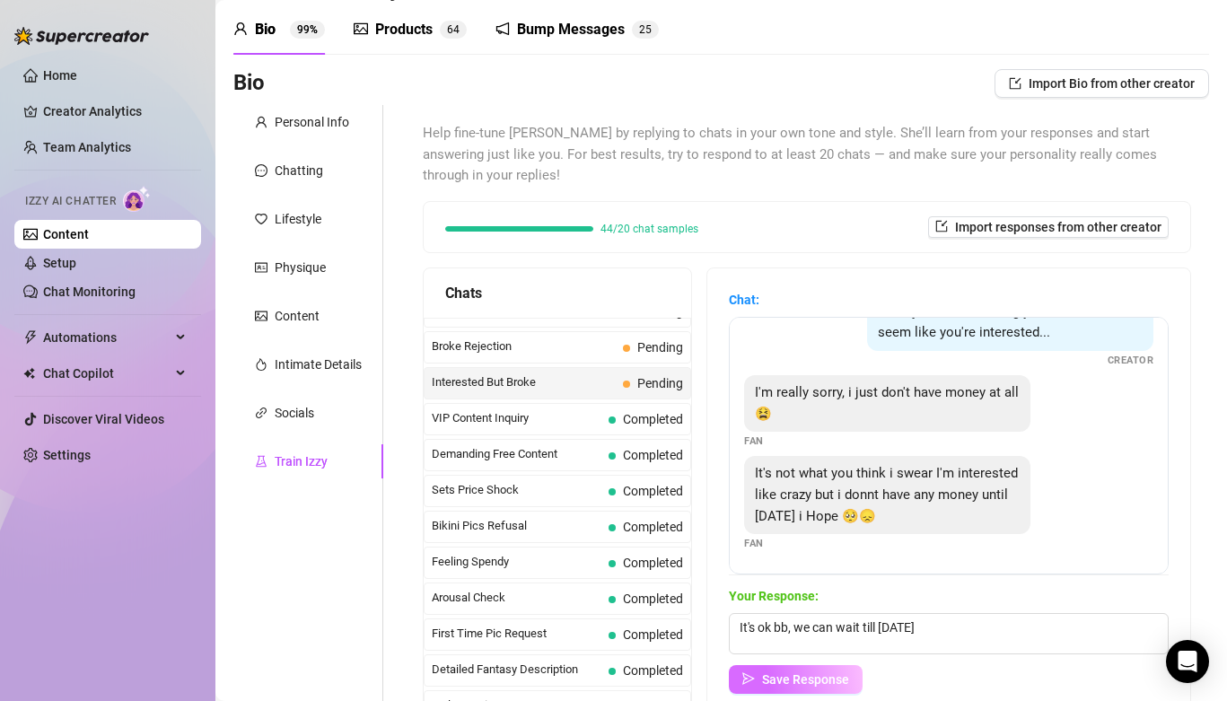
click at [848, 665] on button "Save Response" at bounding box center [796, 679] width 134 height 29
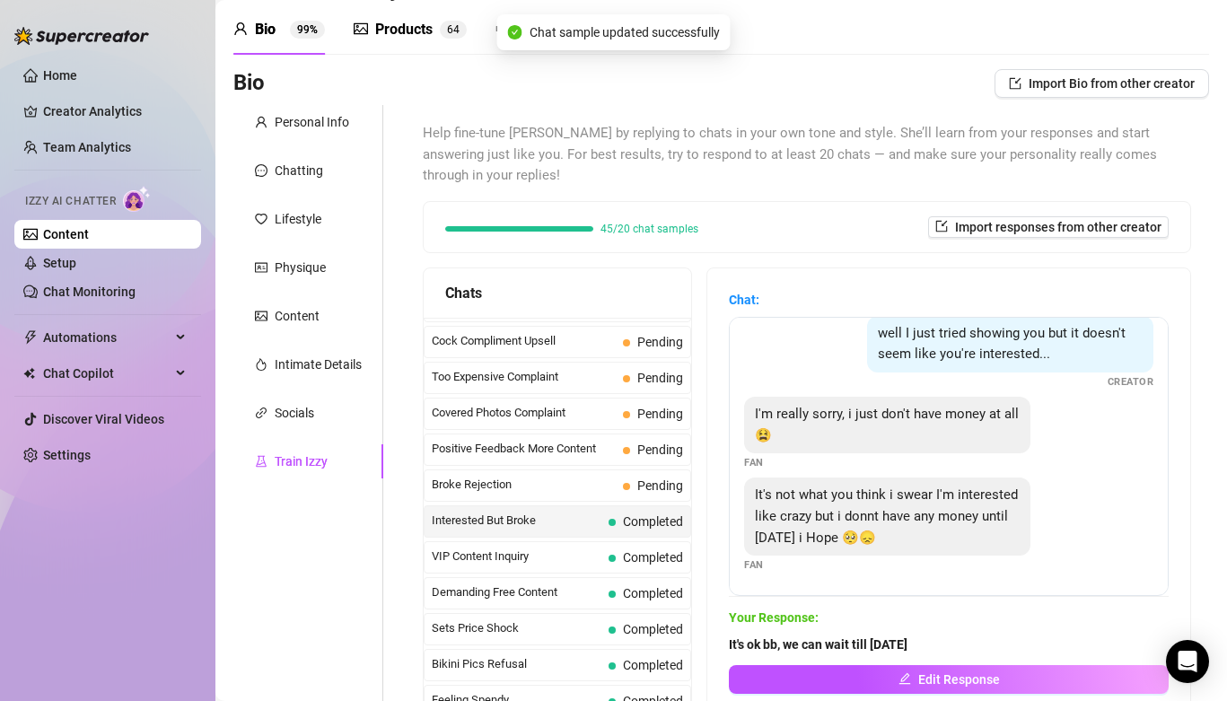
scroll to position [186, 0]
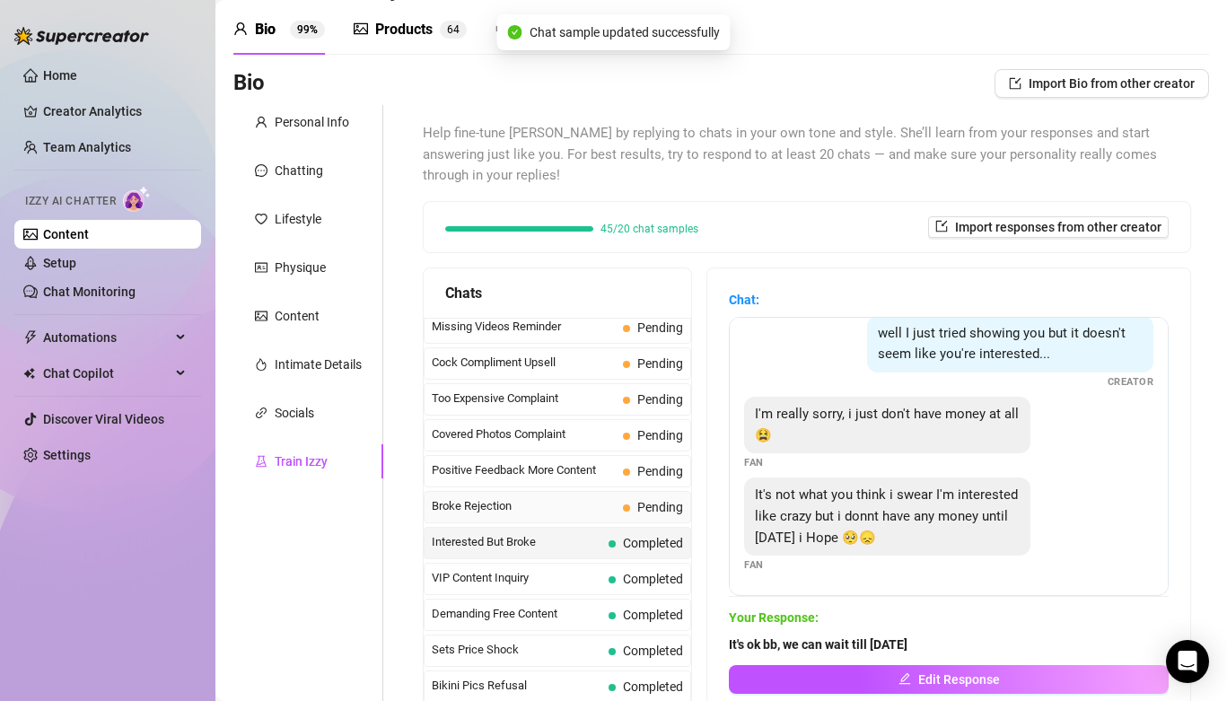
click at [558, 497] on span "Broke Rejection" at bounding box center [524, 506] width 184 height 18
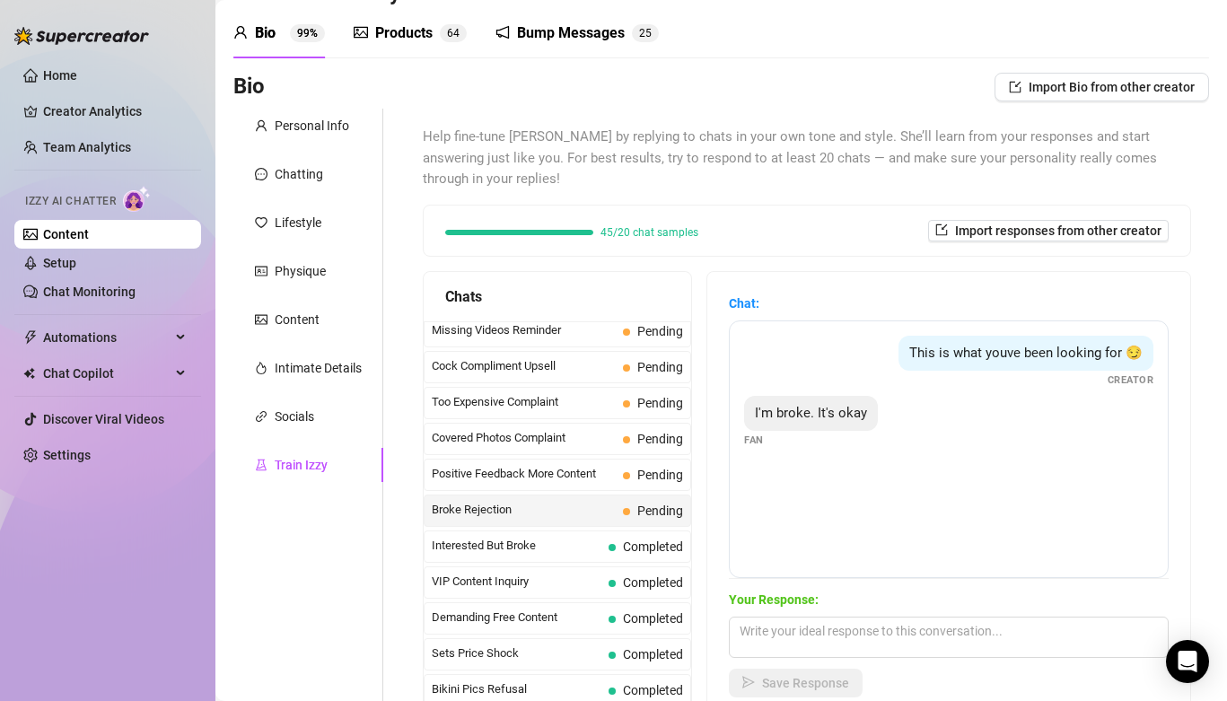
scroll to position [69, 0]
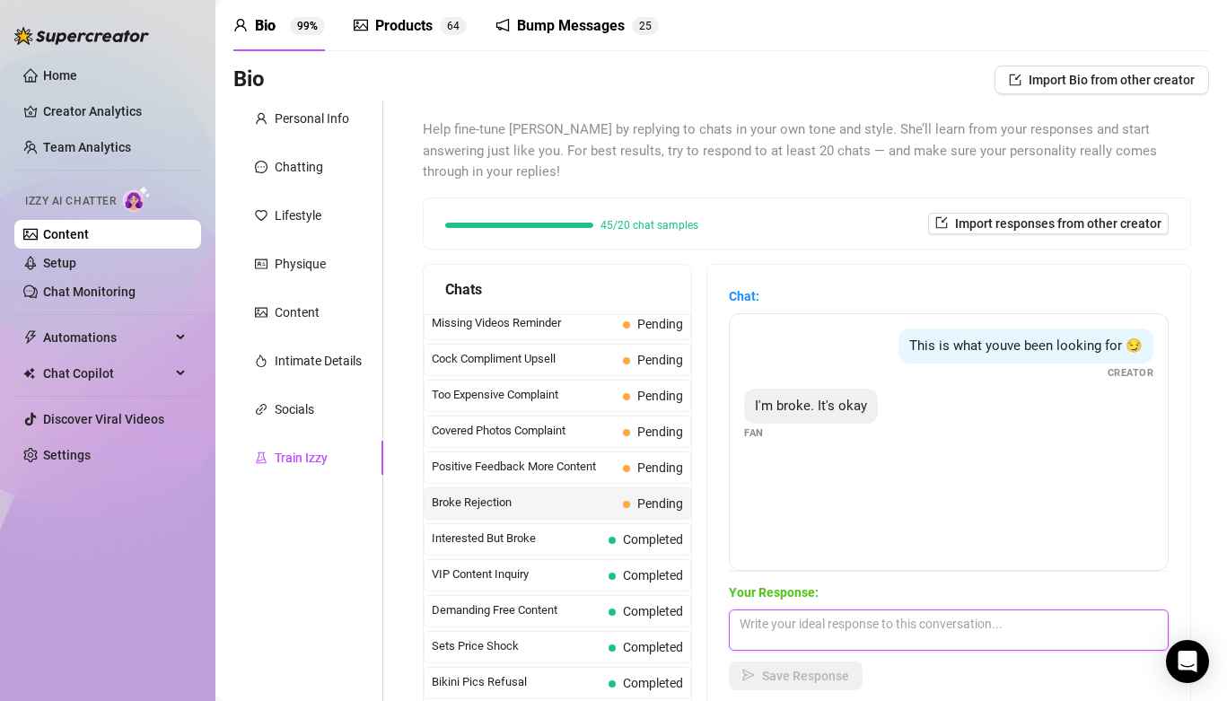
click at [801, 618] on textarea at bounding box center [949, 630] width 440 height 41
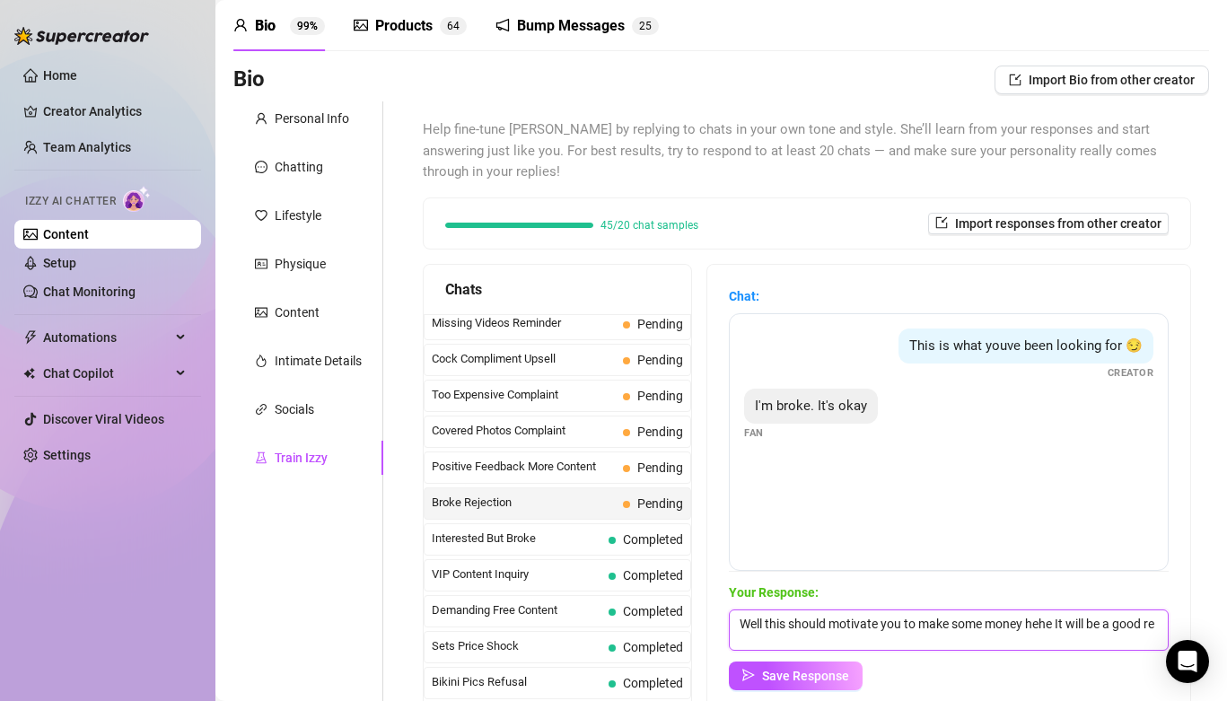
scroll to position [1, 0]
type textarea "Well this should motivate you to make some money hehe It will be a good reward"
click at [801, 662] on button "Save Response" at bounding box center [796, 676] width 134 height 29
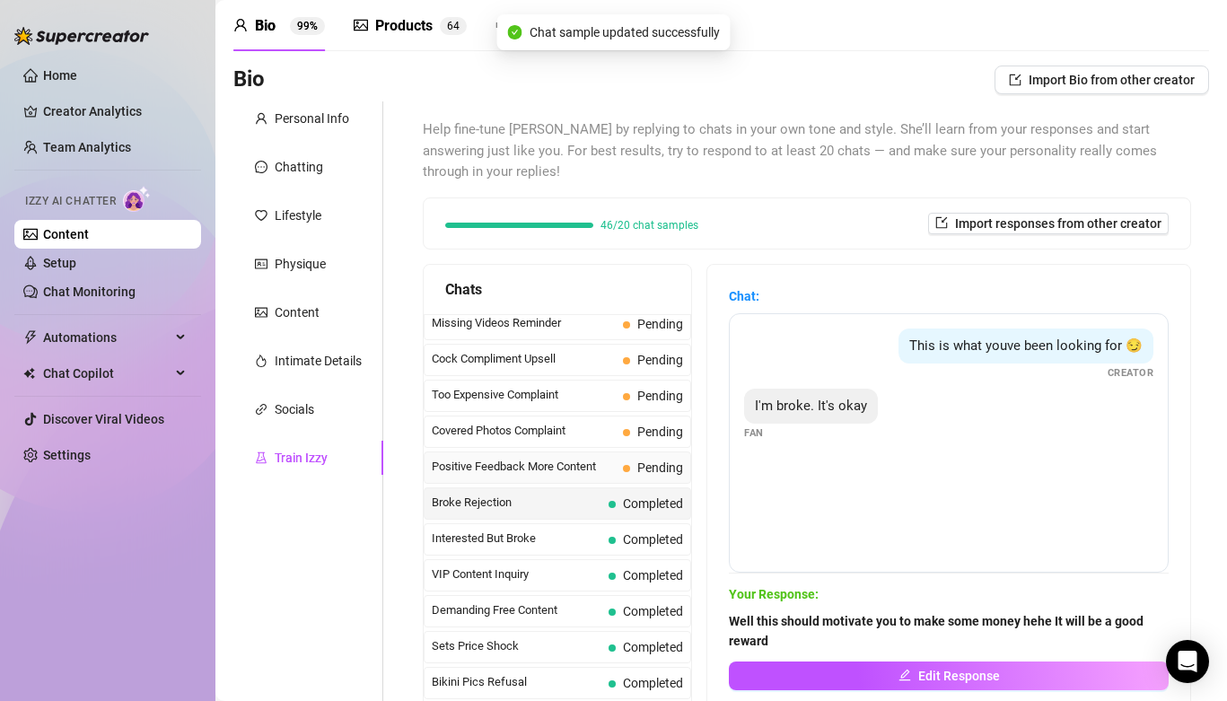
click at [539, 458] on span "Positive Feedback More Content" at bounding box center [524, 467] width 184 height 18
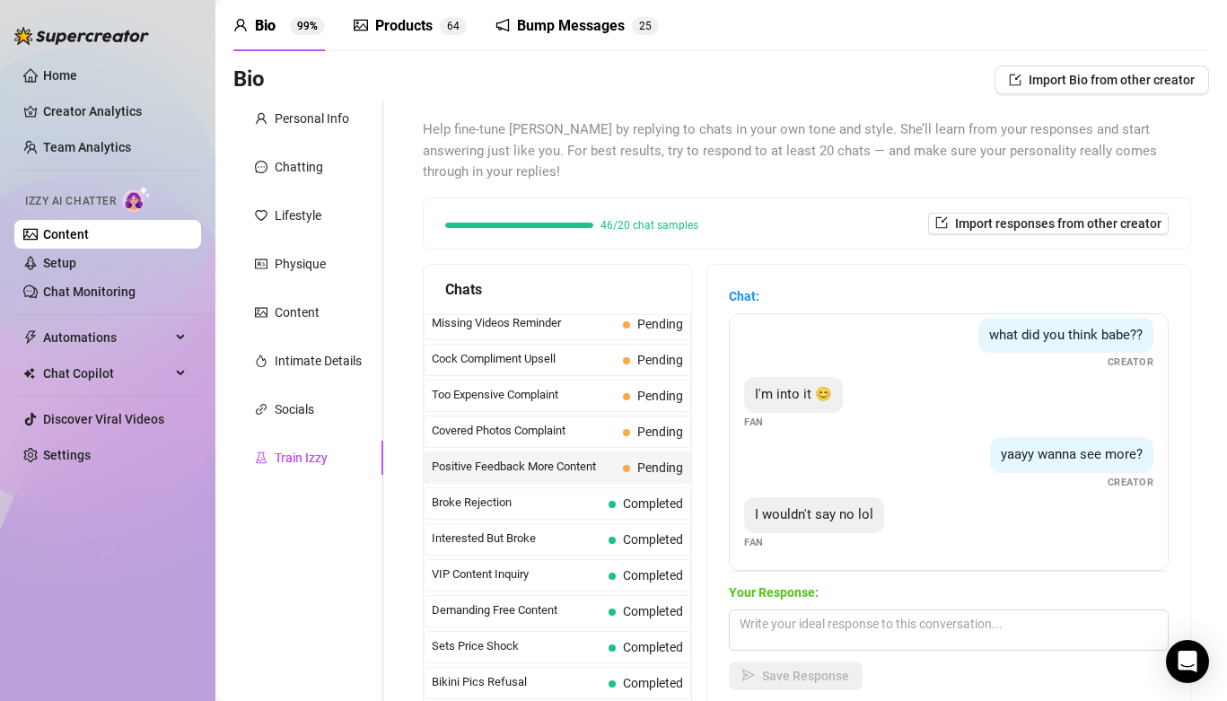
scroll to position [73, 0]
click at [841, 622] on textarea at bounding box center [949, 630] width 440 height 41
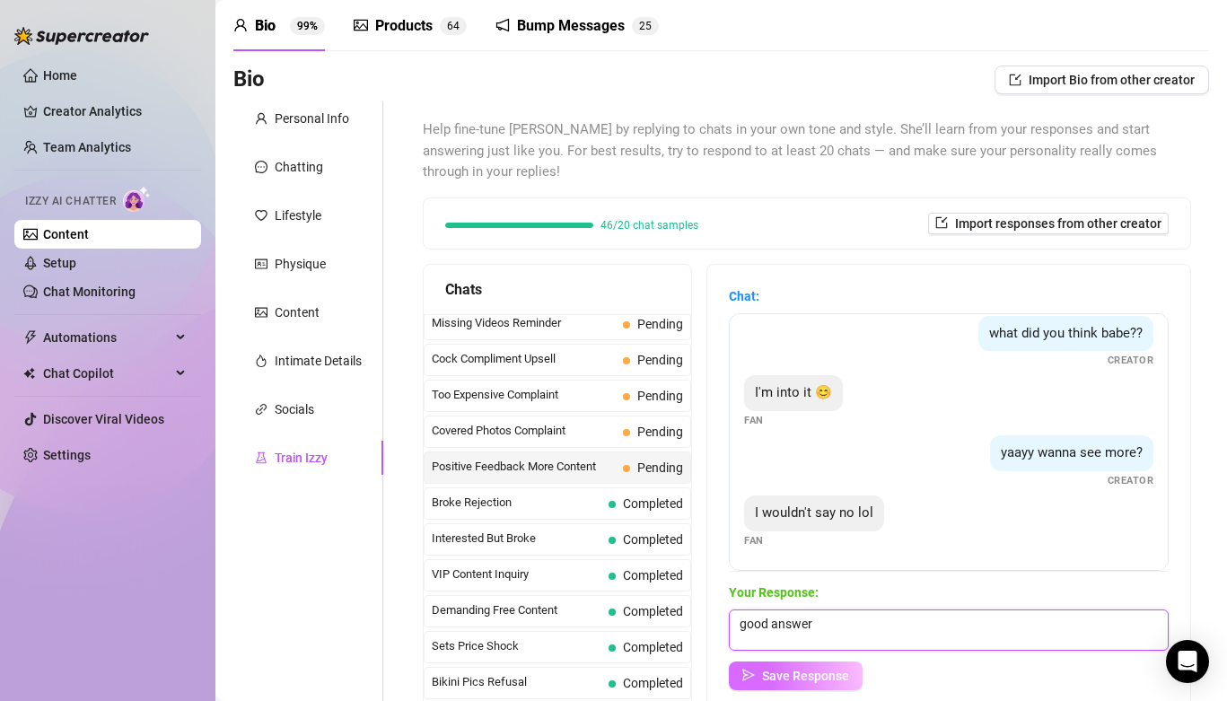
type textarea "good answer"
click at [757, 662] on button "Save Response" at bounding box center [796, 676] width 134 height 29
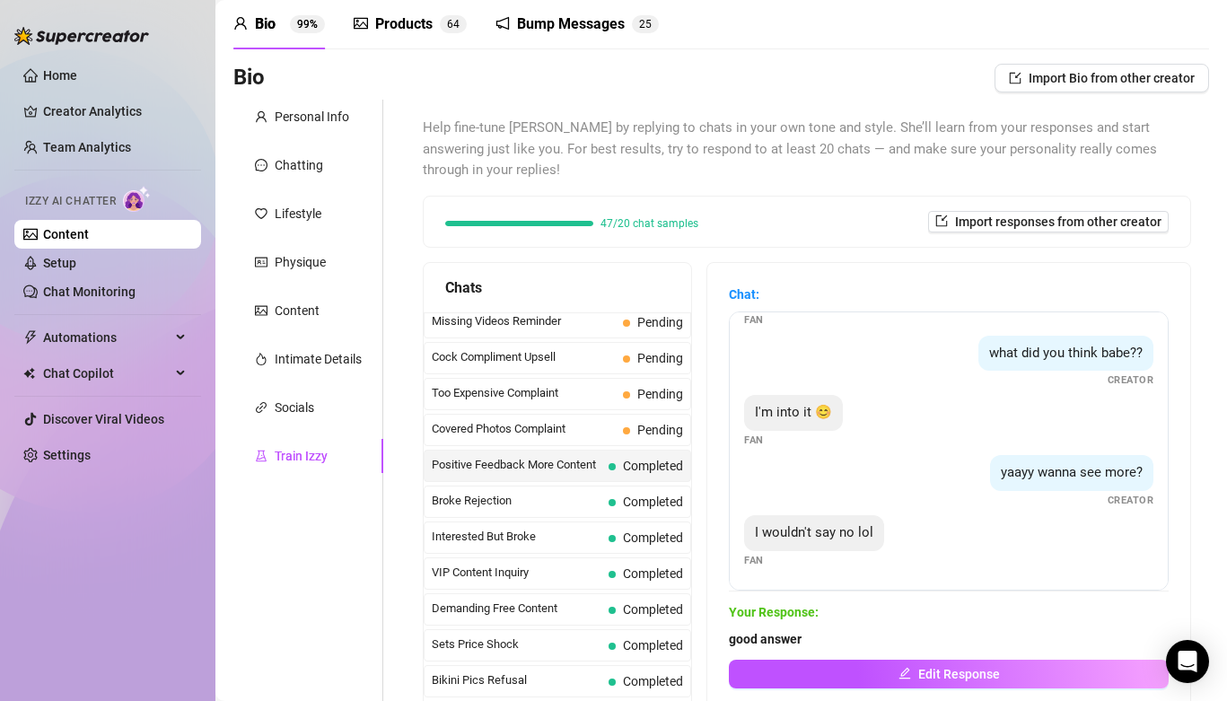
scroll to position [71, 0]
